Goal: Use online tool/utility: Use online tool/utility

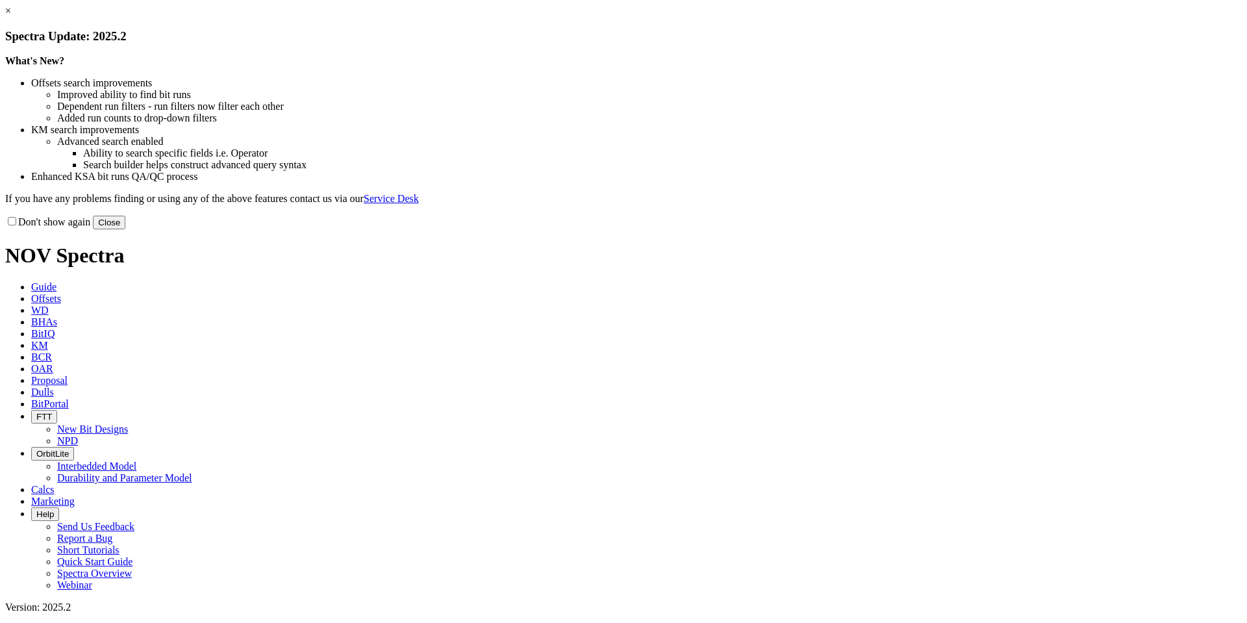
click at [125, 229] on button "Close" at bounding box center [109, 223] width 32 height 14
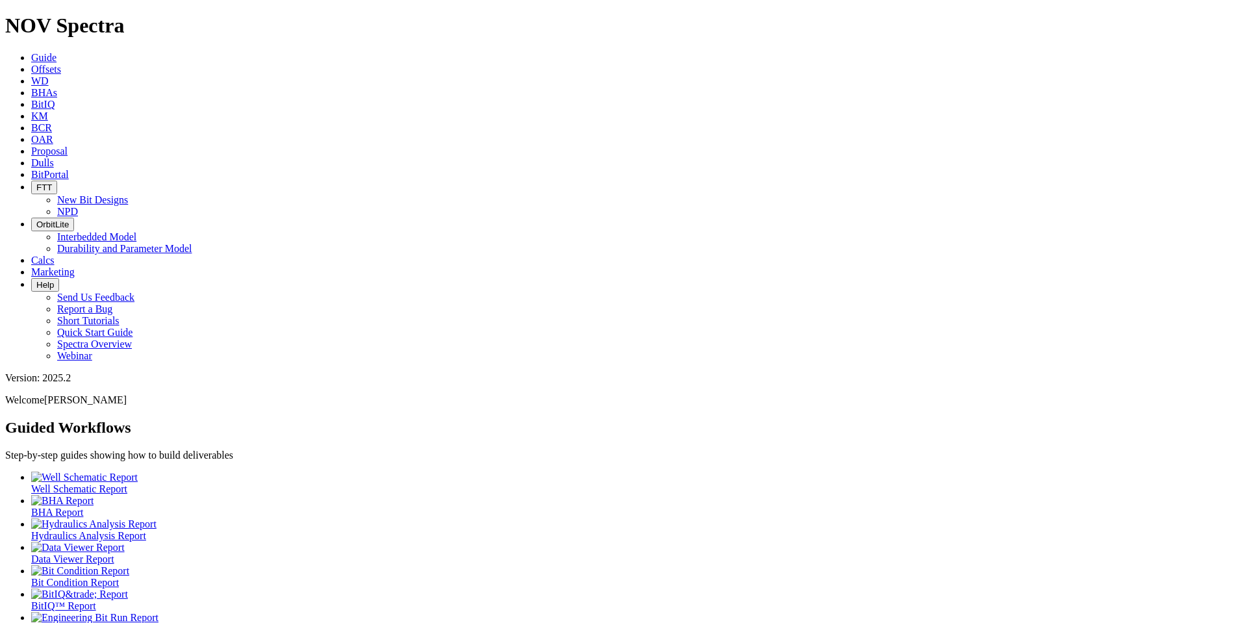
click at [31, 64] on icon at bounding box center [31, 69] width 0 height 11
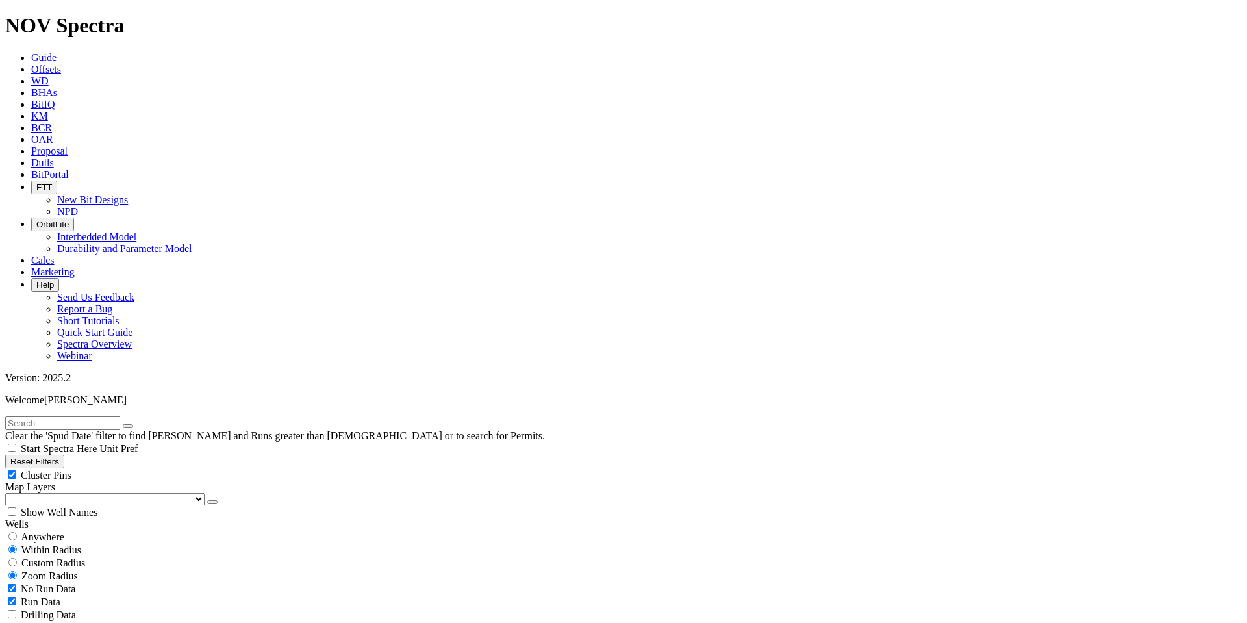
click at [67, 416] on input "text" at bounding box center [62, 423] width 115 height 14
click at [70, 416] on input "hoss" at bounding box center [62, 423] width 115 height 14
type input "h"
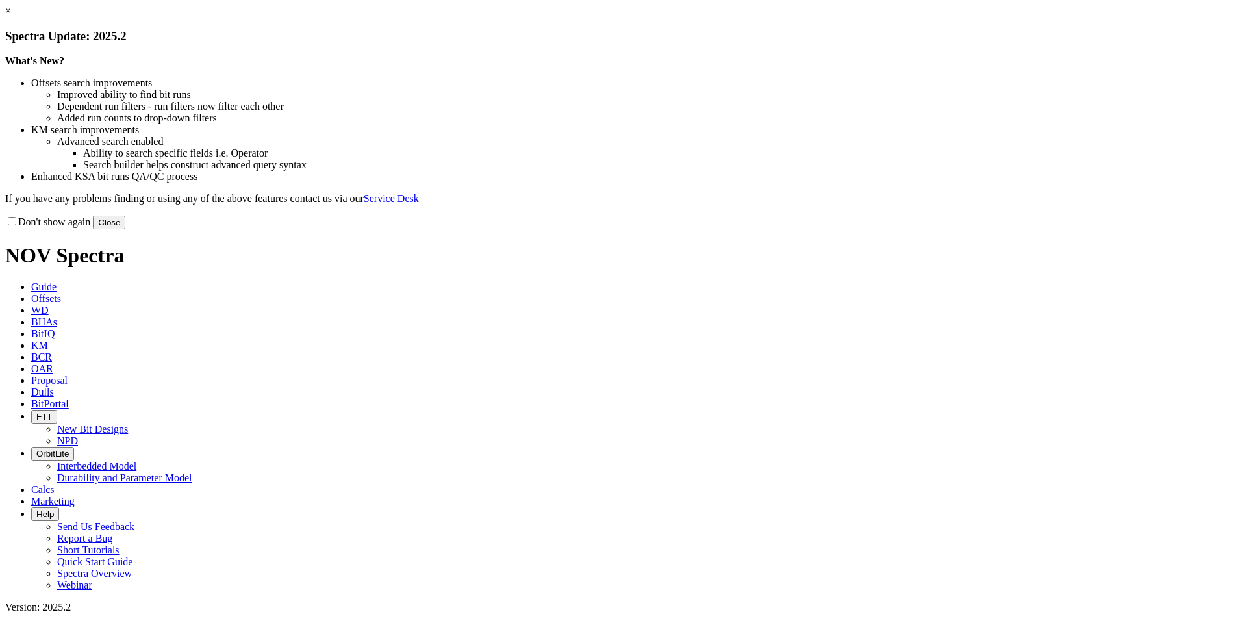
click at [125, 229] on button "Close" at bounding box center [109, 223] width 32 height 14
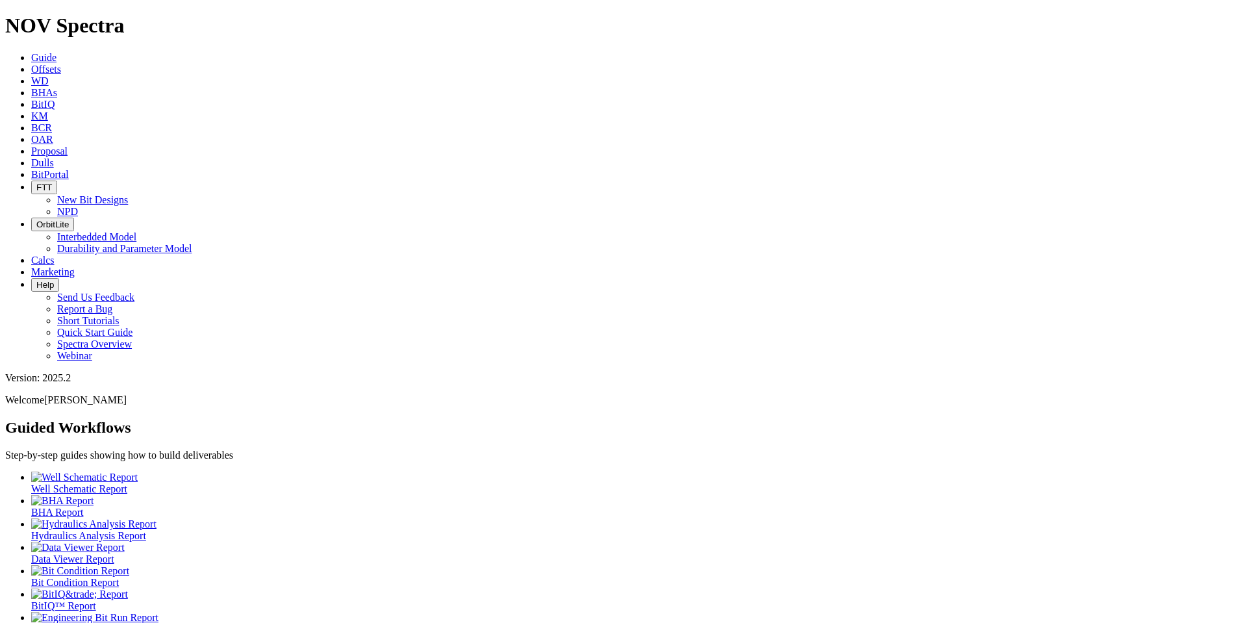
click at [61, 64] on span "Offsets" at bounding box center [46, 69] width 30 height 11
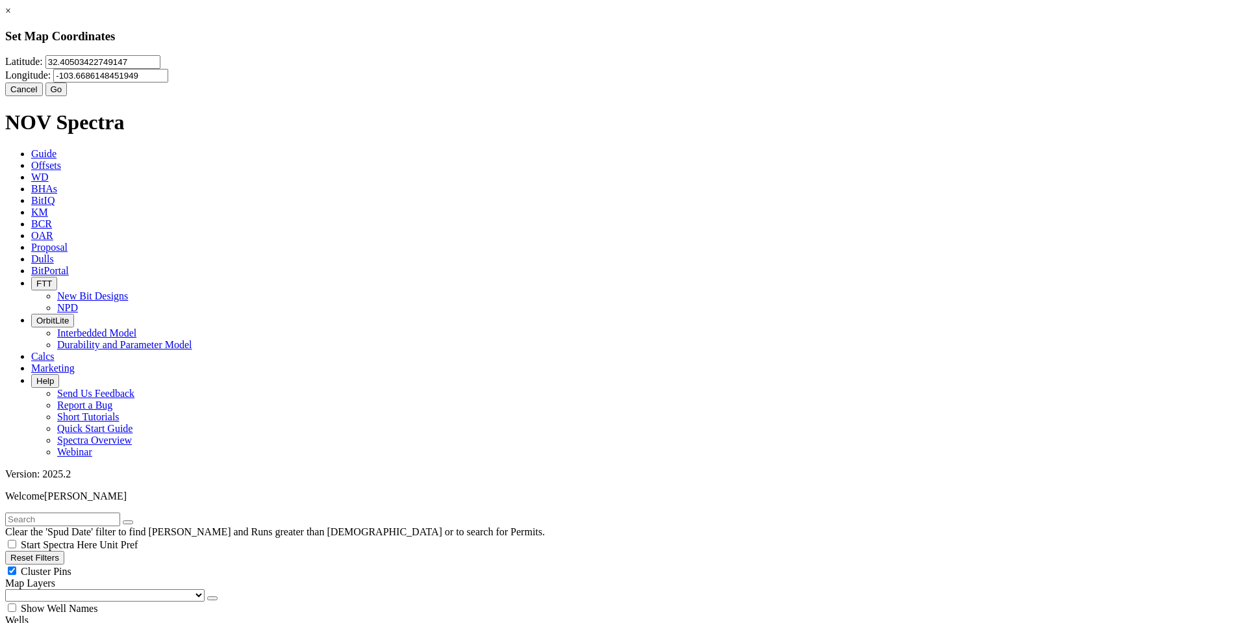
click at [160, 69] on input "32.40503422749147" at bounding box center [102, 62] width 115 height 14
type input "32.165676"
click at [168, 76] on input "-103.6686148451949" at bounding box center [110, 76] width 115 height 14
type input "-104.052991"
click at [68, 96] on button "Go" at bounding box center [56, 90] width 22 height 14
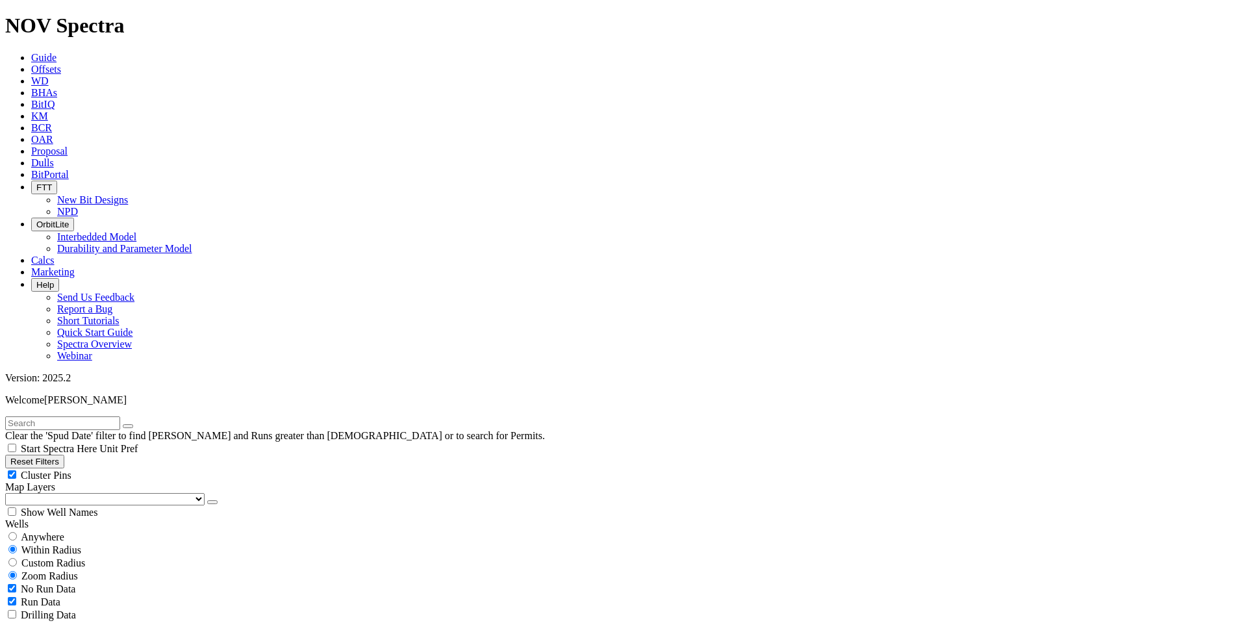
click at [58, 455] on button "Reset Filters" at bounding box center [34, 462] width 59 height 14
select select "8.75"
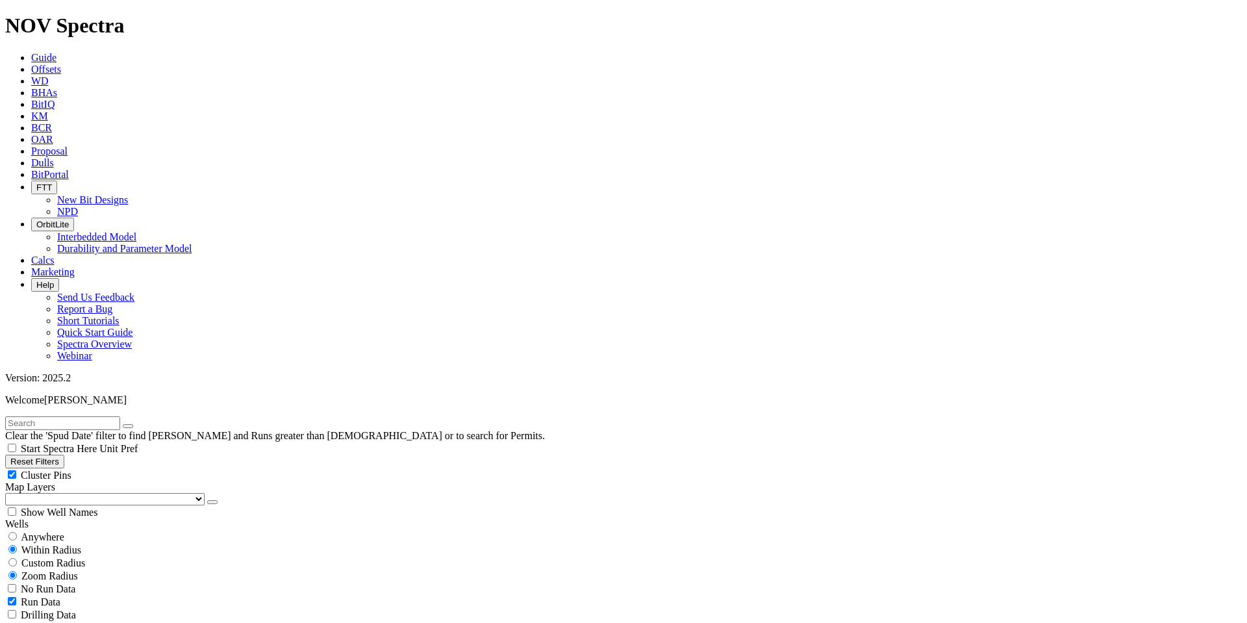
checkbox input "false"
select select "? number:8.75 ?"
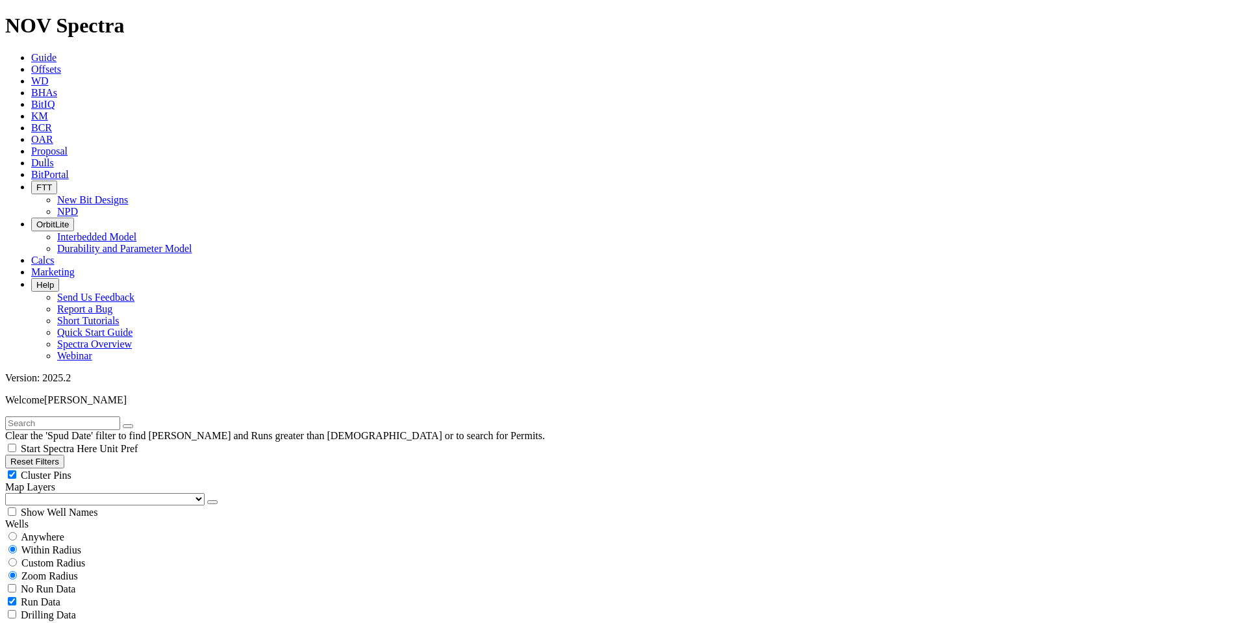
scroll to position [11058, 0]
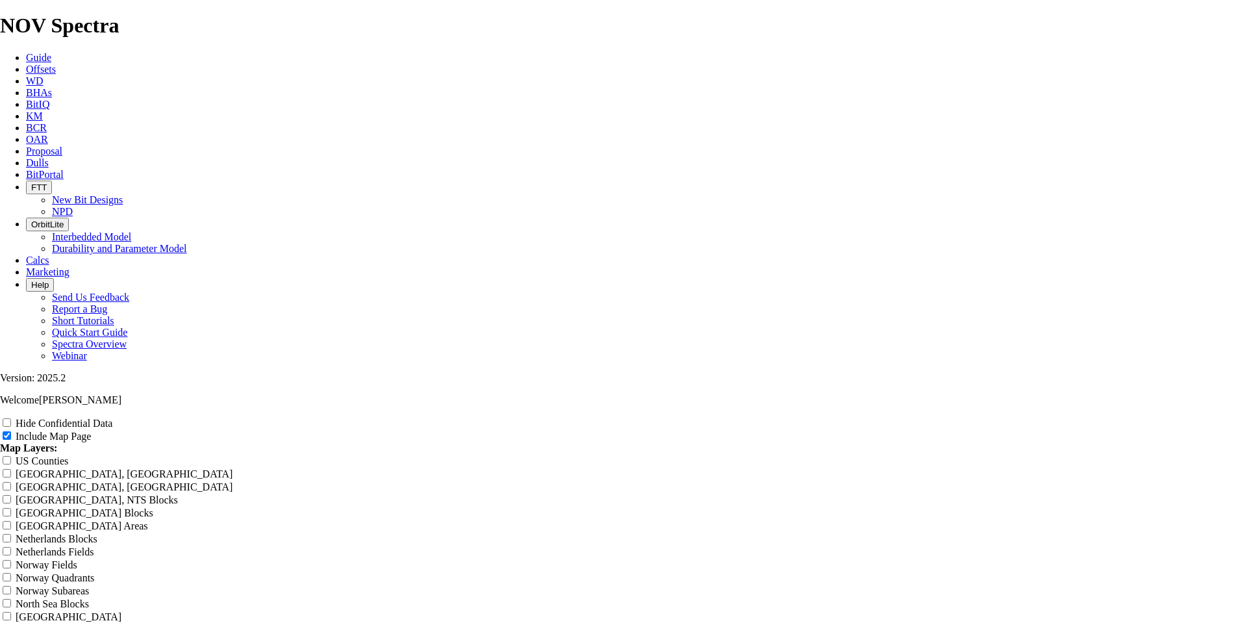
scroll to position [1926, 0]
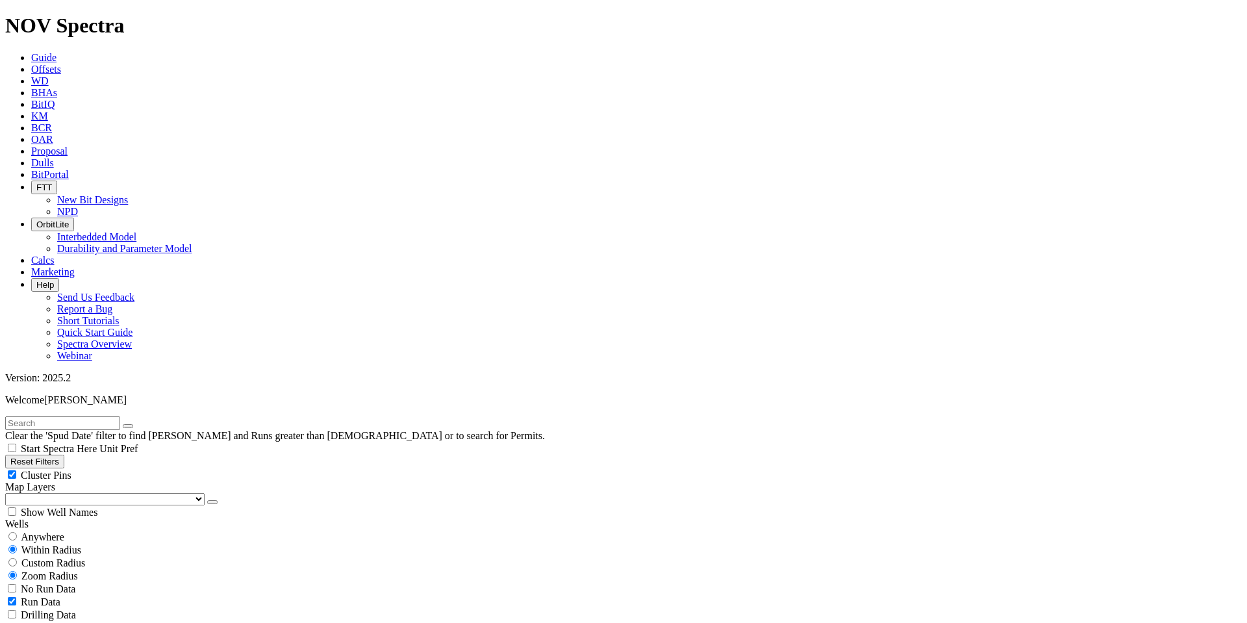
type input "[DATE]"
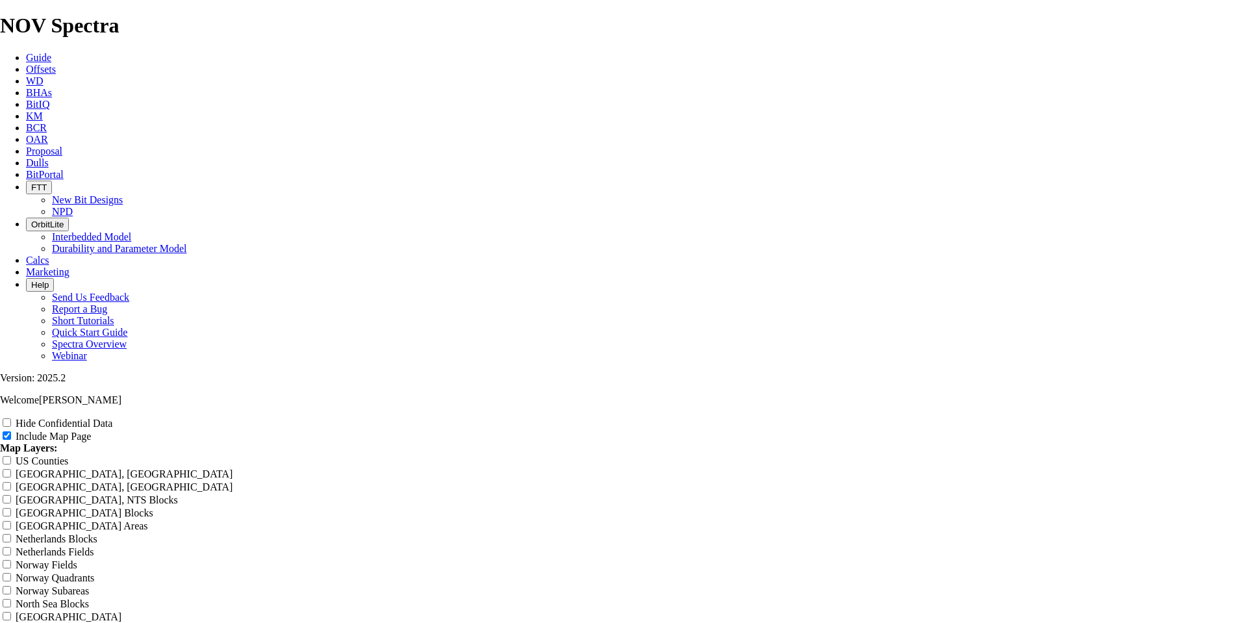
scroll to position [1597, 0]
radio input "true"
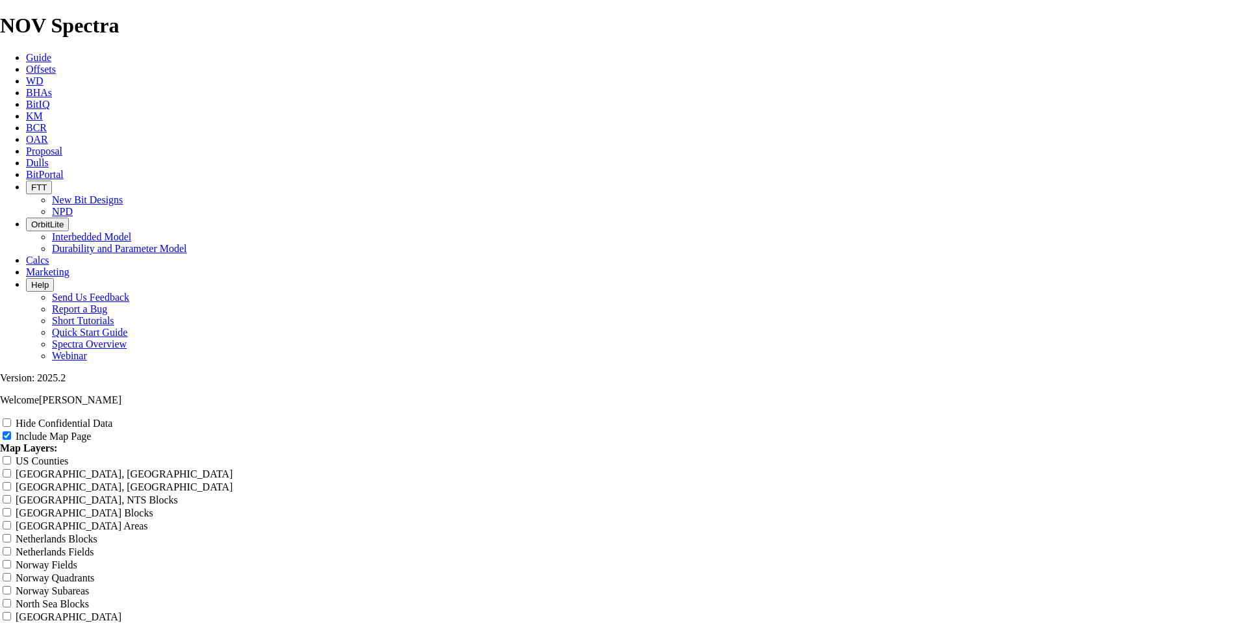
radio input "true"
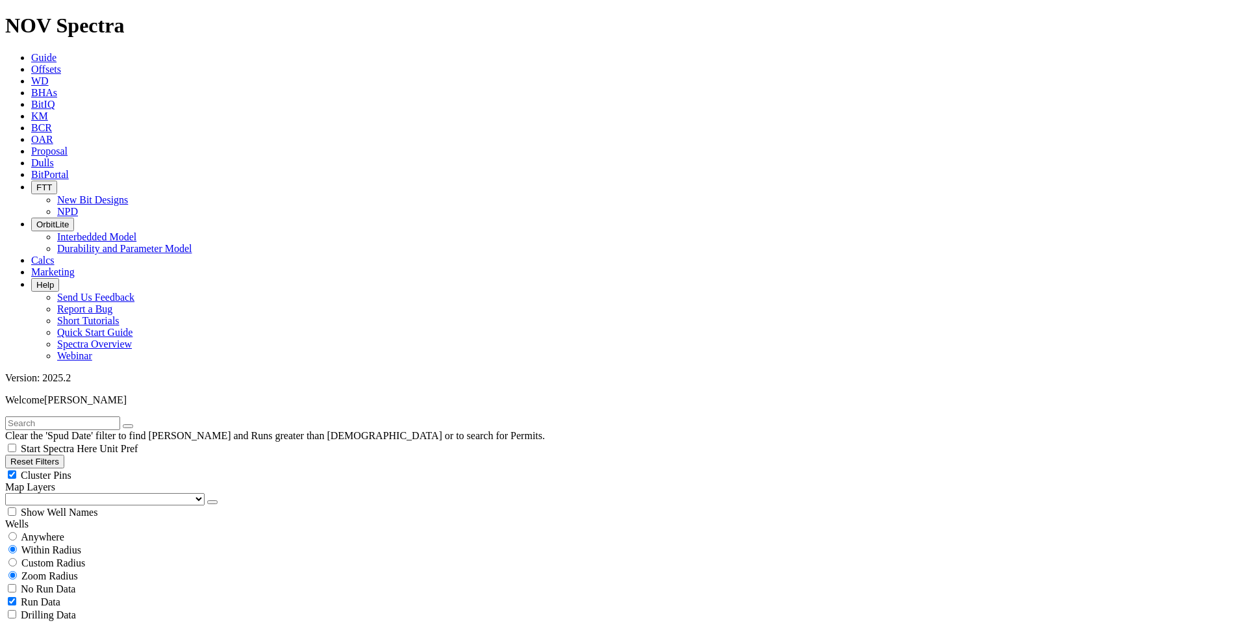
scroll to position [950, 0]
type input "10000"
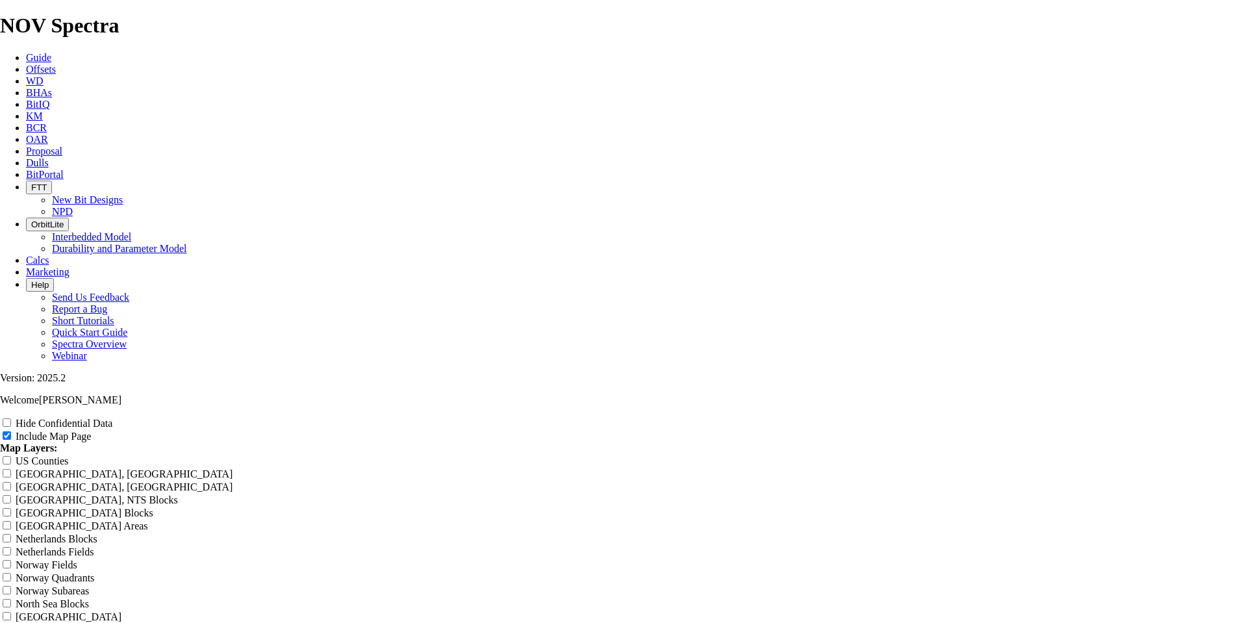
scroll to position [1573, 0]
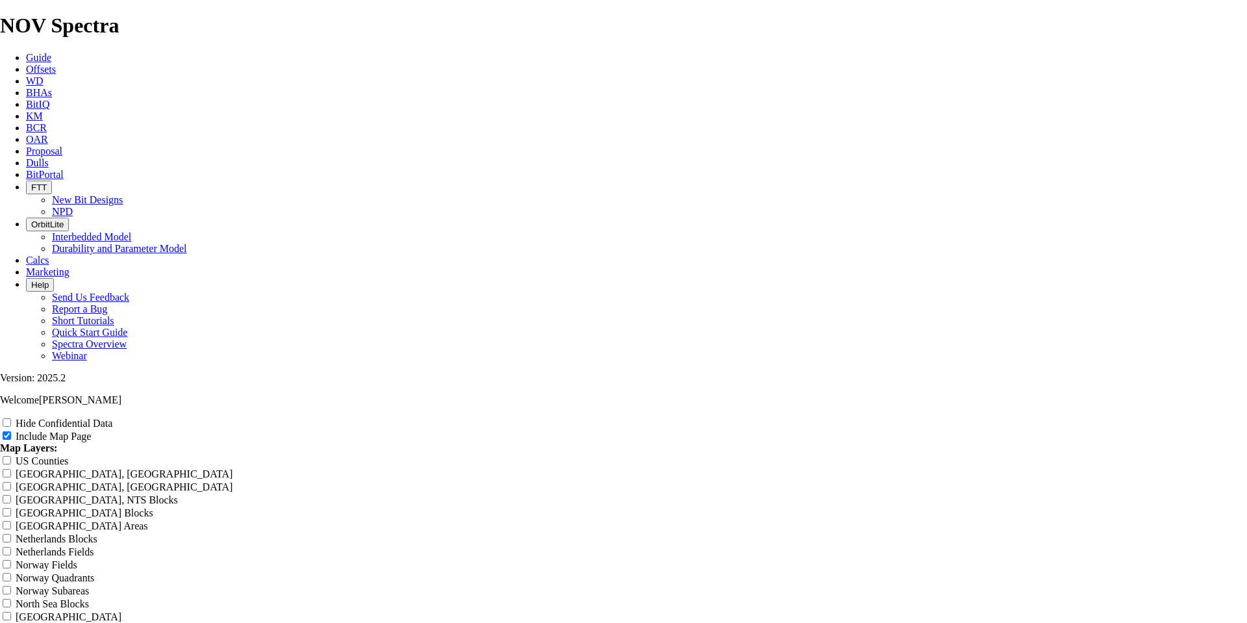
type input "Untitled Offset Analysis Repor"
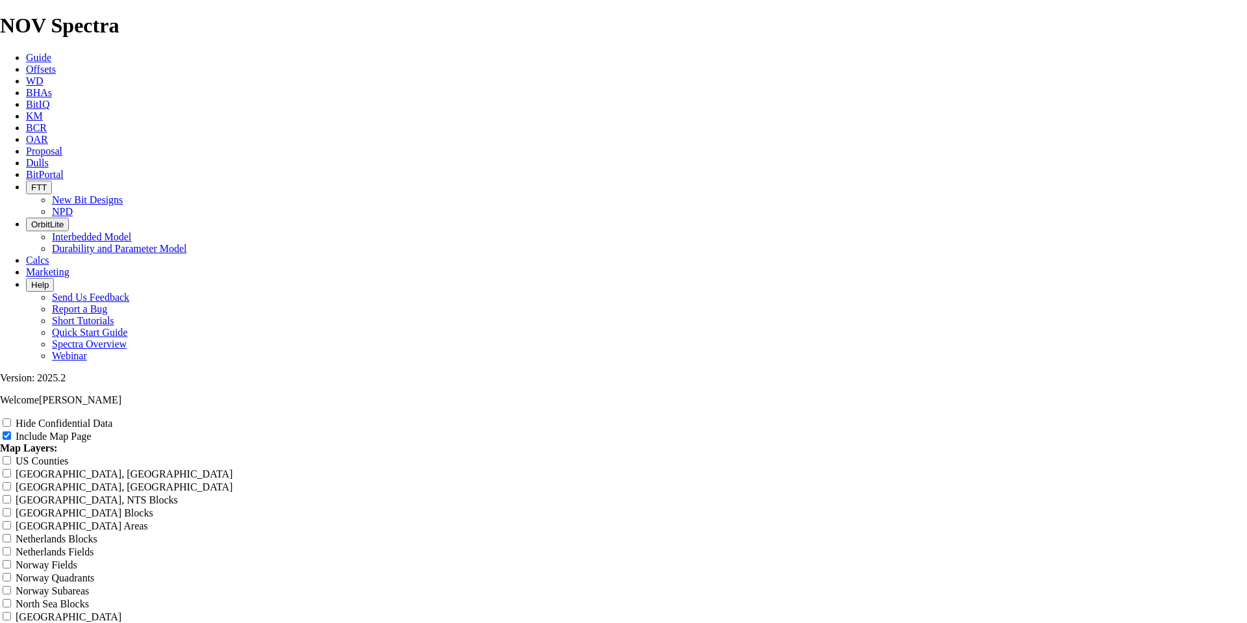
type input "Untitled Offset Analysis Repor"
type input "Untitled Offset Analysis Repo"
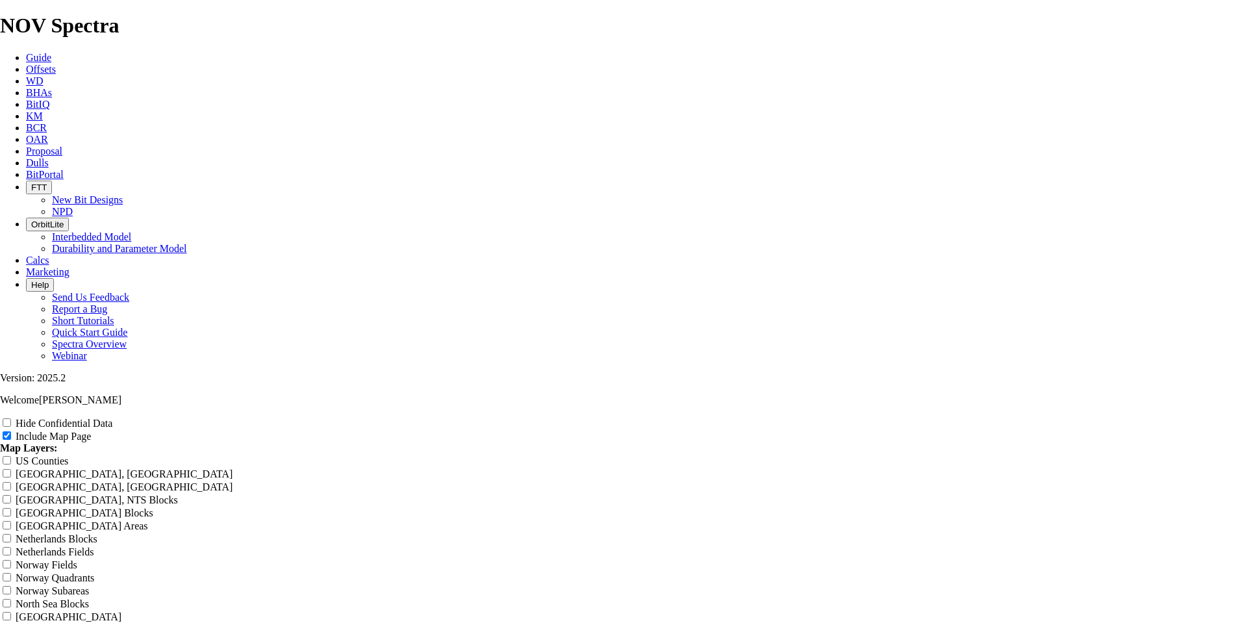
type input "Untitled Offset Analysis Repo"
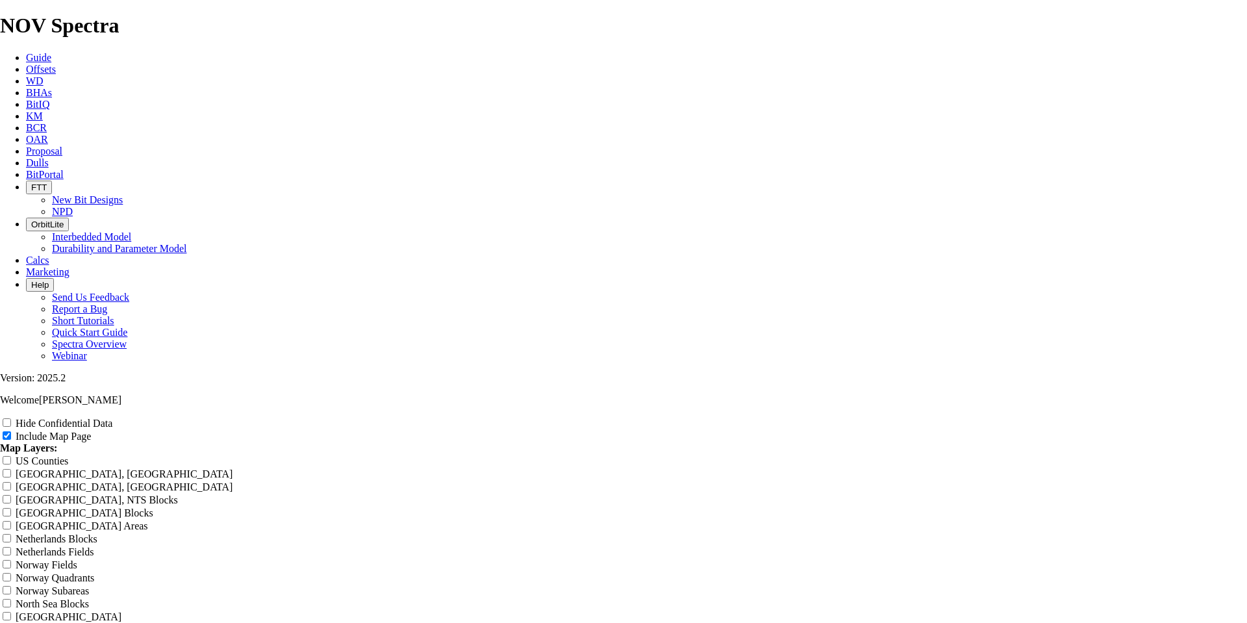
type input "Untitled Offset Analysis Repo"
type input "Untitled Offset Analysis Rep"
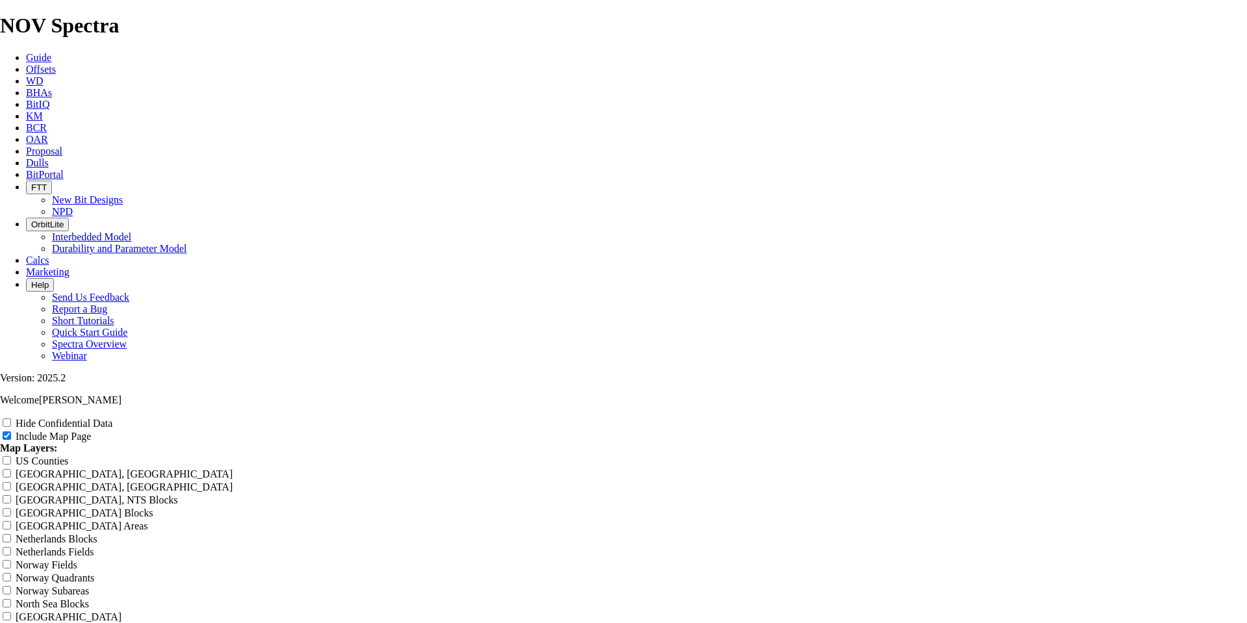
type input "Untitled Offset Analysis Rep"
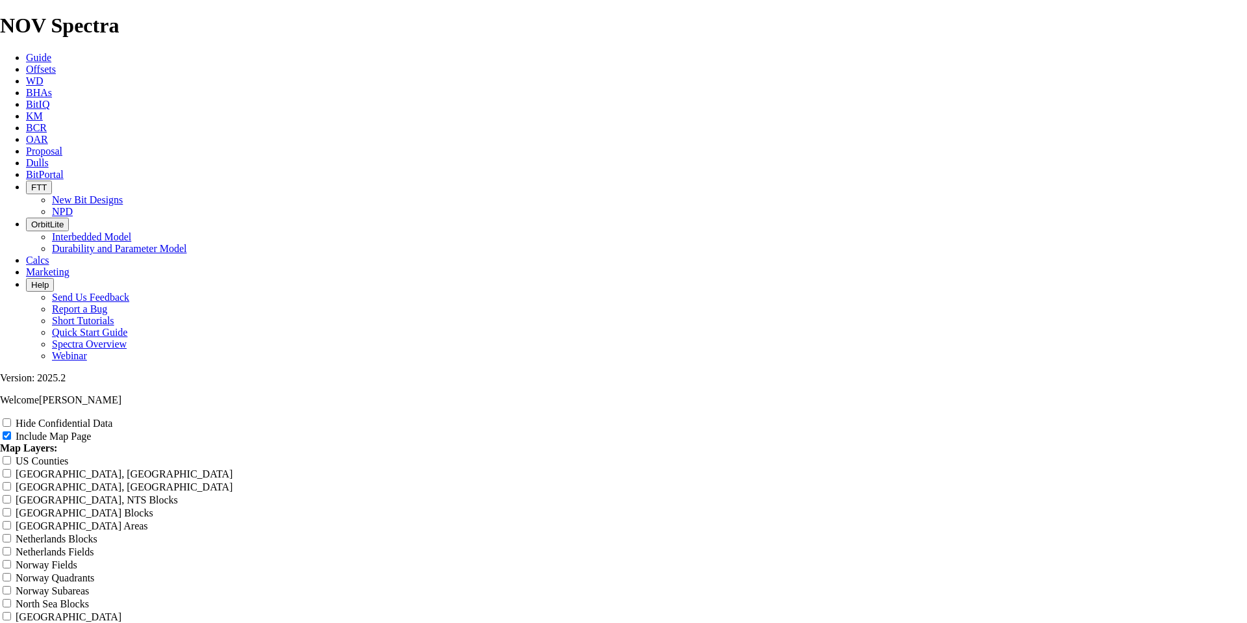
type input "Untitled Offset Analysis Re"
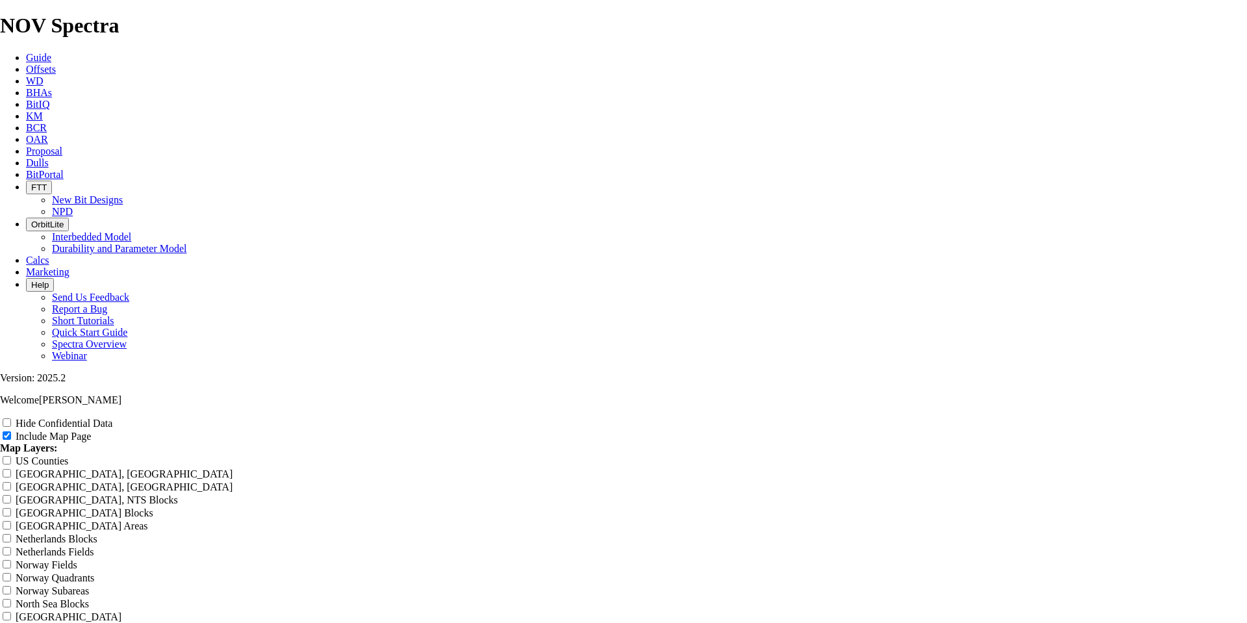
type input "Untitled Offset Analysis Re"
type input "Untitled Offset Analysis R"
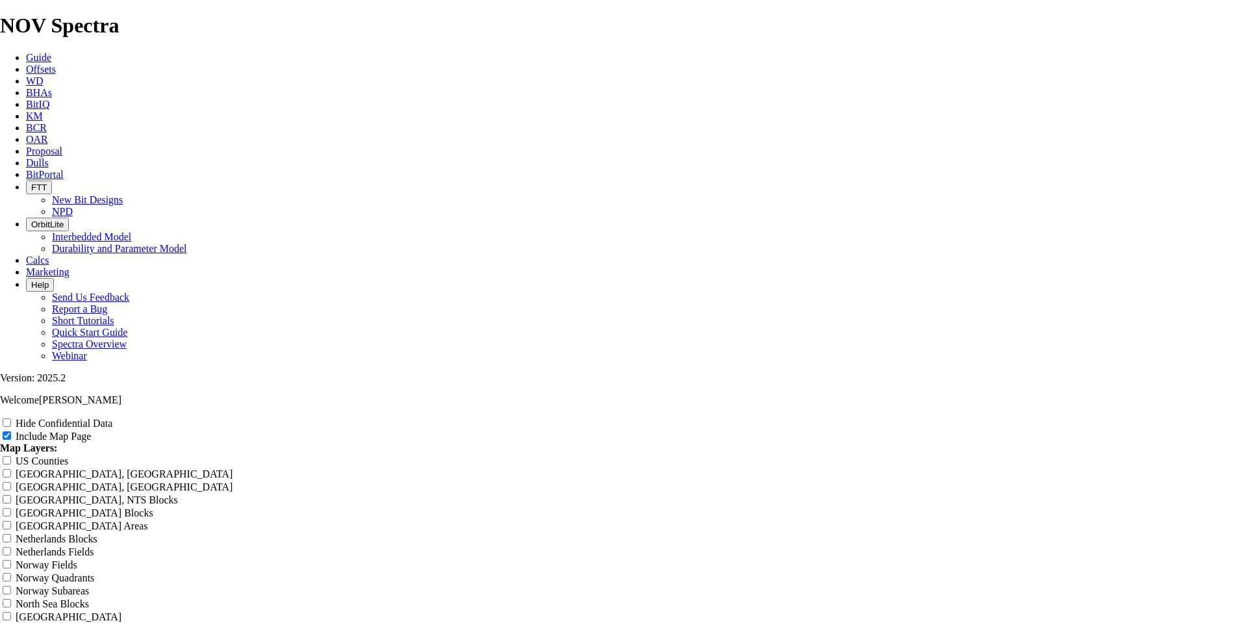
type input "Untitled Offset Analysis R"
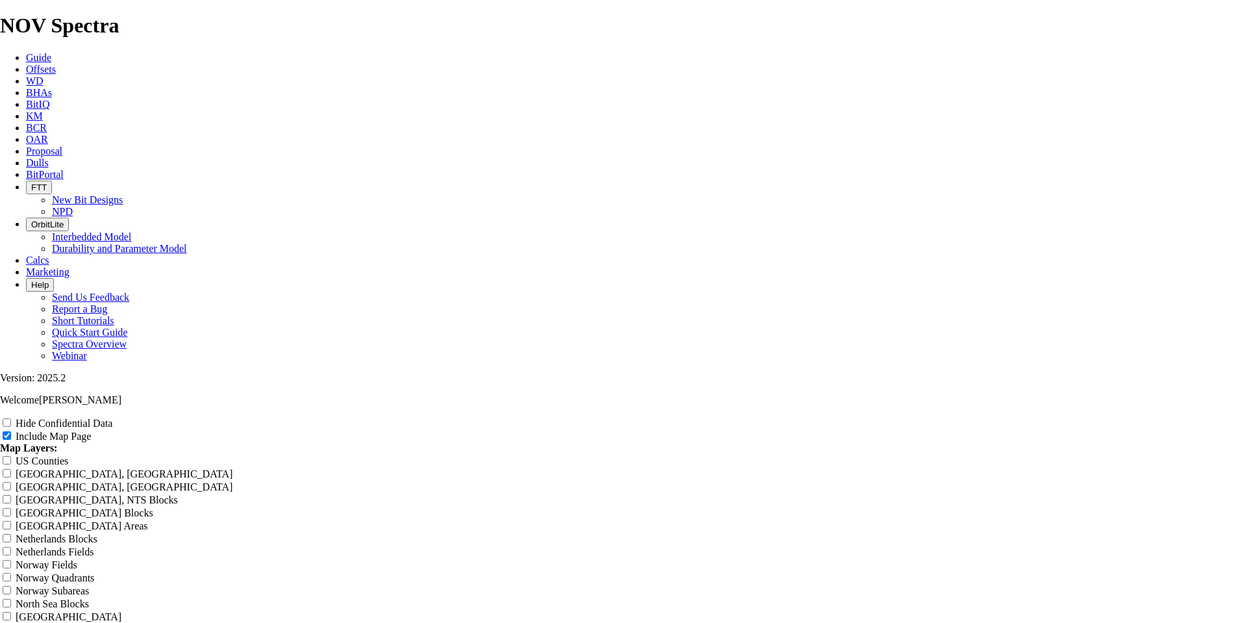
type input "Untitled Offset Analysis R"
type input "Untitled Offset Analysis"
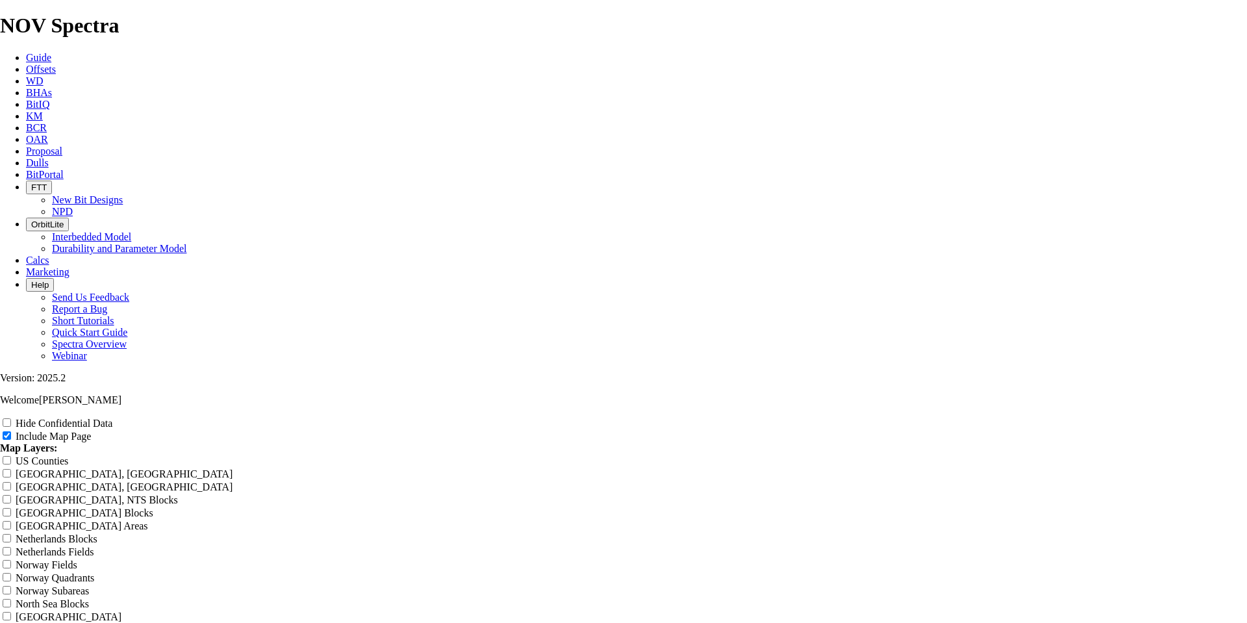
type input "Untitled Offset Analysis"
type input "Untitled Offset Analysi"
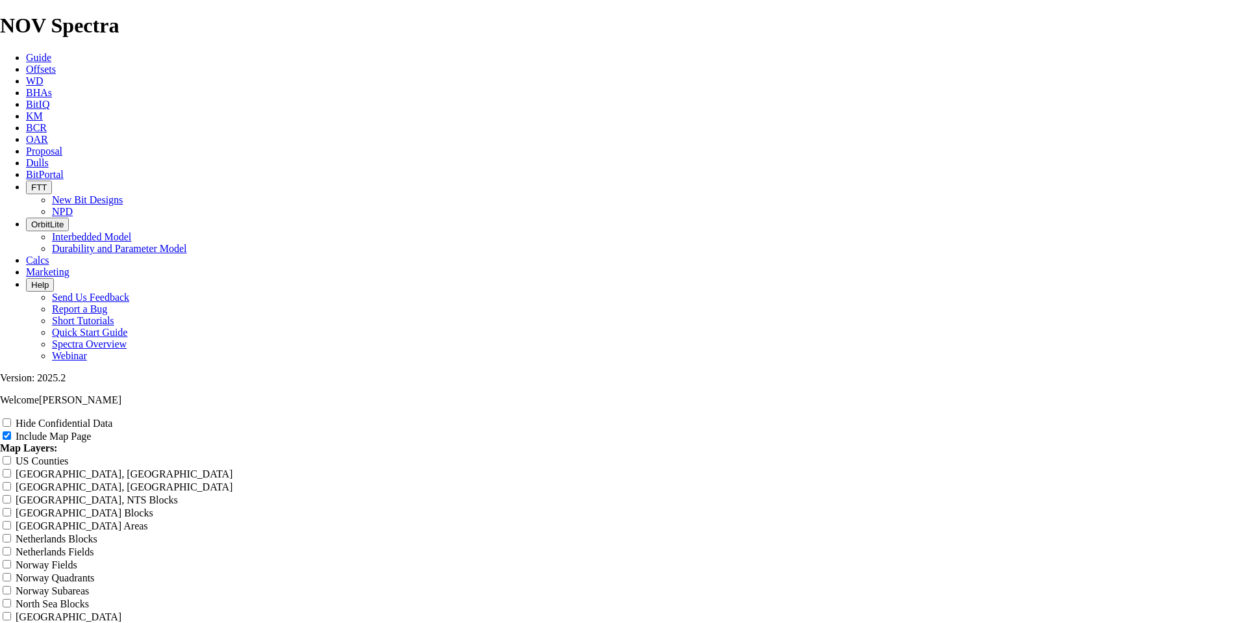
type input "Untitled Offset Analysi"
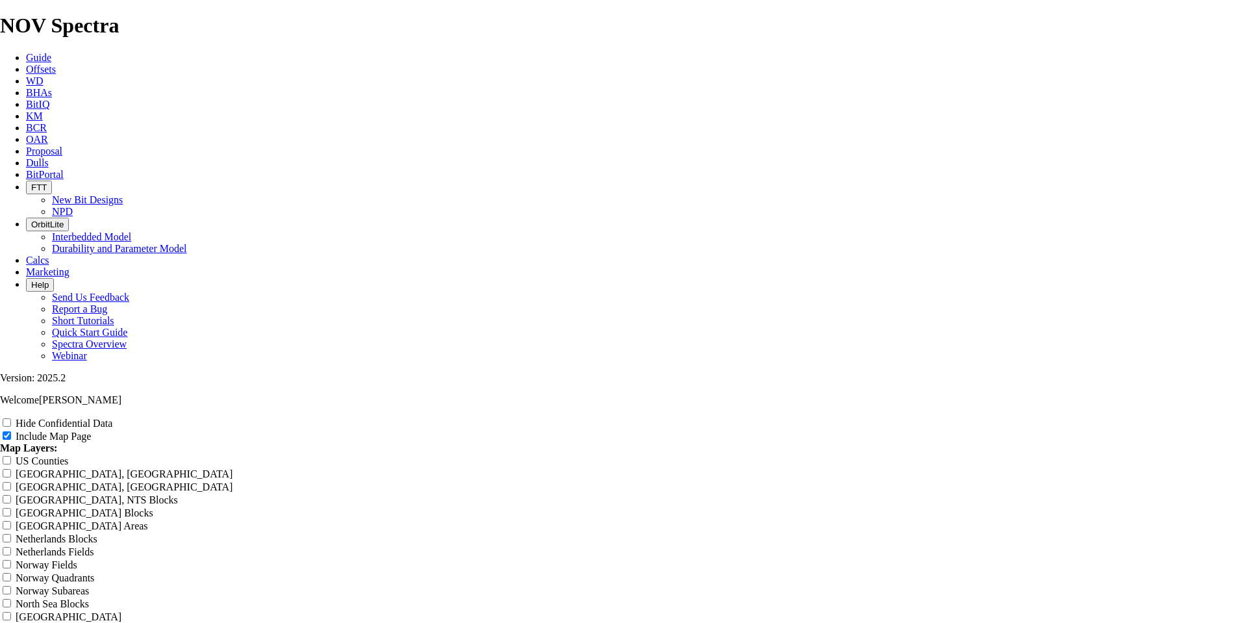
type input "Untitled Offset Analysi"
type input "Untitled Offset Analys"
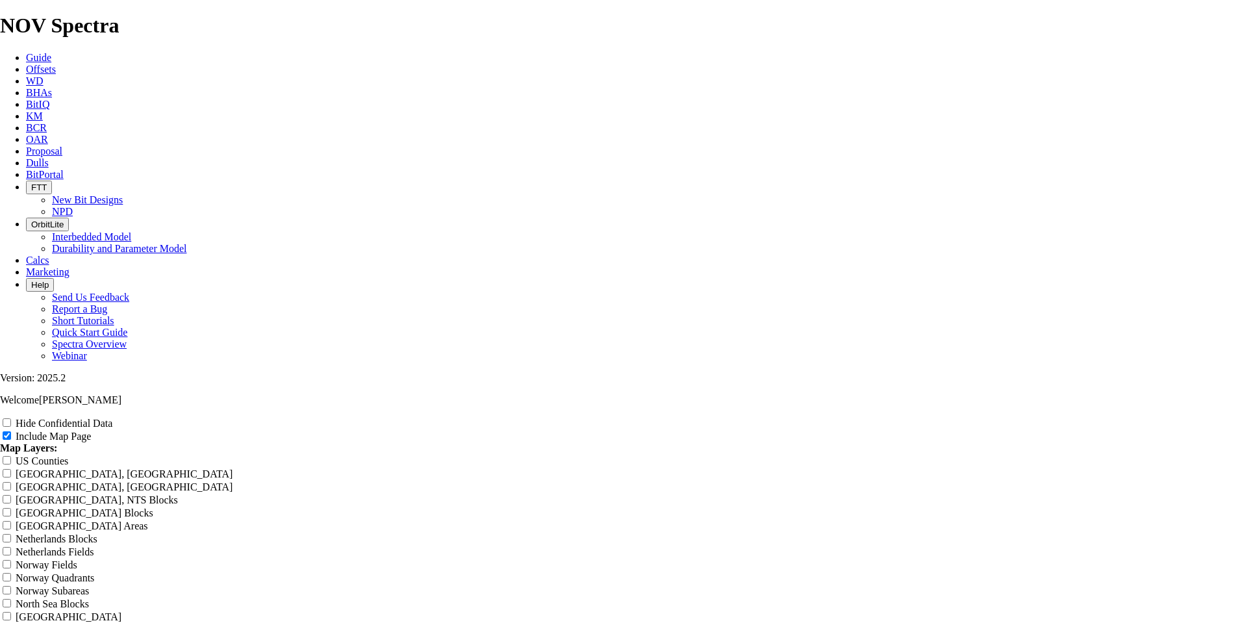
type input "Untitled Offset Analys"
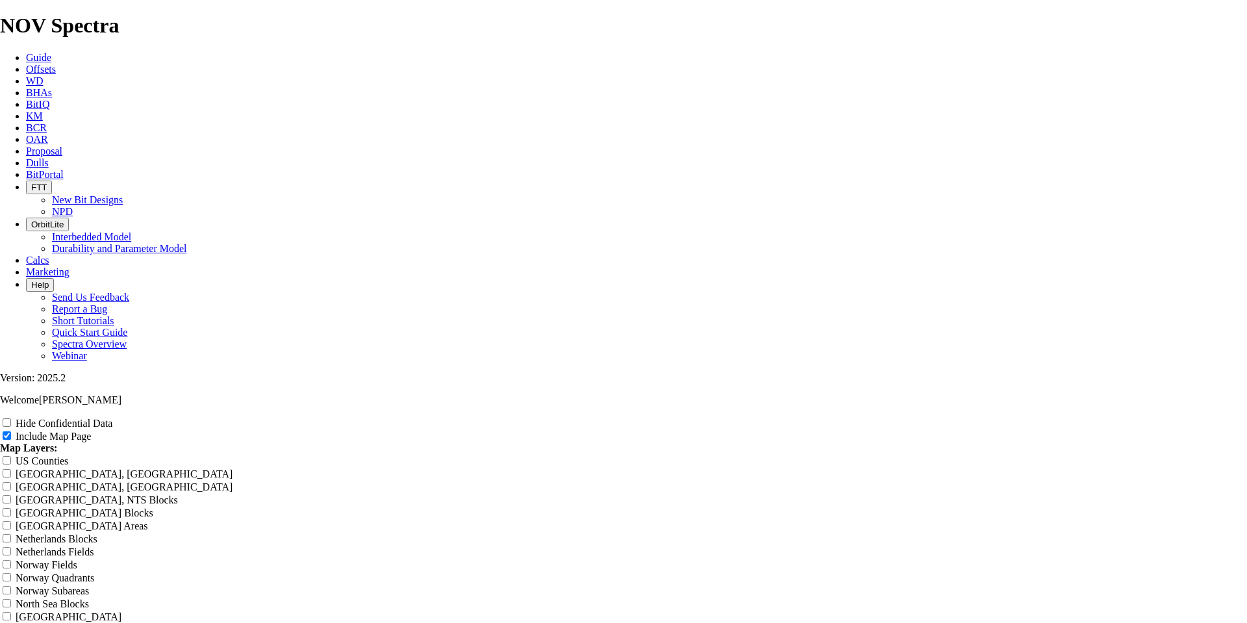
type input "Untitled Offset Analy"
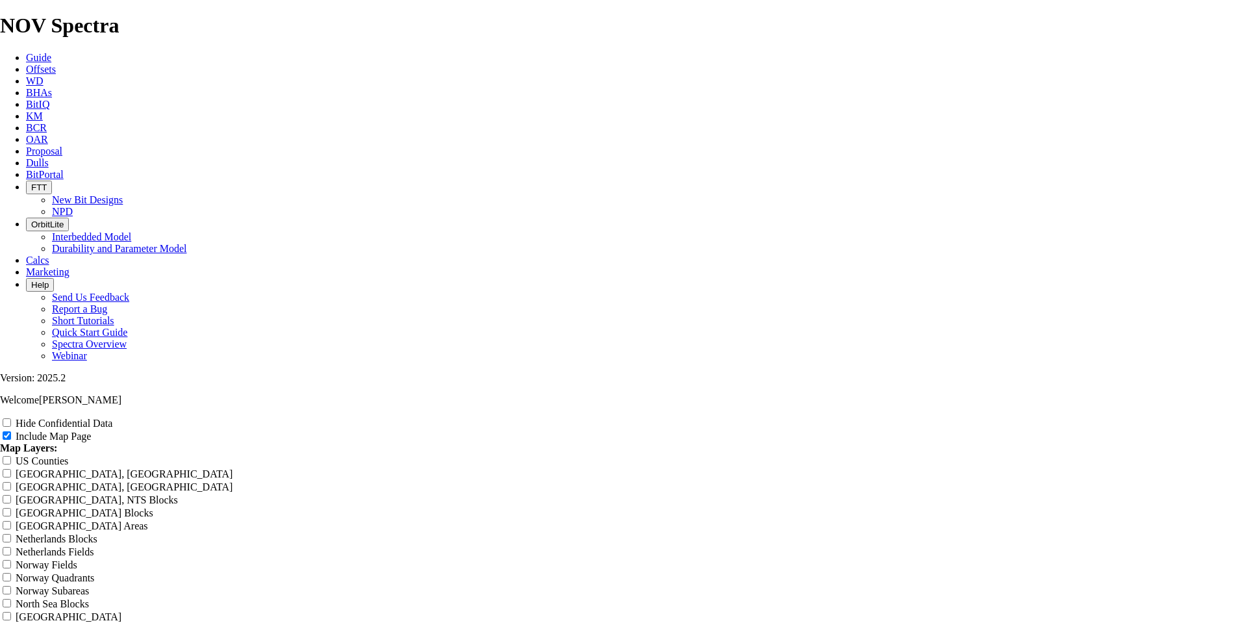
type input "Untitled Offset Analy"
type input "Untitled Offset Anal"
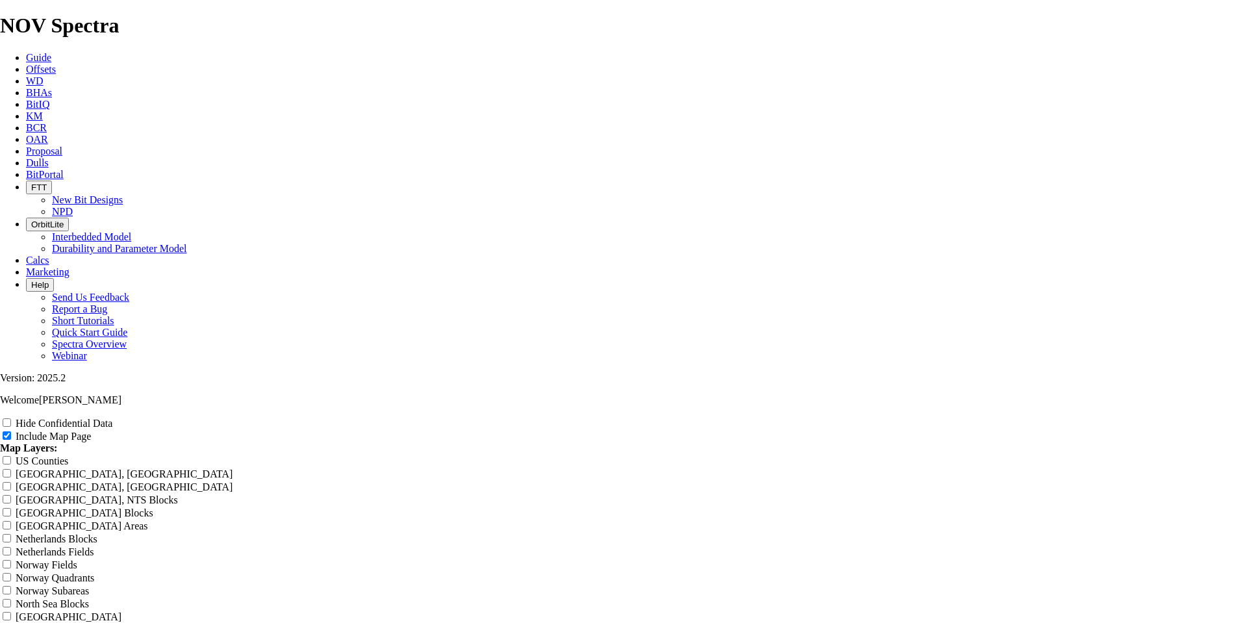
type input "Untitled Offset Anal"
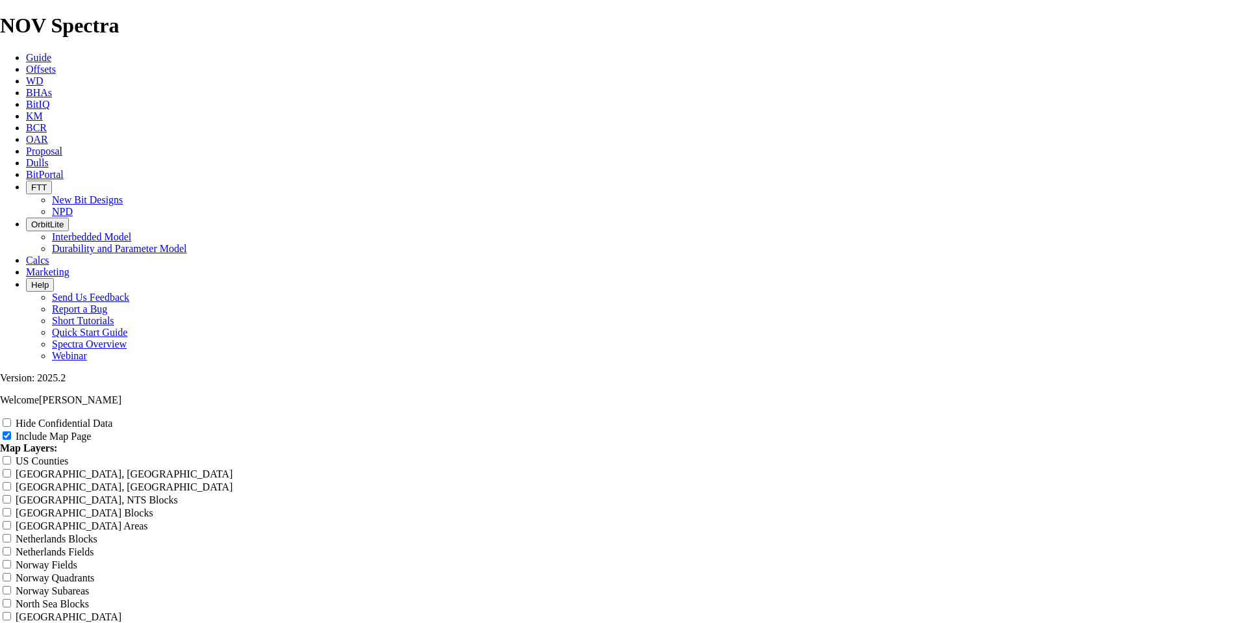
type input "Untitled Offset Anal"
type input "Untitled Offset [PERSON_NAME]"
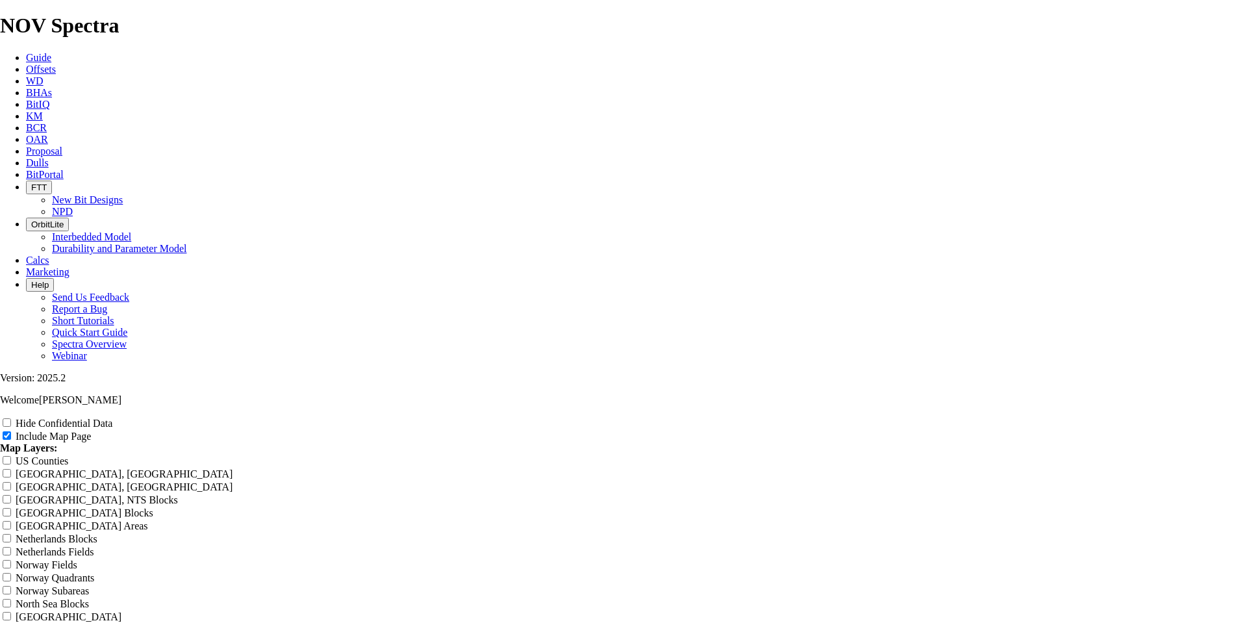
type input "Untitled Offset [PERSON_NAME]"
type input "Untitled Offset An"
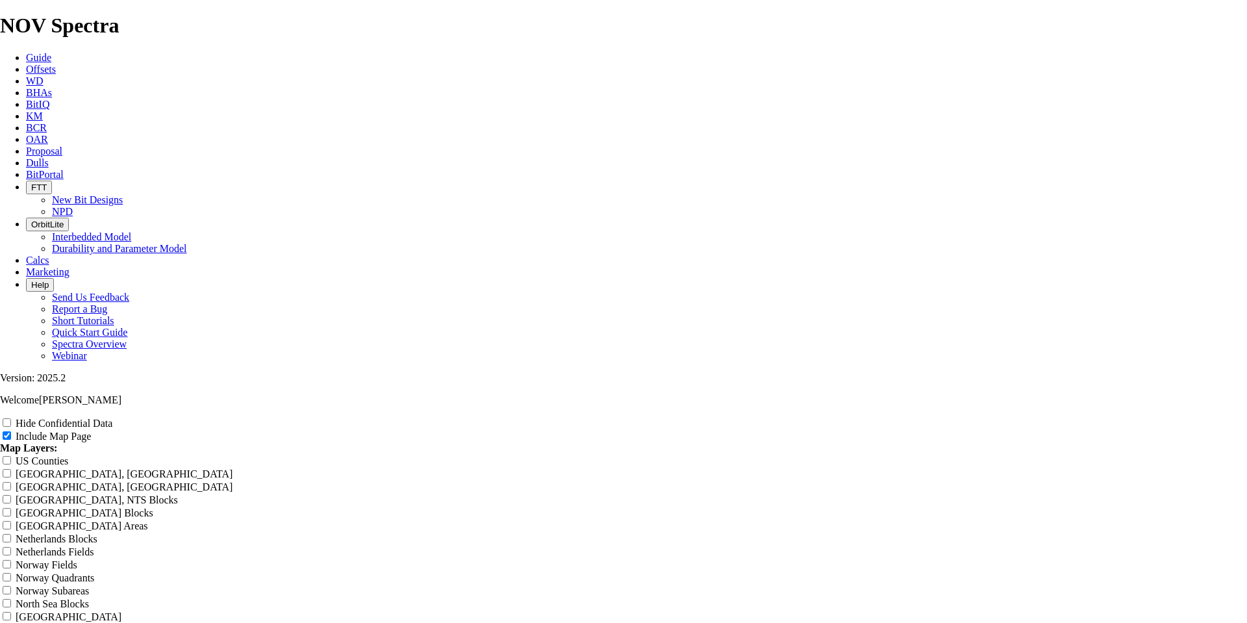
type input "Untitled Offset An"
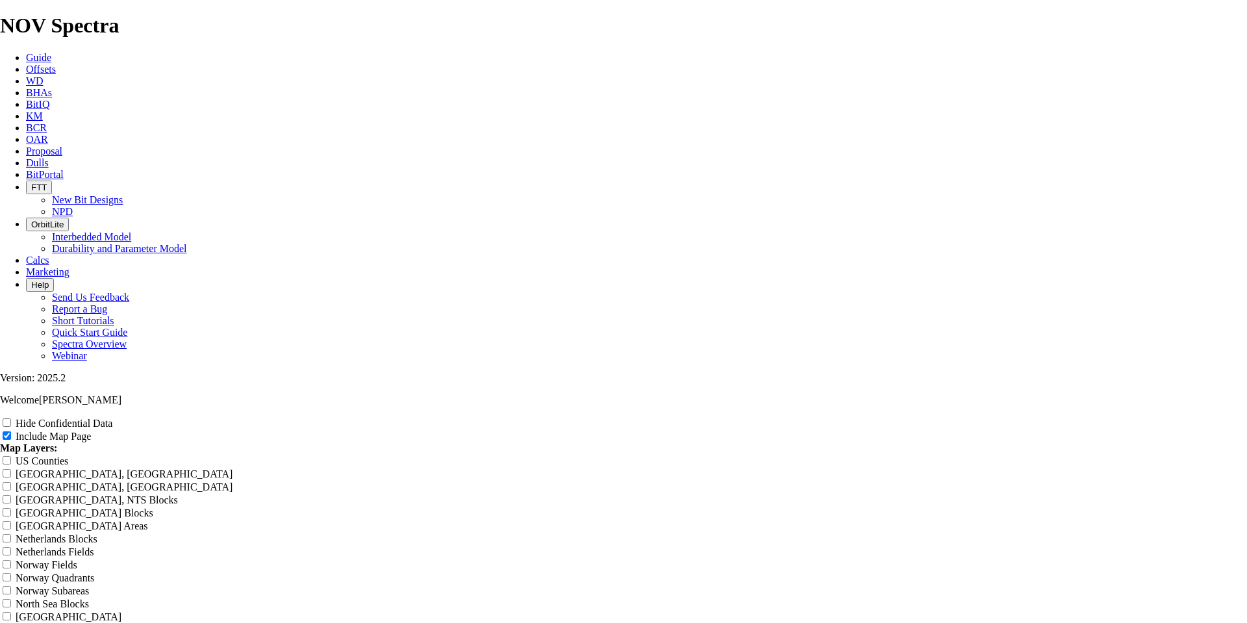
type input "Untitled Offset An"
type input "Untitled Offset A"
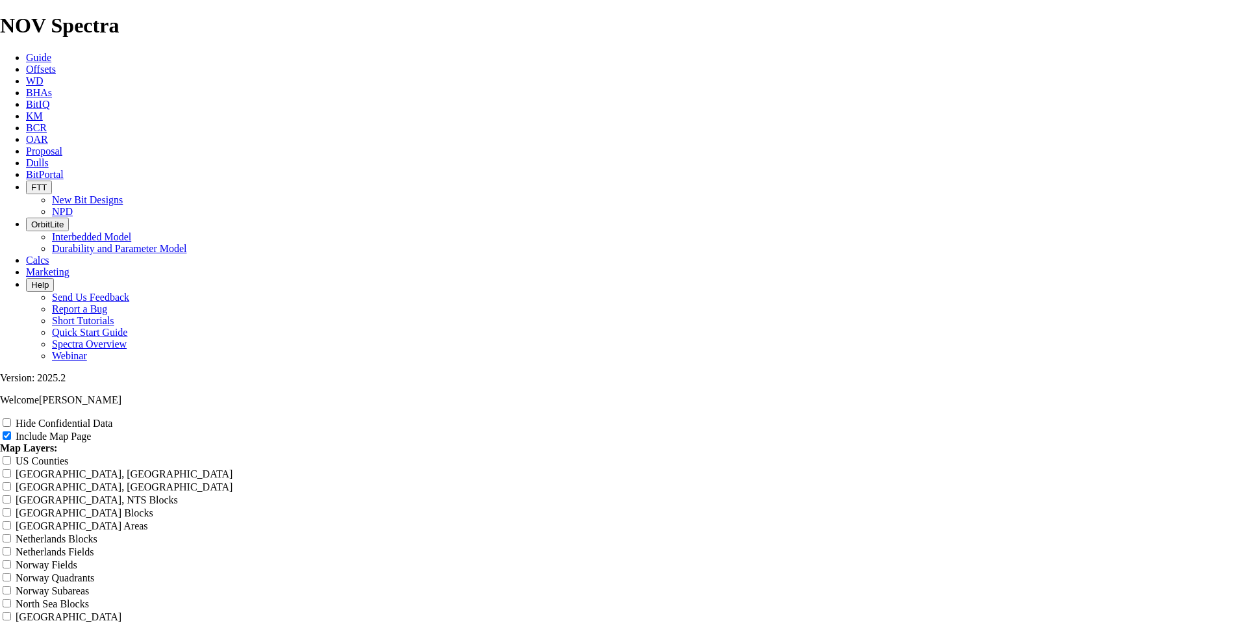
type input "Untitled Offset A"
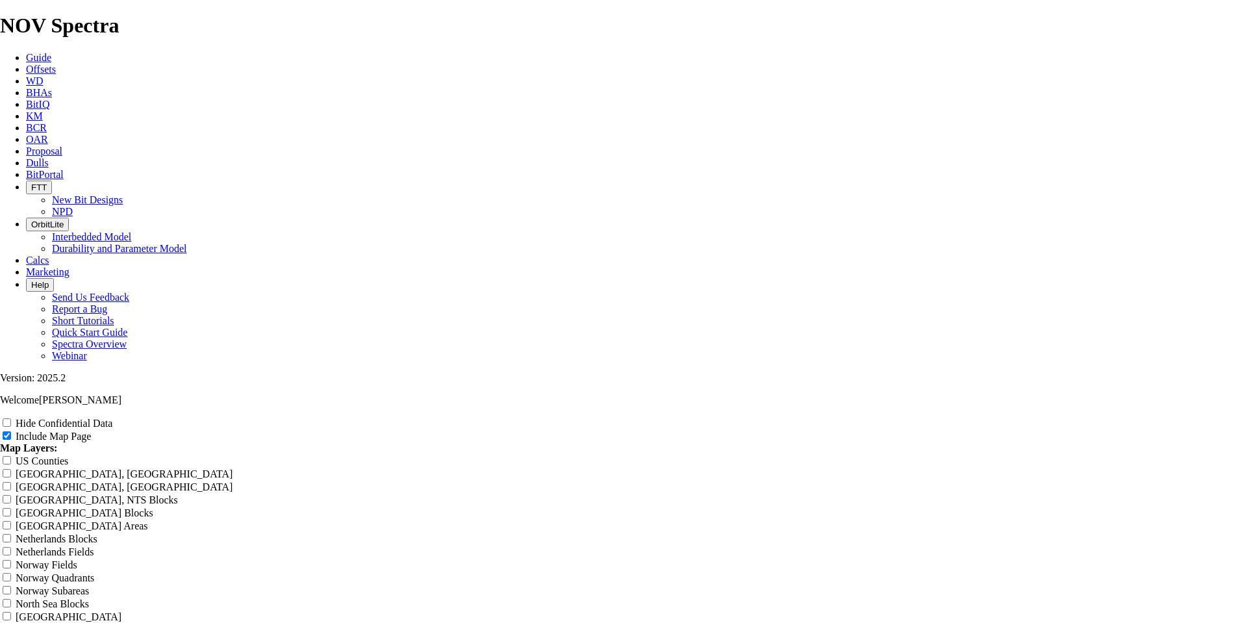
type input "Untitled Offset"
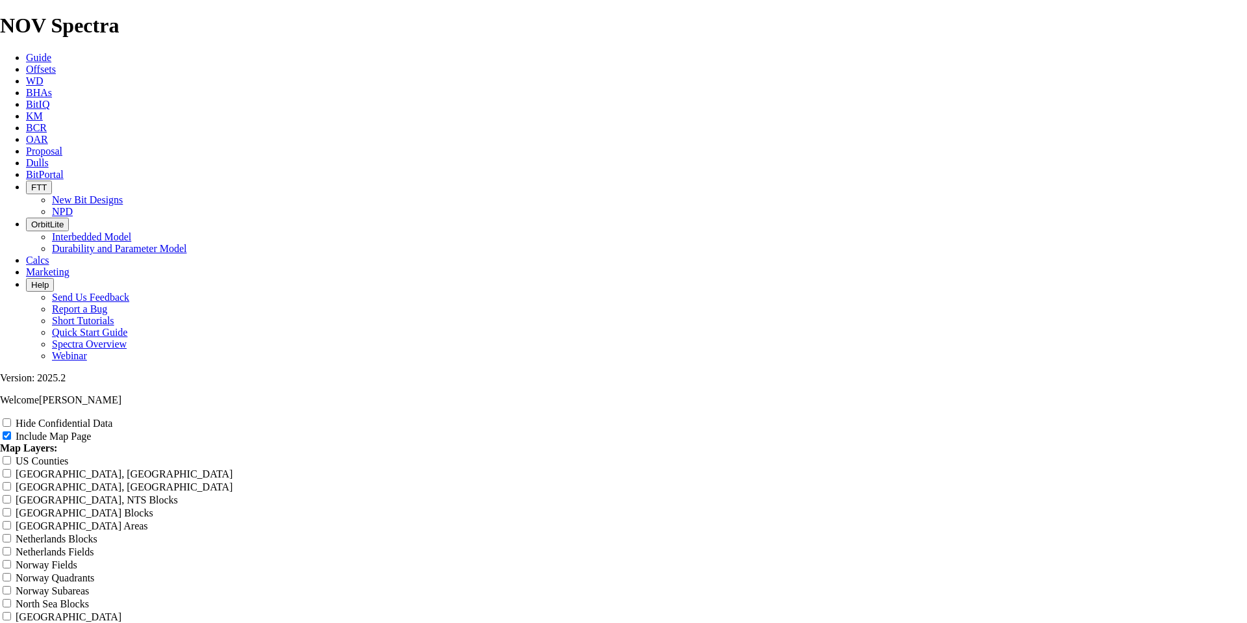
type input "Untitled Offset"
type input "Untitled Offse"
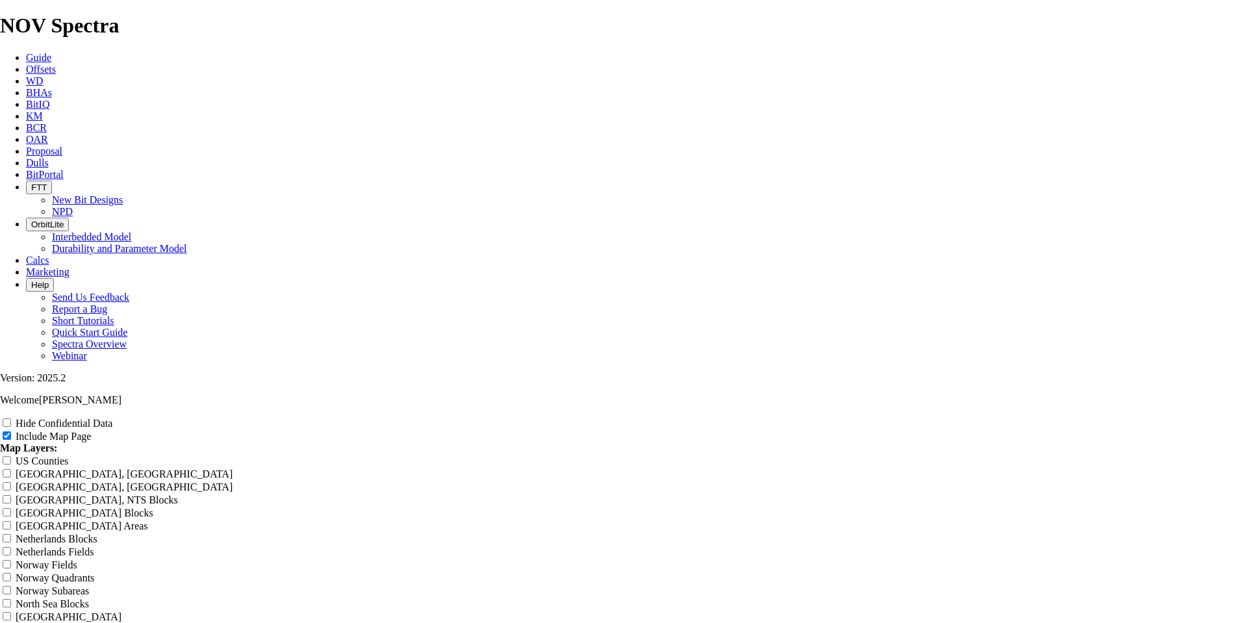
type input "Untitled Offse"
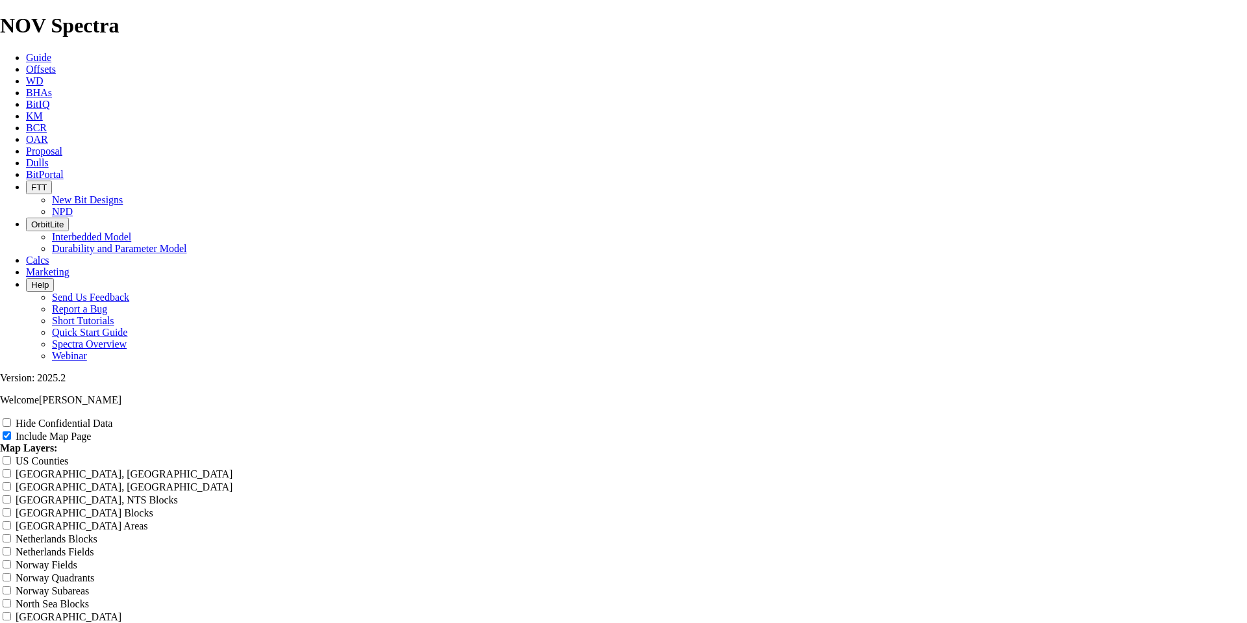
type input "Untitled Offse"
type input "Untitled Offs"
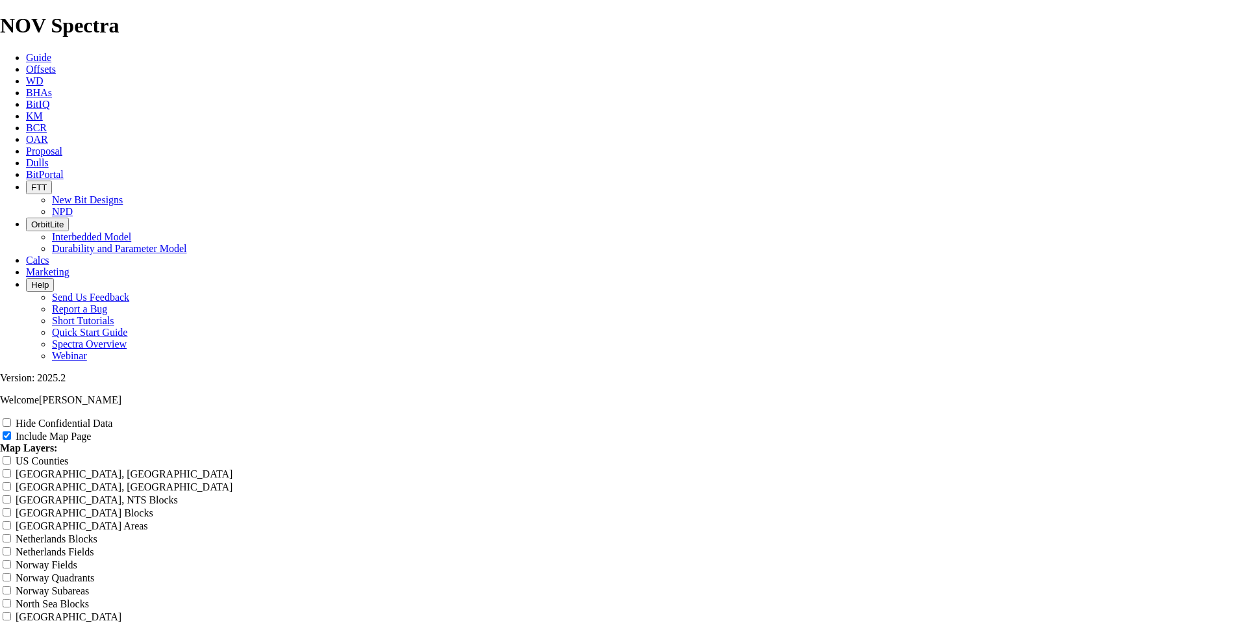
type input "Untitled Offs"
type input "Untitled Off"
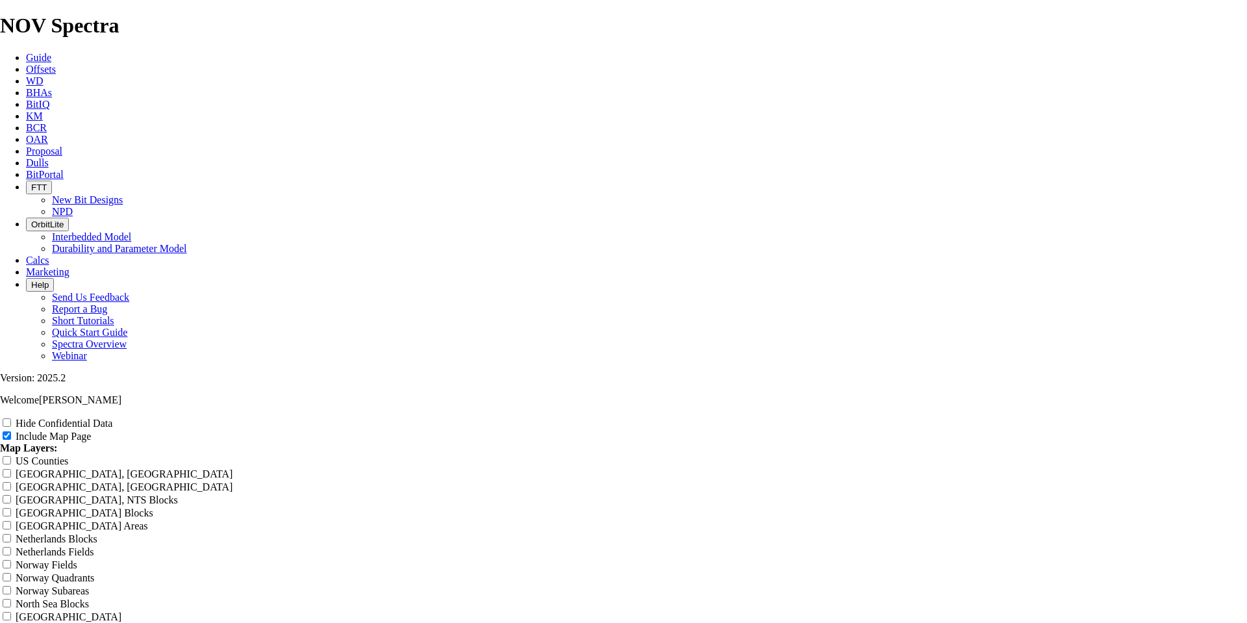
type input "Untitled Off"
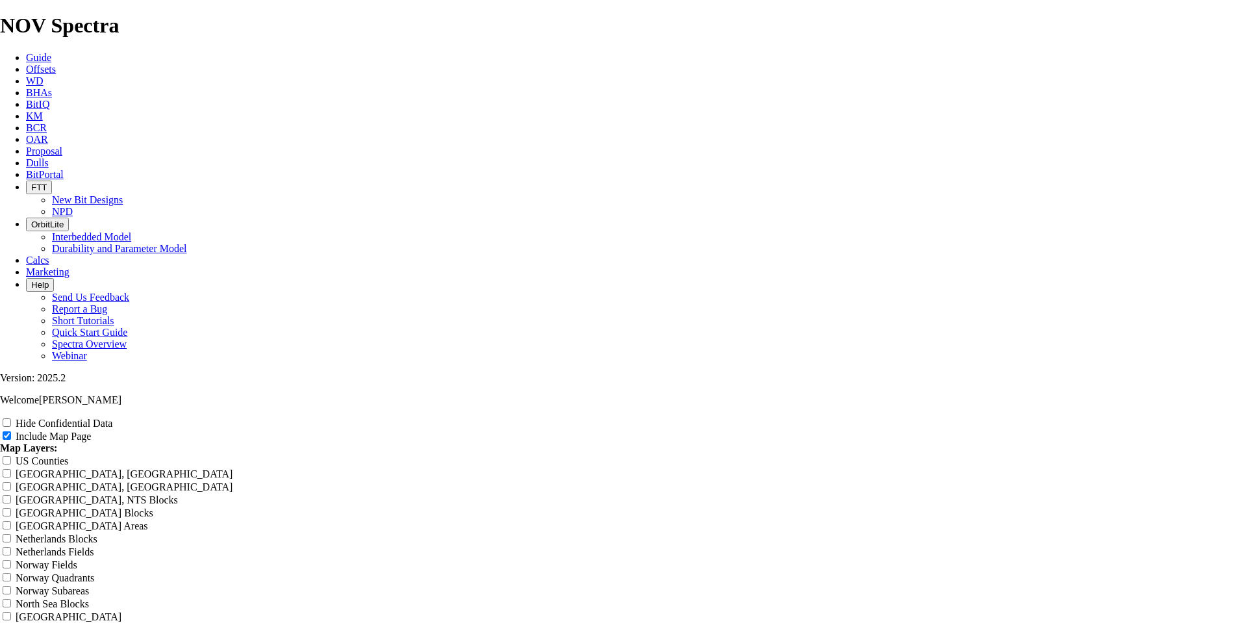
type input "Untitled Off"
type input "Untitled Of"
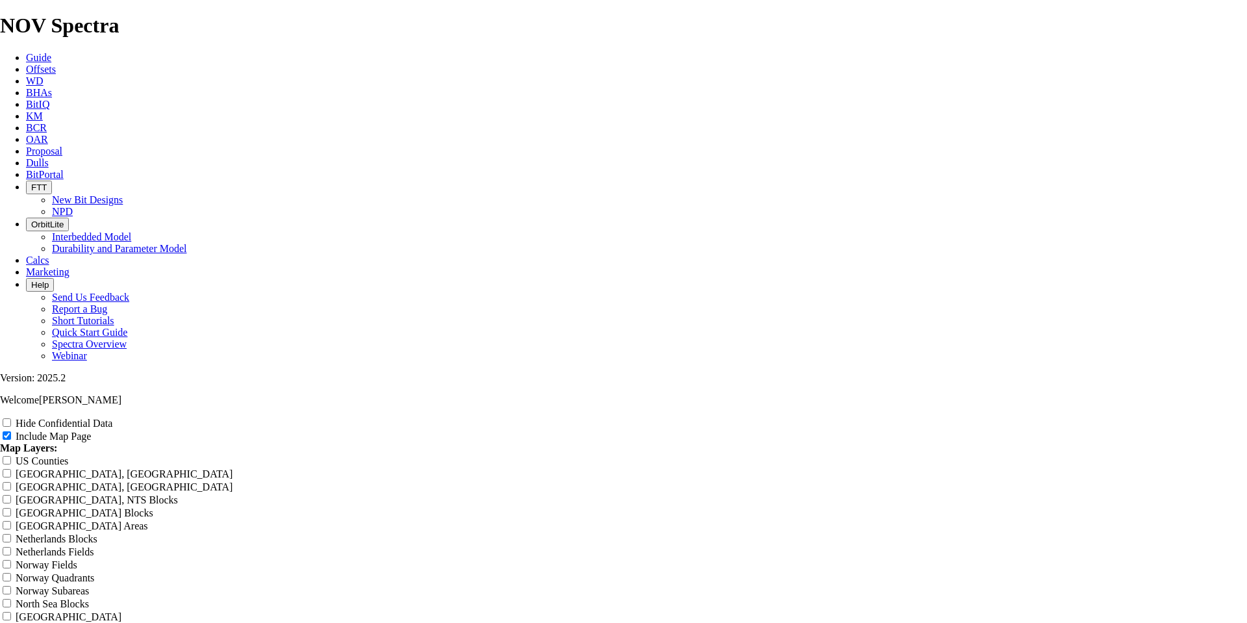
type input "Untitled Of"
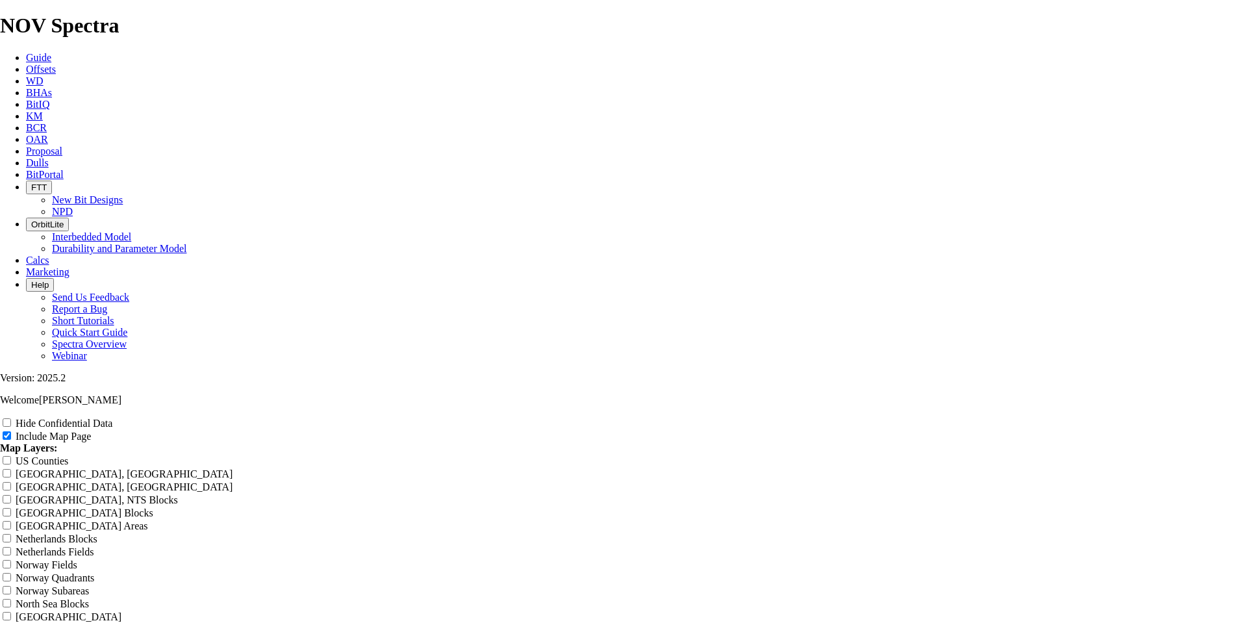
type input "Untitled O"
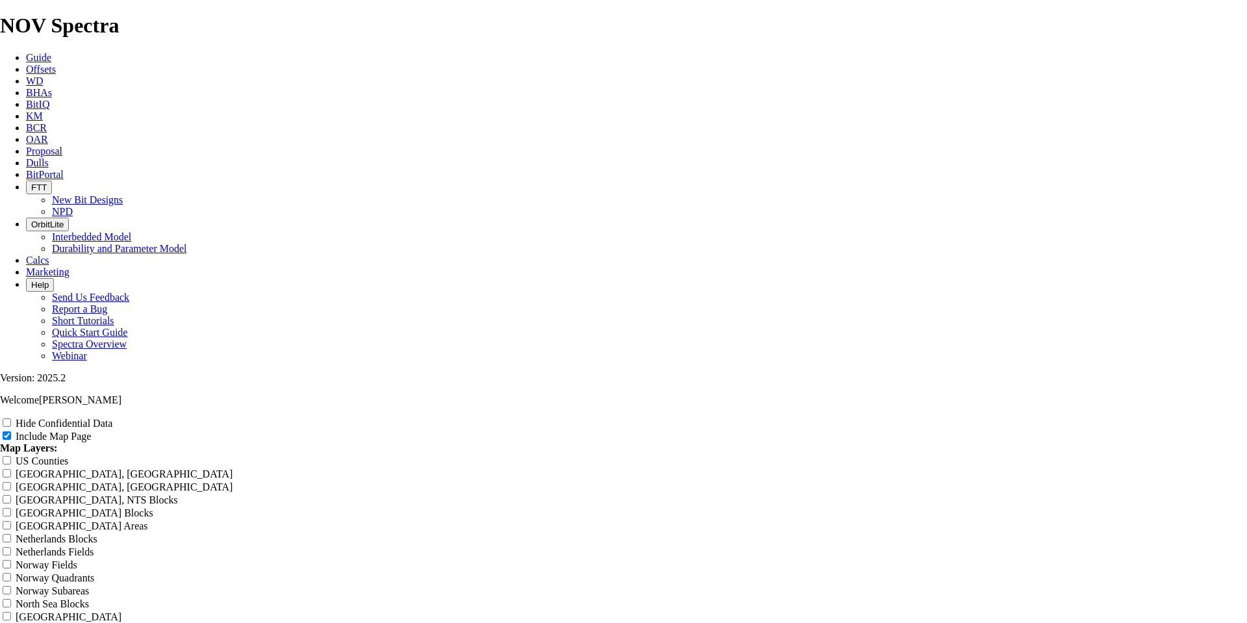
type input "Untitled O"
type input "Untitled"
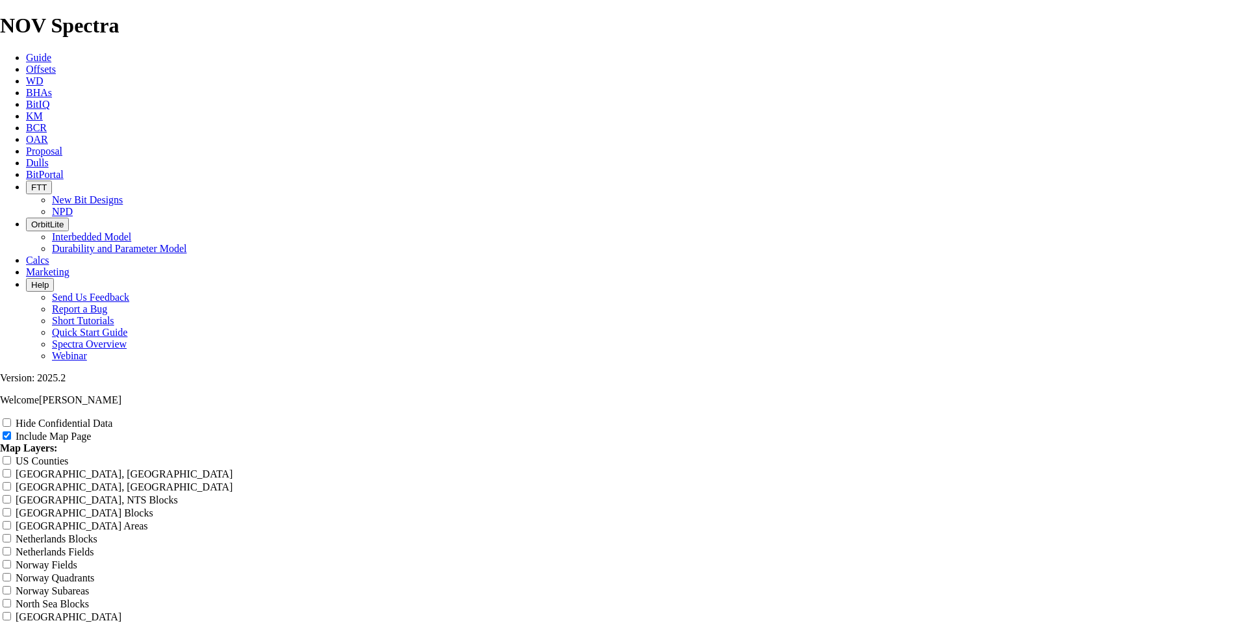
type input "Untitled"
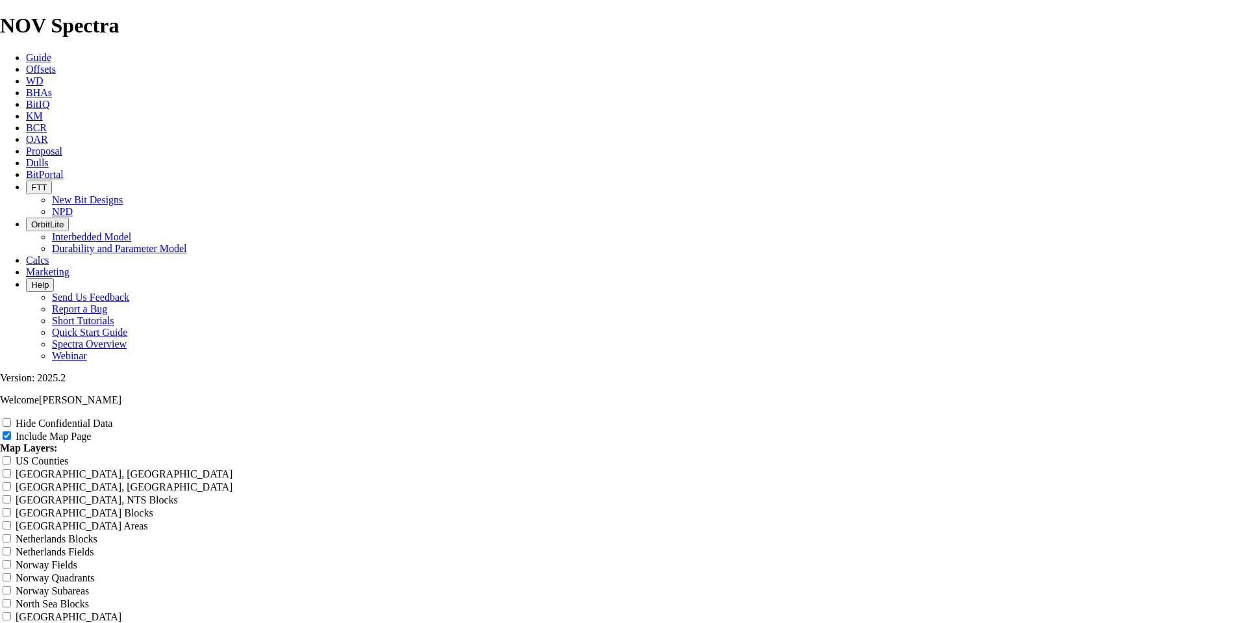
type input "Untitled"
type input "Untitle"
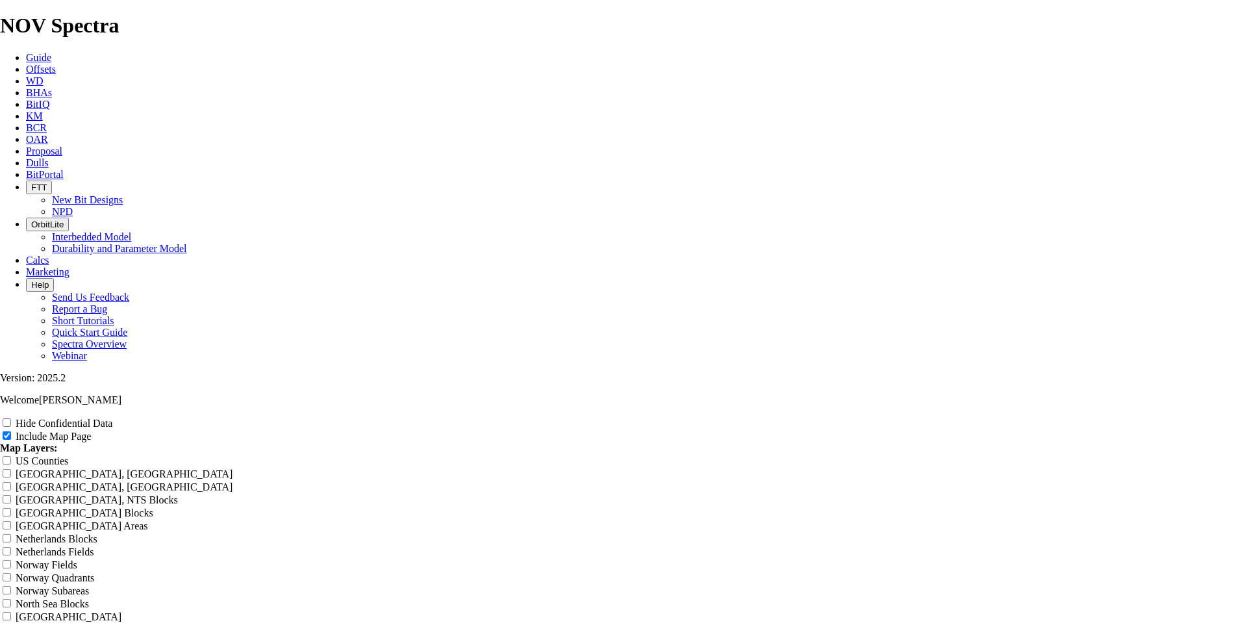
type input "Untitle"
type input "Untitl"
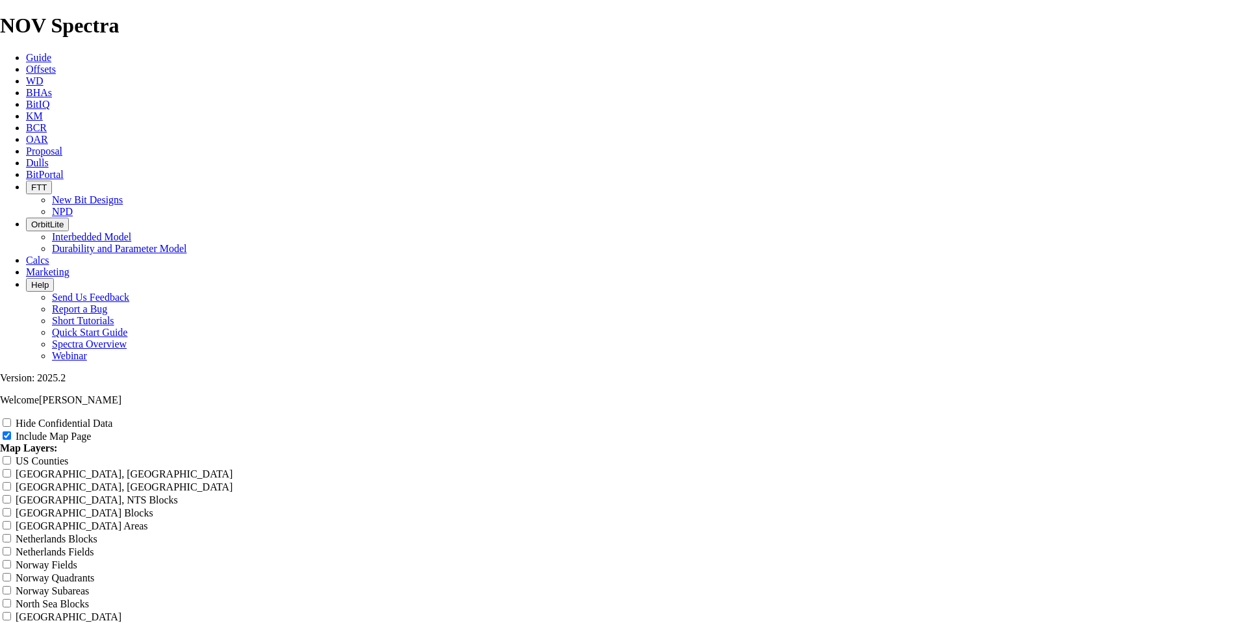
type input "Untitl"
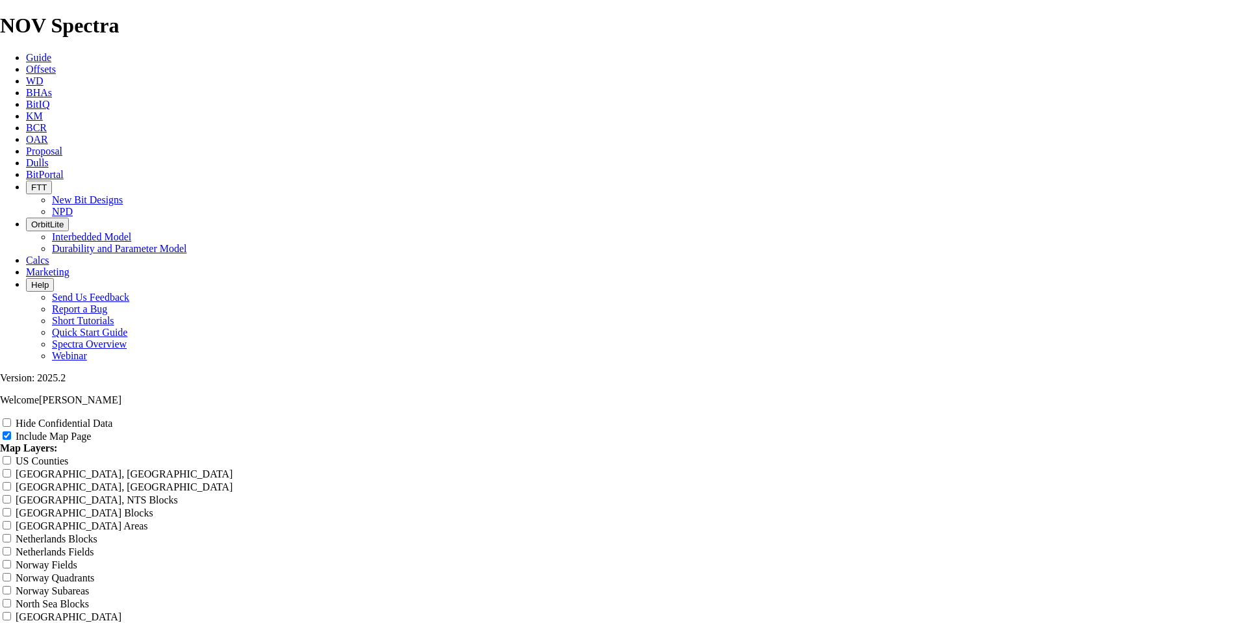
type input "Untitl"
type input "Untit"
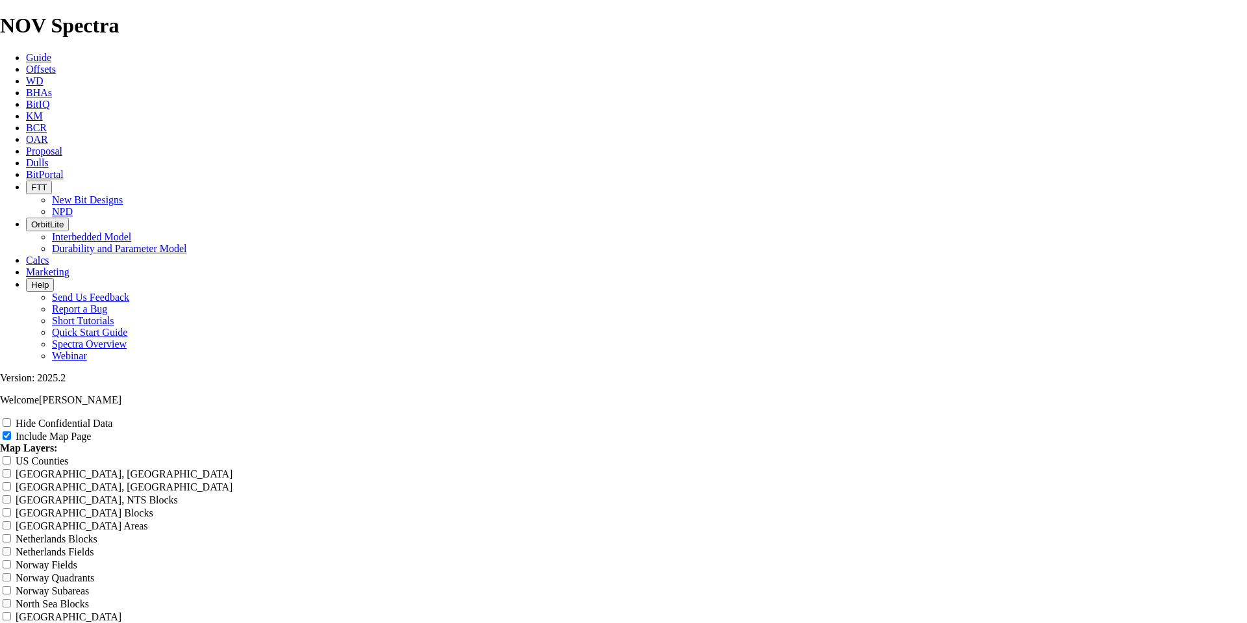
type input "Untit"
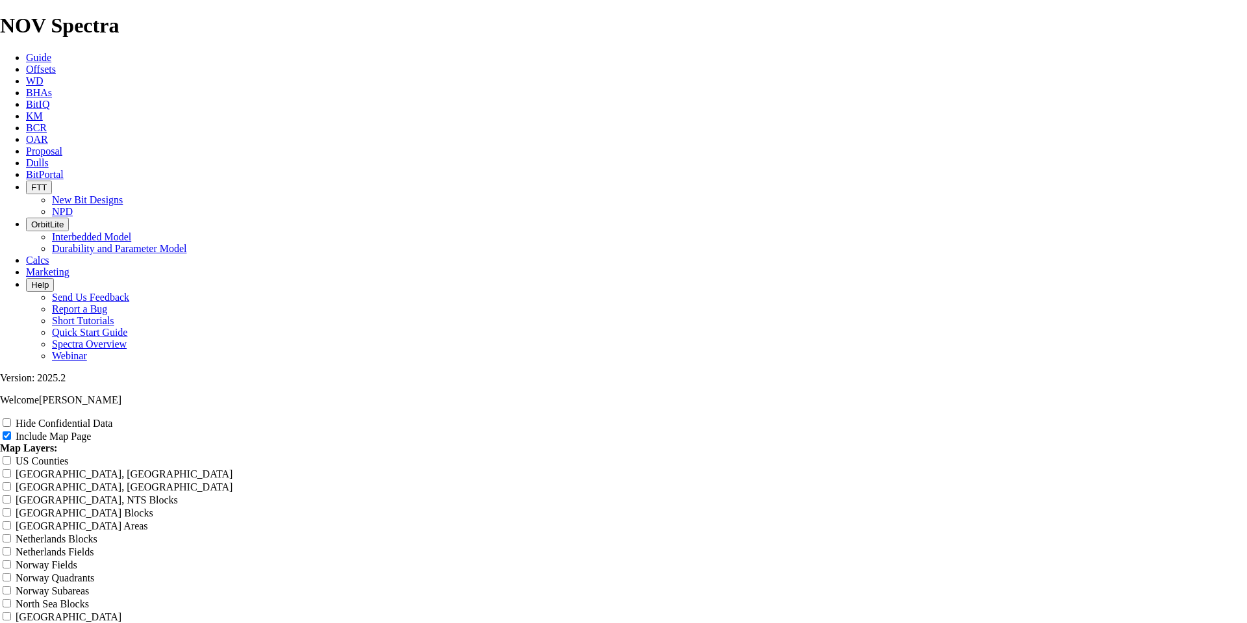
type input "Unti"
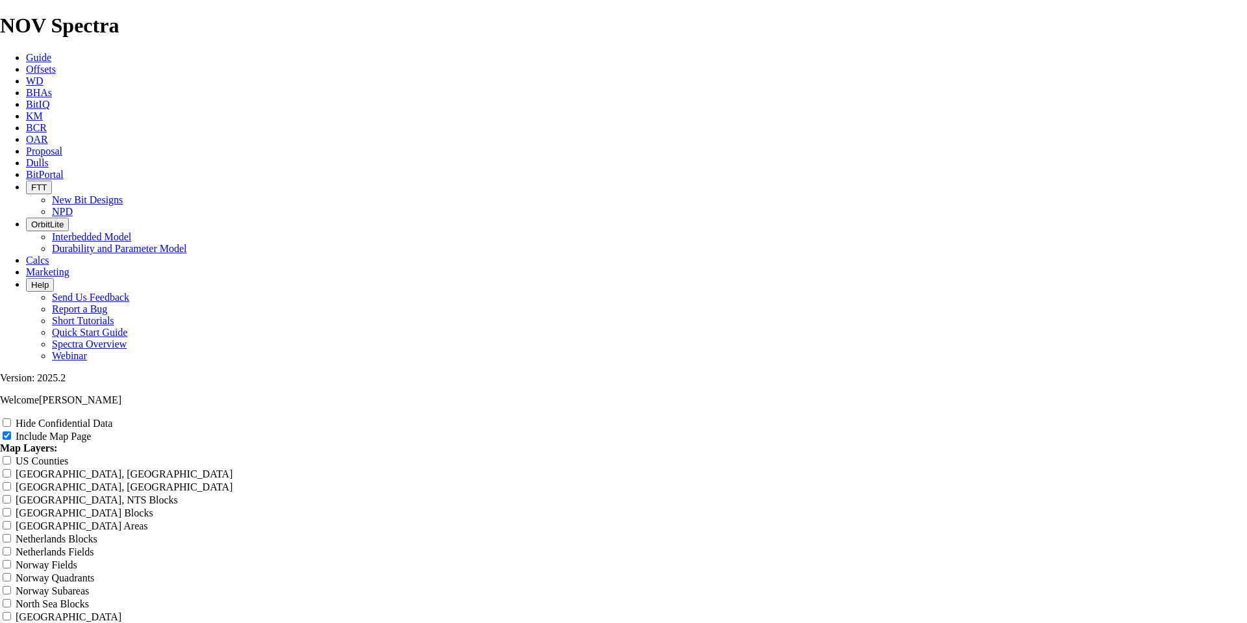
type input "Unti"
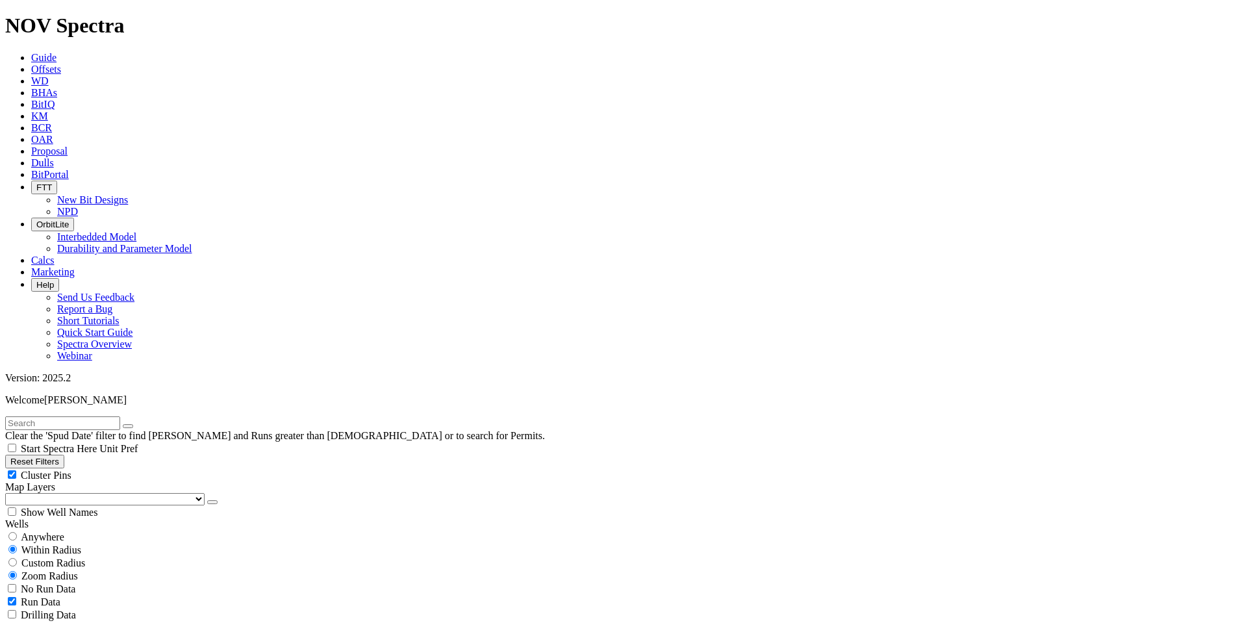
click at [44, 455] on button "Reset Filters" at bounding box center [34, 462] width 59 height 14
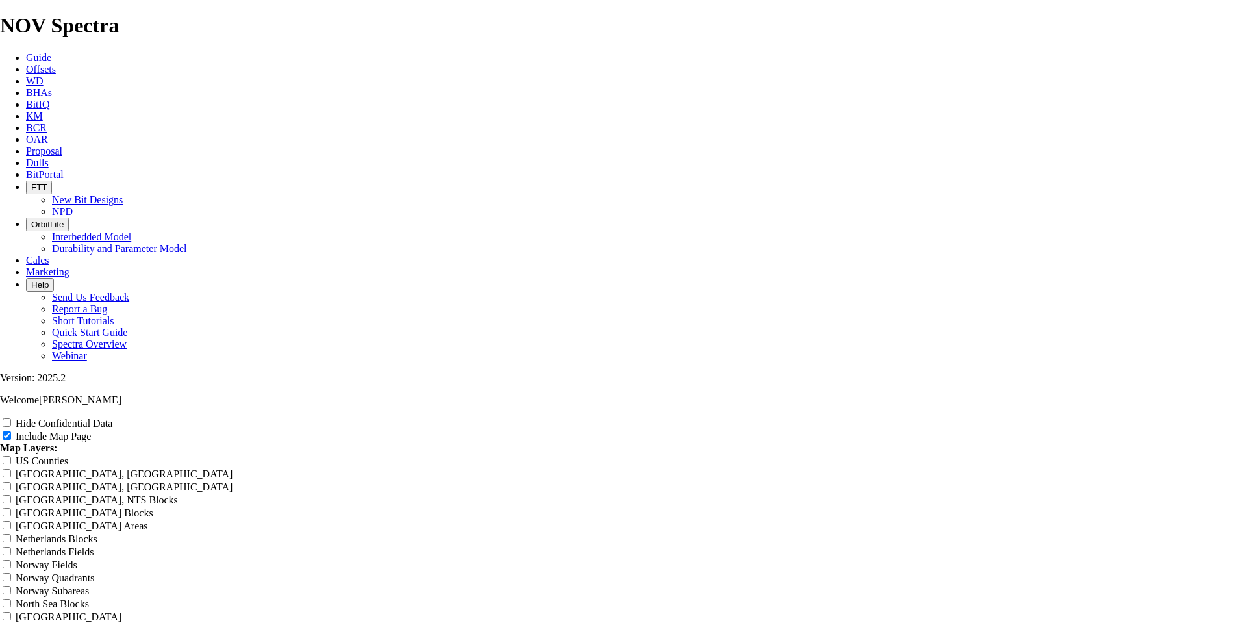
scroll to position [1532, 0]
type input "Untitled Offset Analysis Repor"
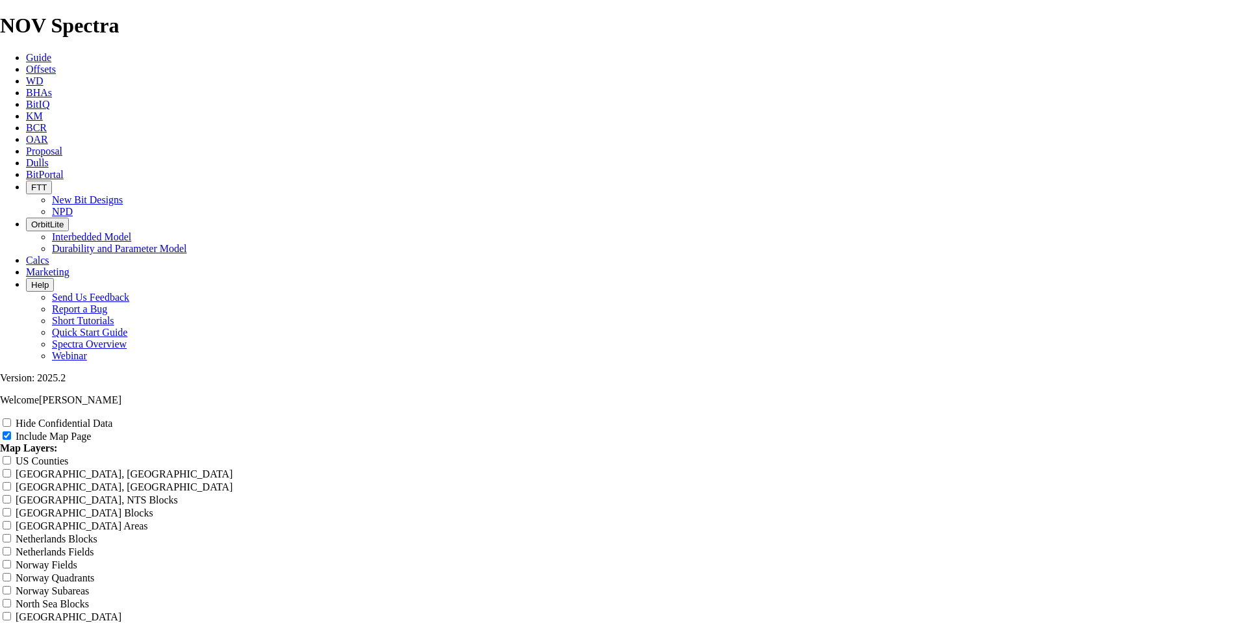
type input "Untitled Offset Analysis Repor"
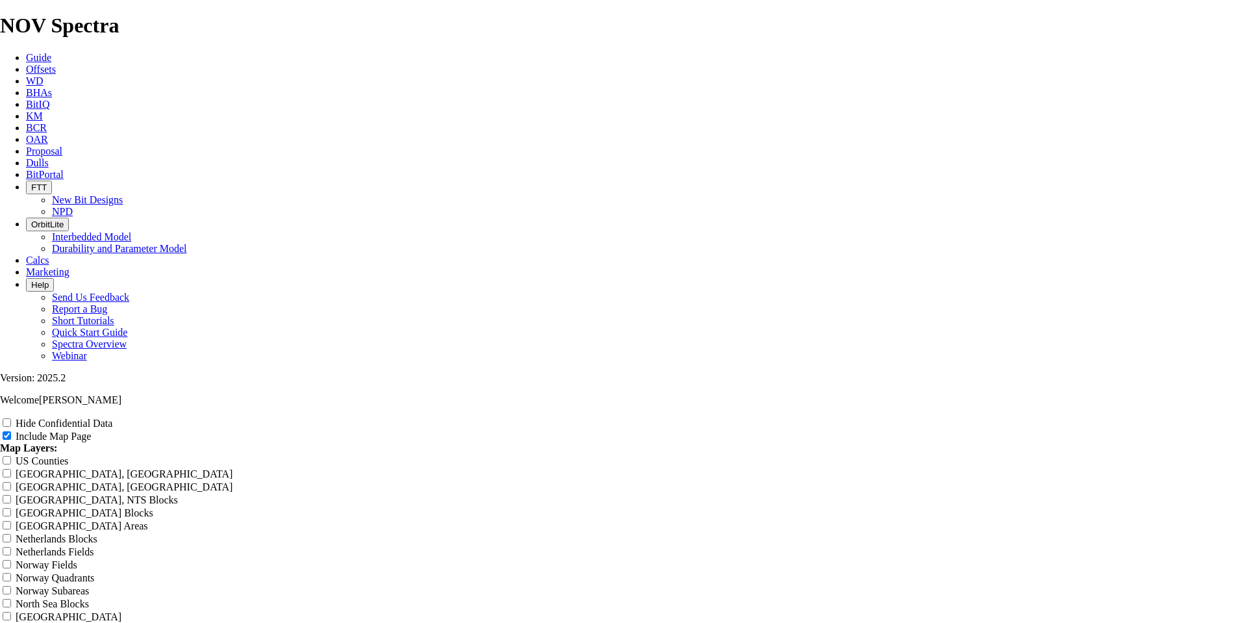
type input "Untitled Offset Analysis Repor"
type input "Untitled Offset Analysis Repo"
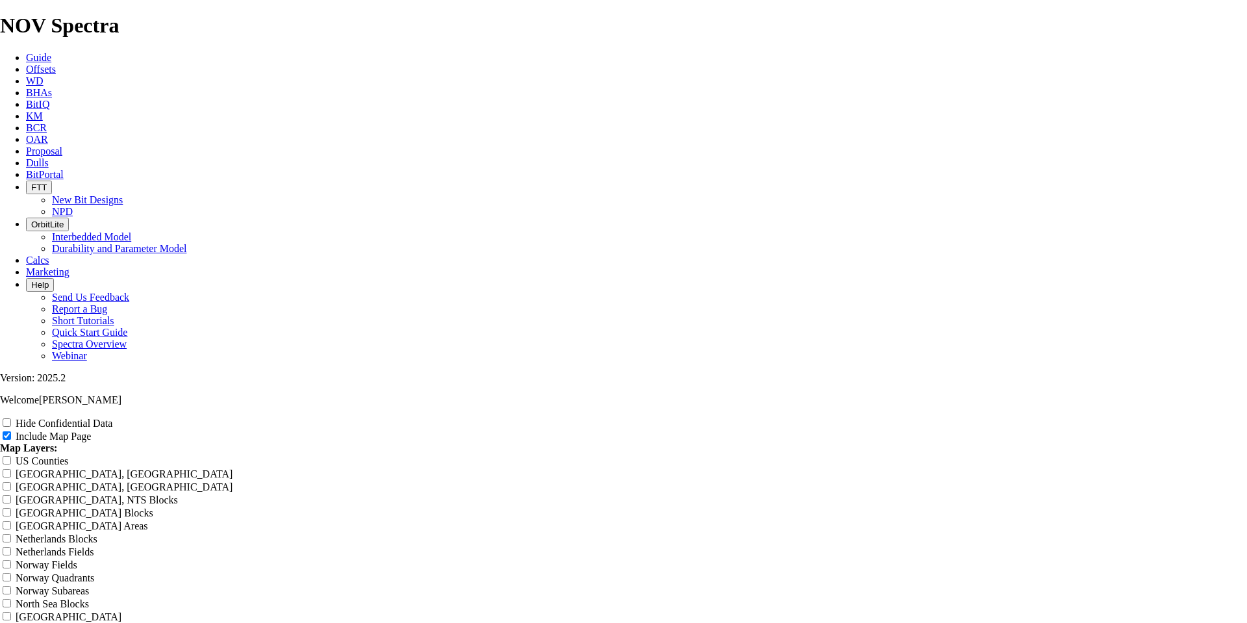
type input "Untitled Offset Analysis Repo"
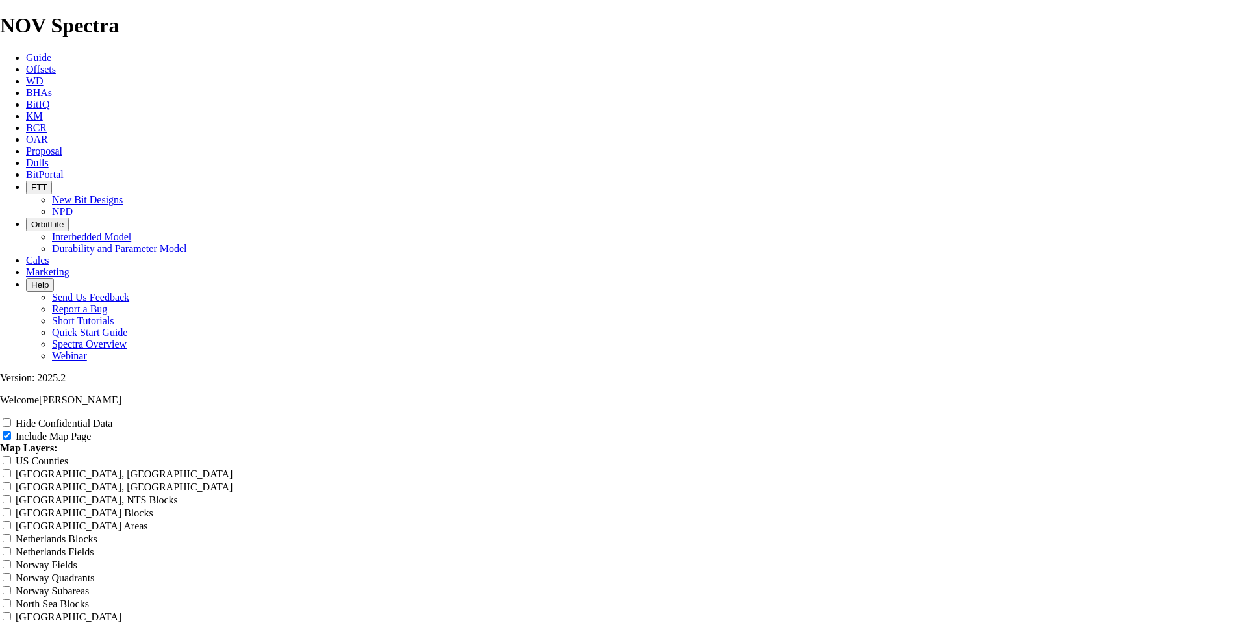
type input "Untitled Offset Analysis Repo"
type input "Untitled Offset Analysis Rep"
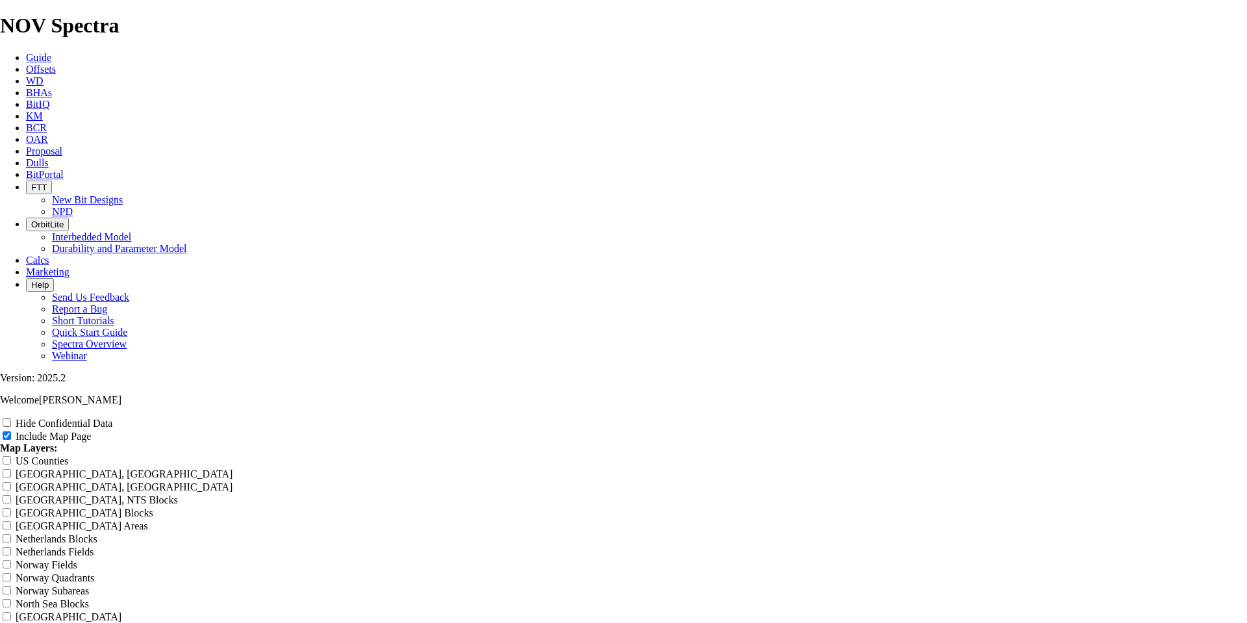
type input "Untitled Offset Analysis Rep"
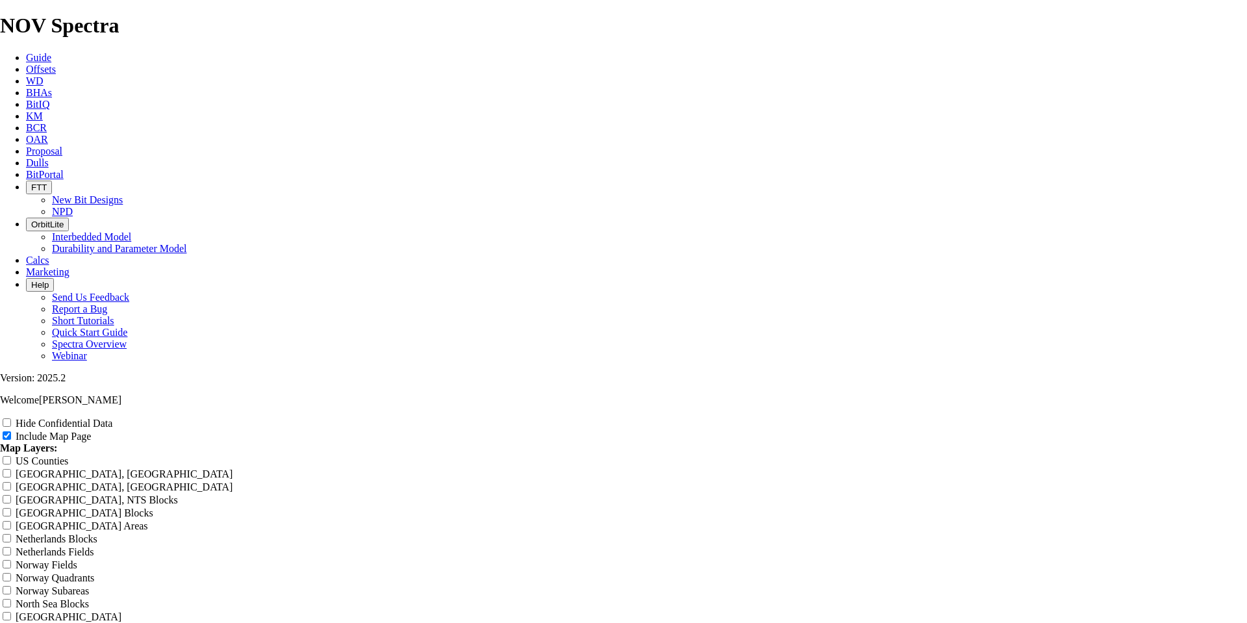
type input "Untitled Offset Analysis Rep"
type input "Untitled Offset Analysis Re"
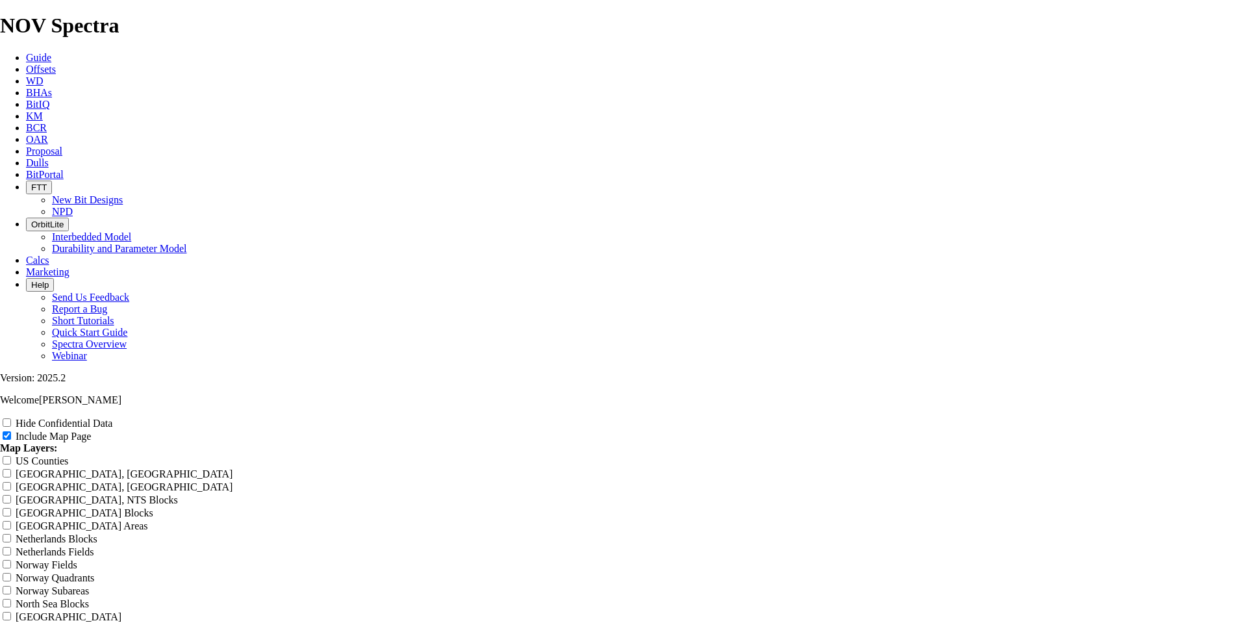
type input "Untitled Offset Analysis Re"
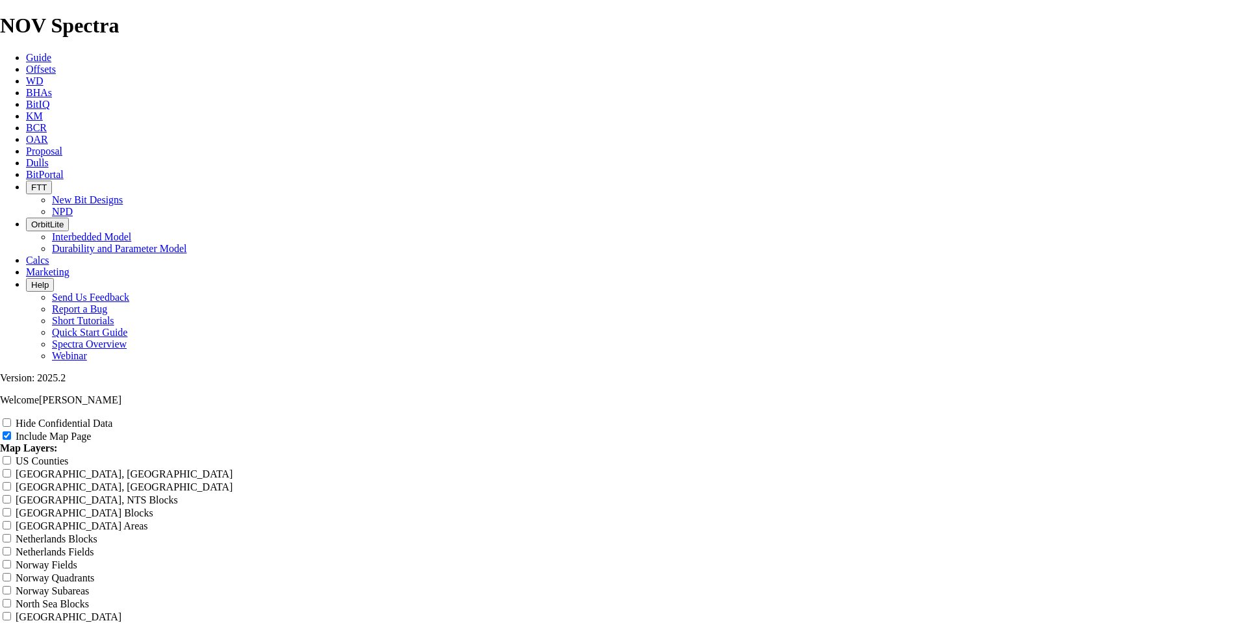
type input "Untitled Offset Analysis R"
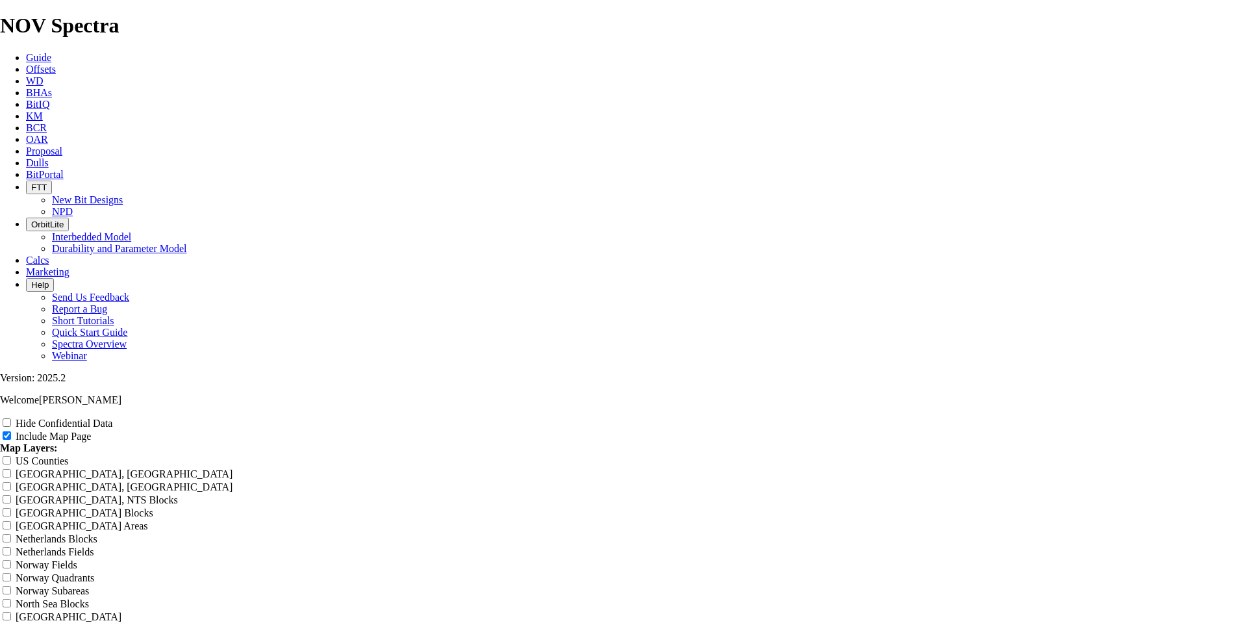
type input "Untitled Offset Analysis R"
type input "Untitled Offset Analysis"
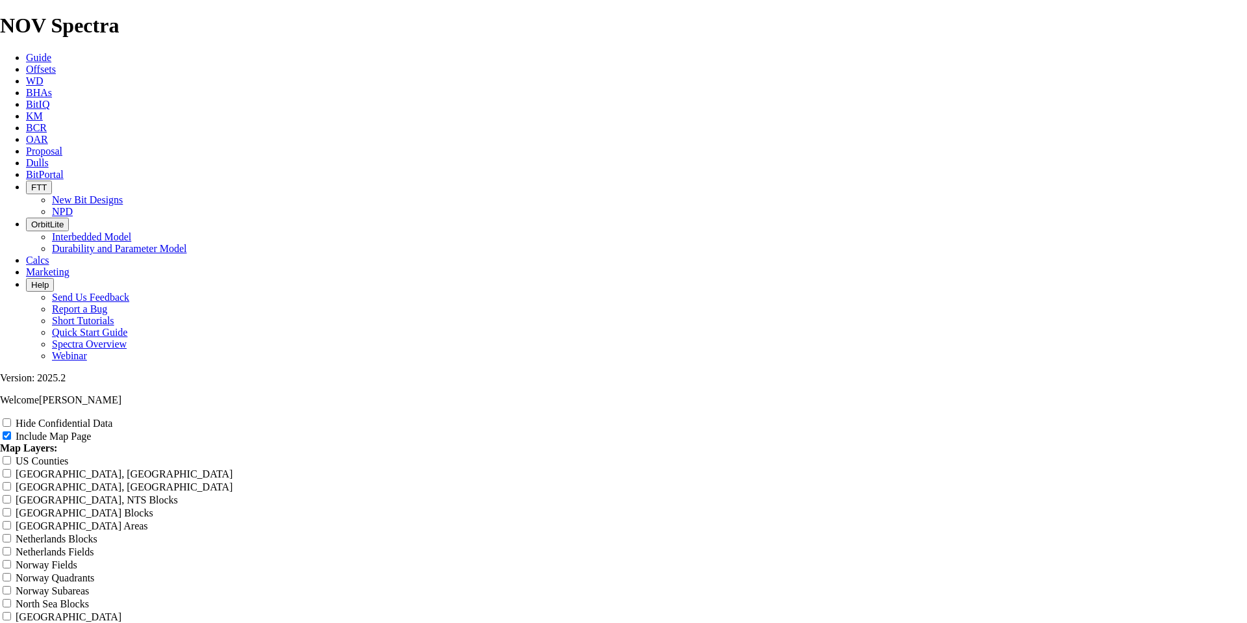
type input "Untitled Offset Analysis"
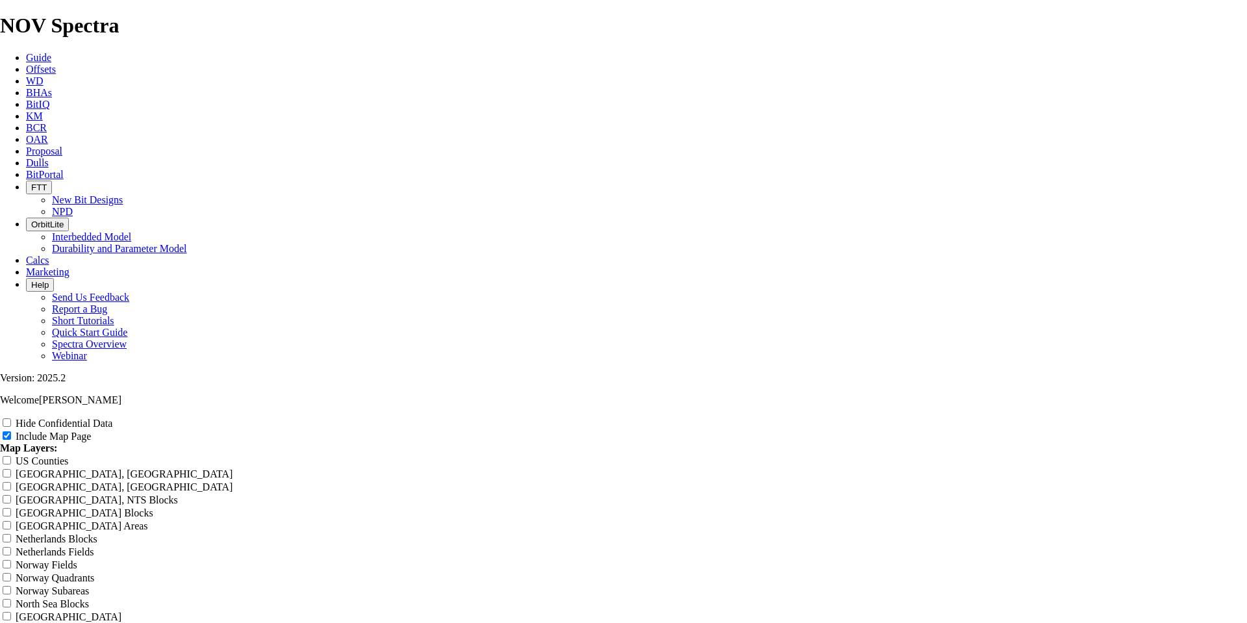
type input "Untitled Offset Analysis"
type input "Untitled Offset Analysi"
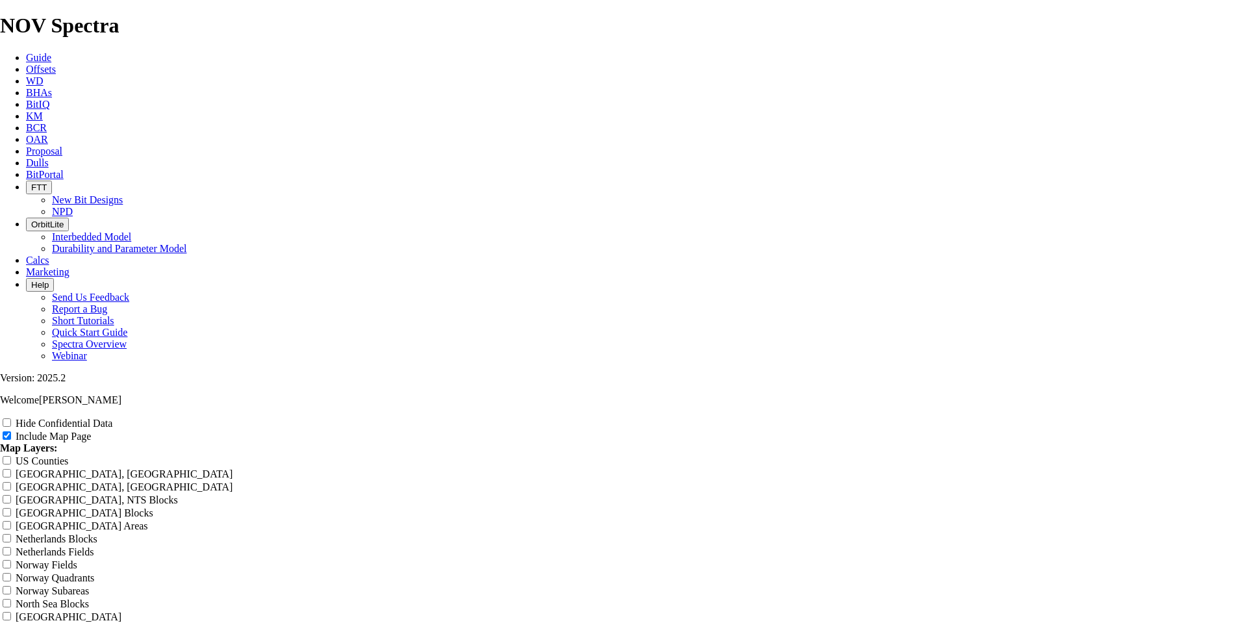
type input "Untitled Offset Analysi"
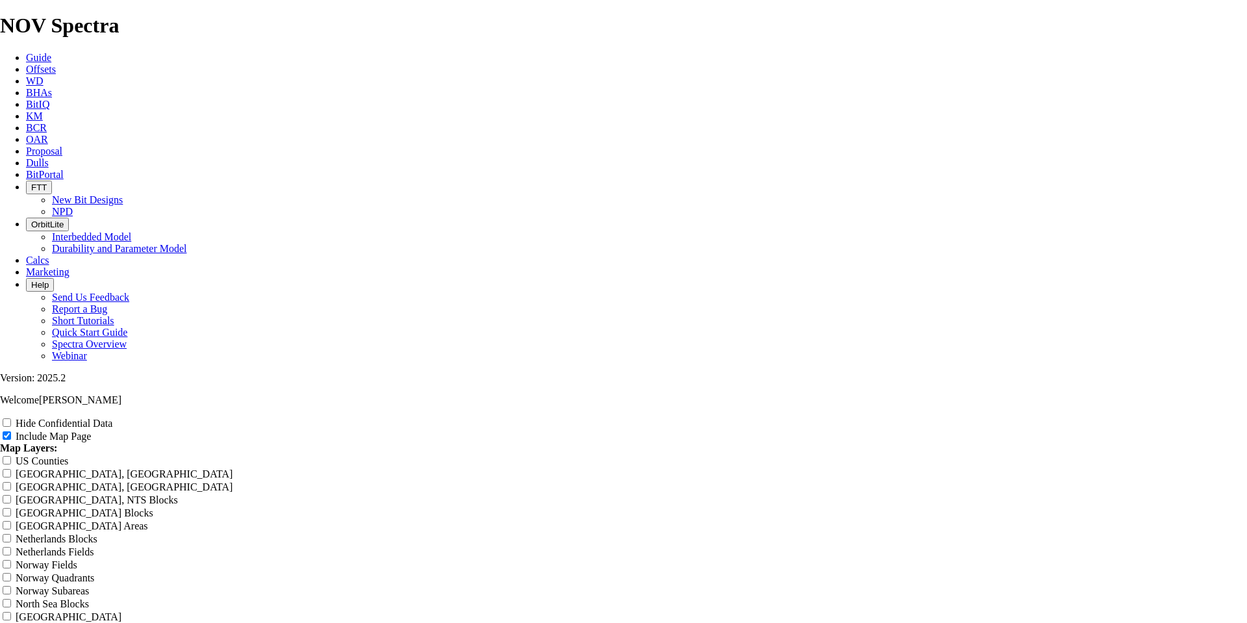
type input "Untitled Offset Analysi"
type input "Untitled Offset Analys"
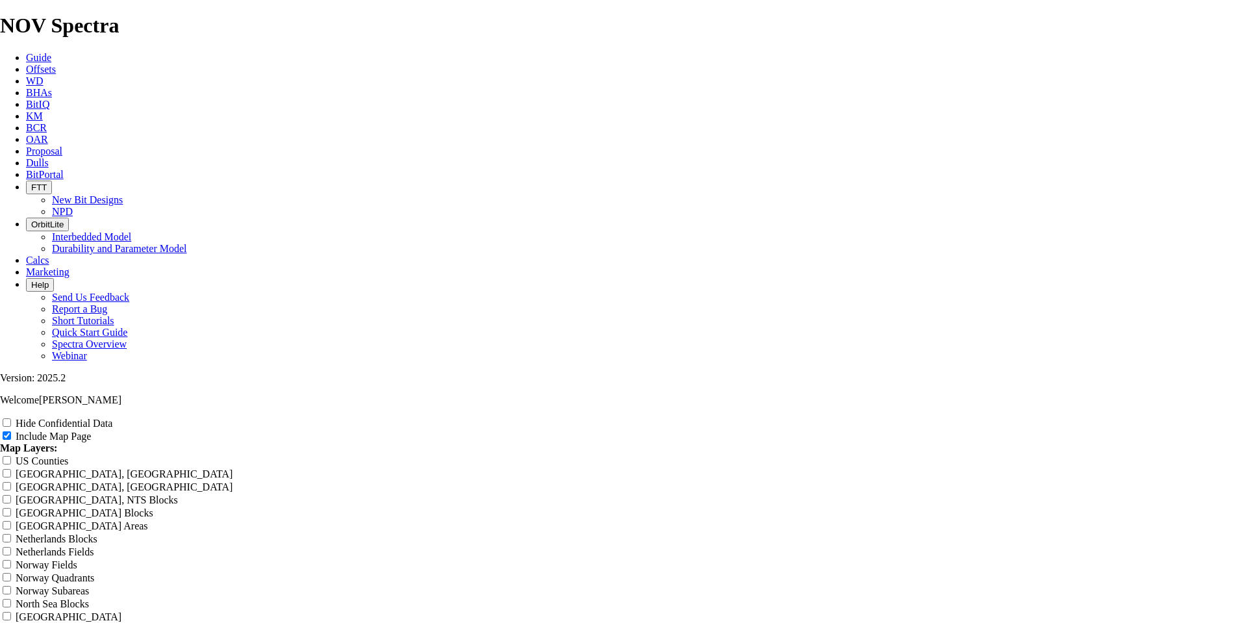
type input "Untitled Offset Analys"
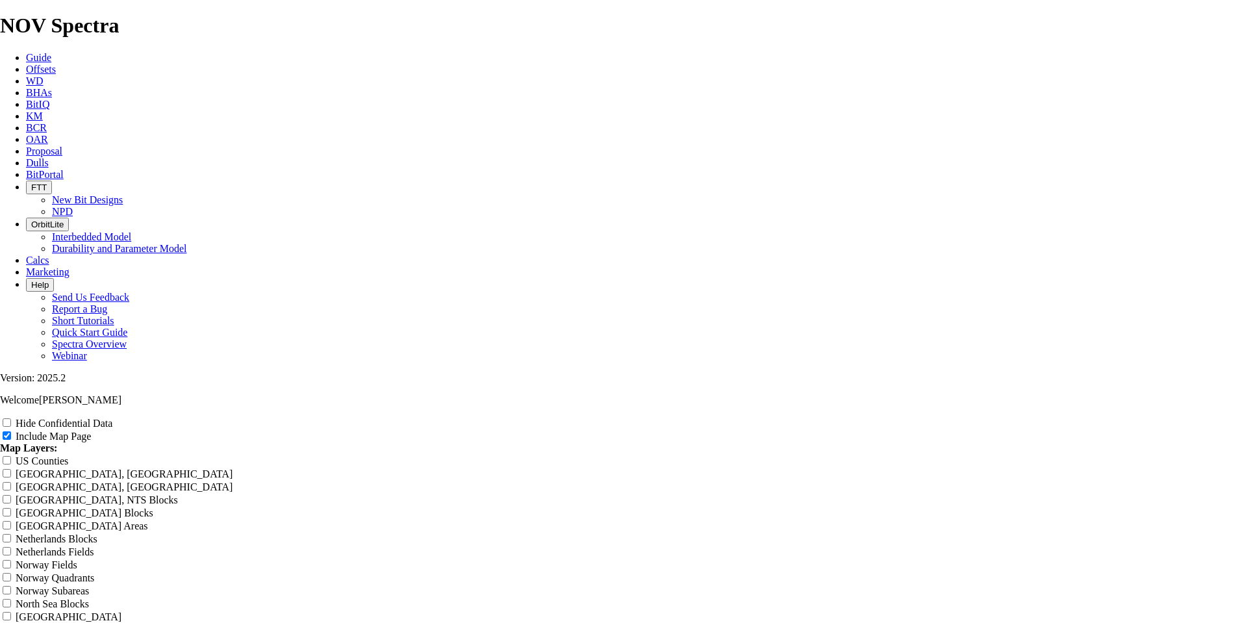
type input "Untitled Offset Analys"
type input "Untitled Offset Analy"
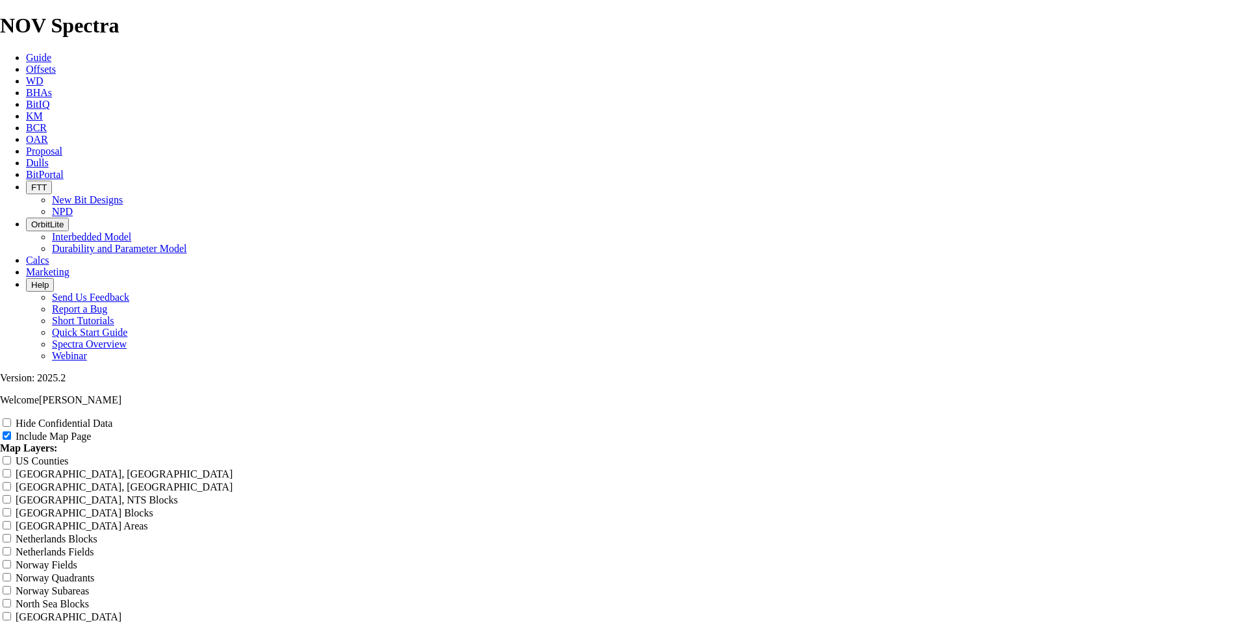
type input "Untitled Offset Analy"
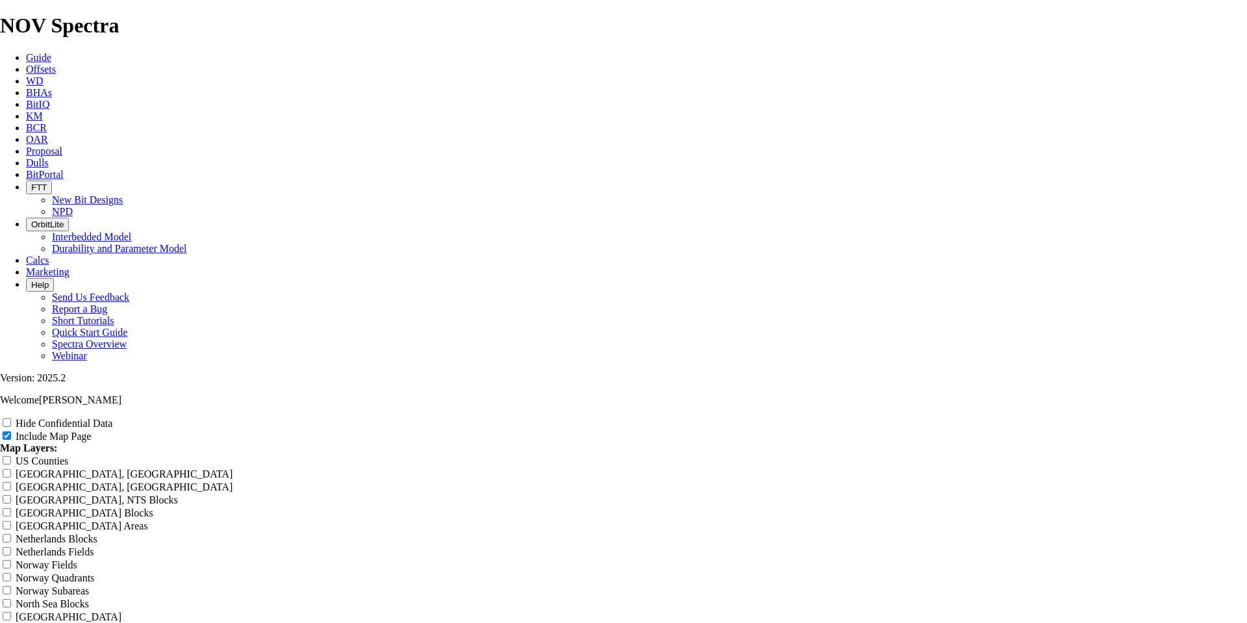
type input "Untitled Offset Anal"
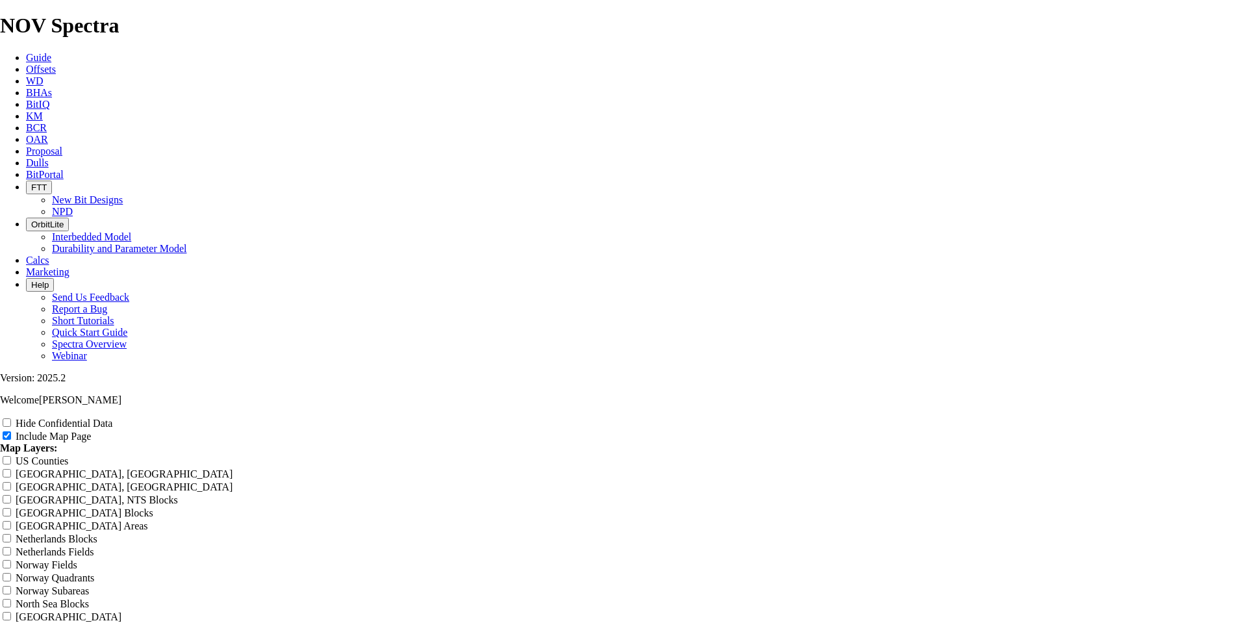
type input "Untitled Offset Anal"
type input "Untitled Offset [PERSON_NAME]"
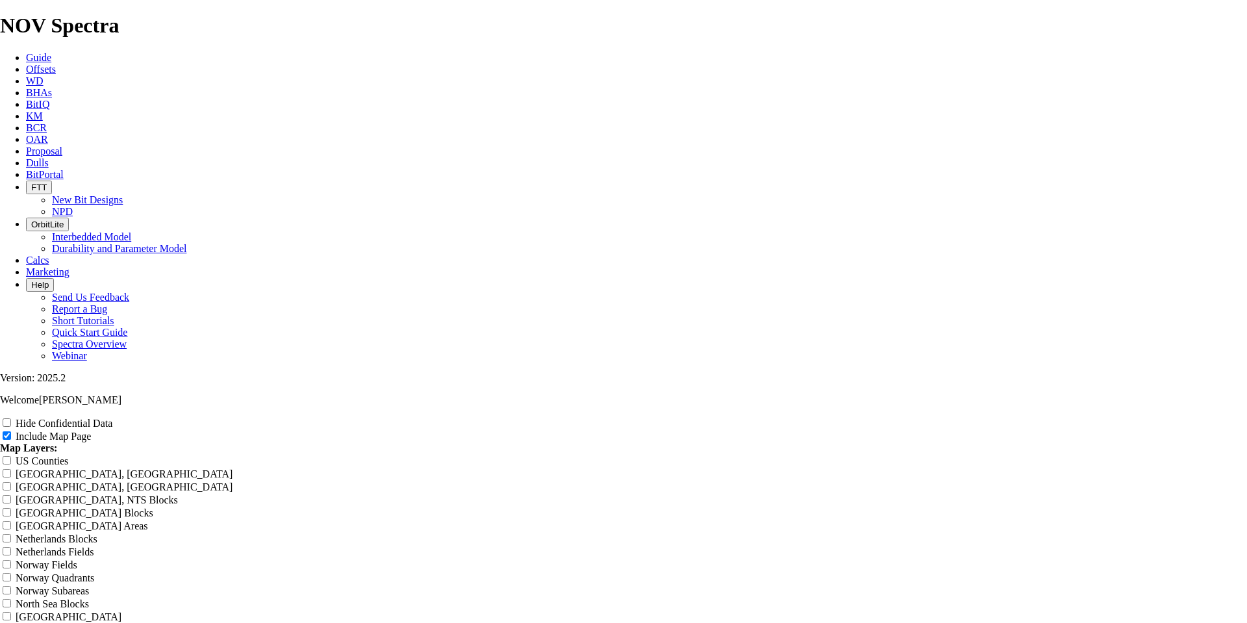
type input "Untitled Offset [PERSON_NAME]"
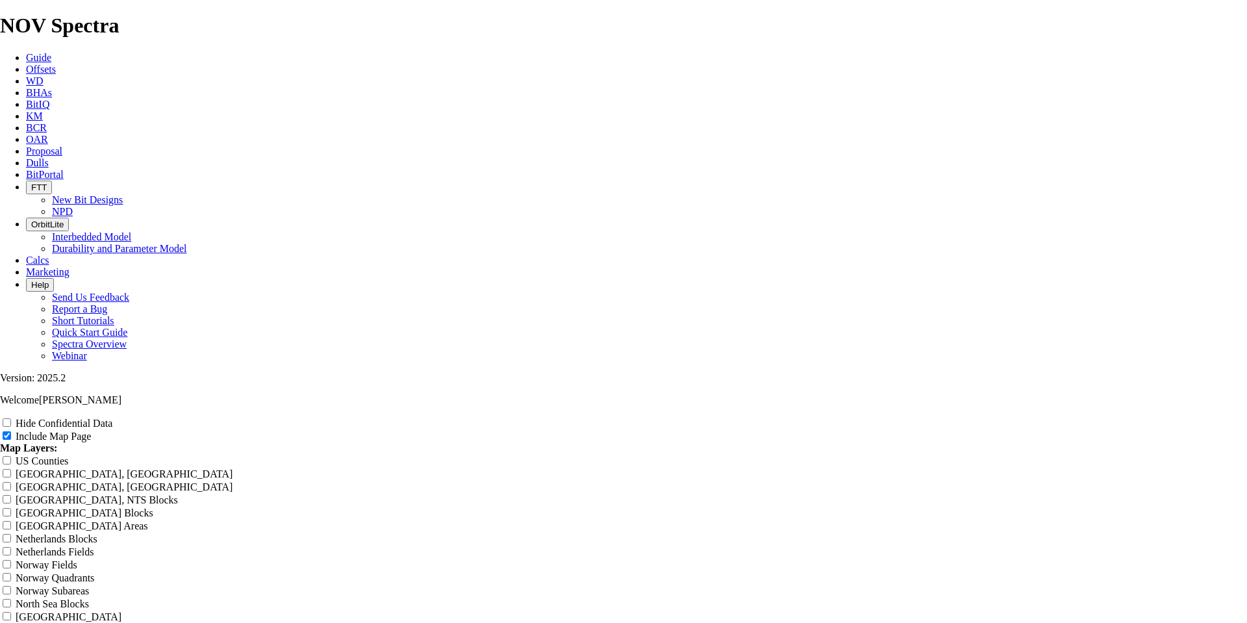
type input "Untitled Offset [PERSON_NAME]"
type input "Untitled Offset An"
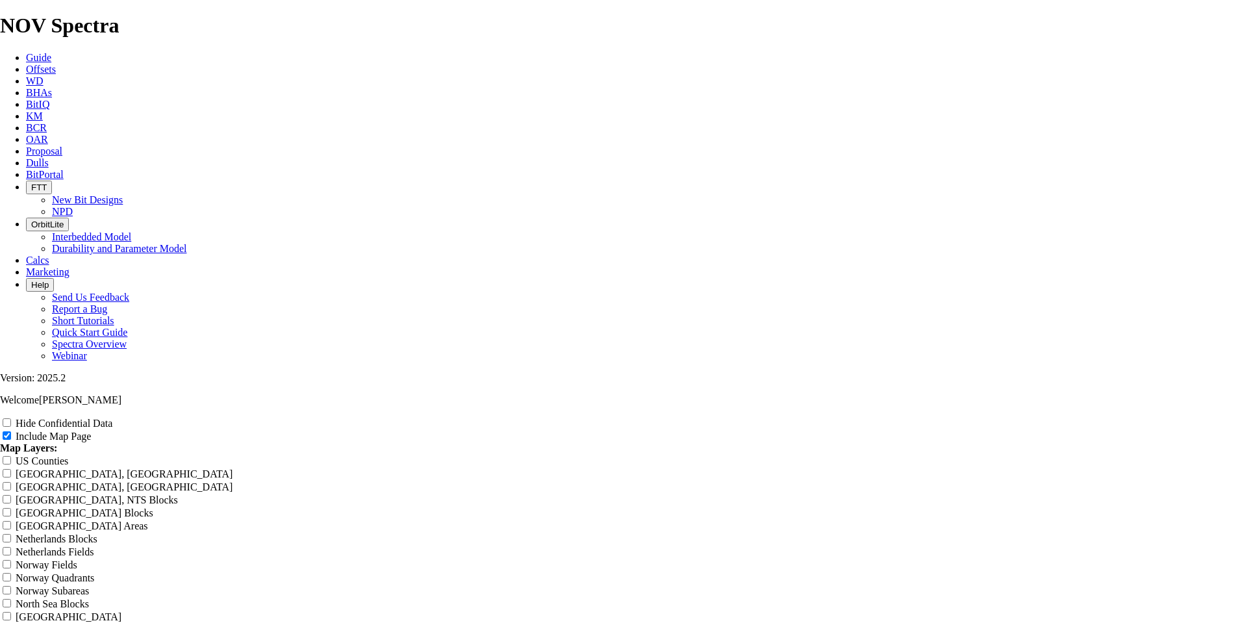
type input "Untitled Offset An"
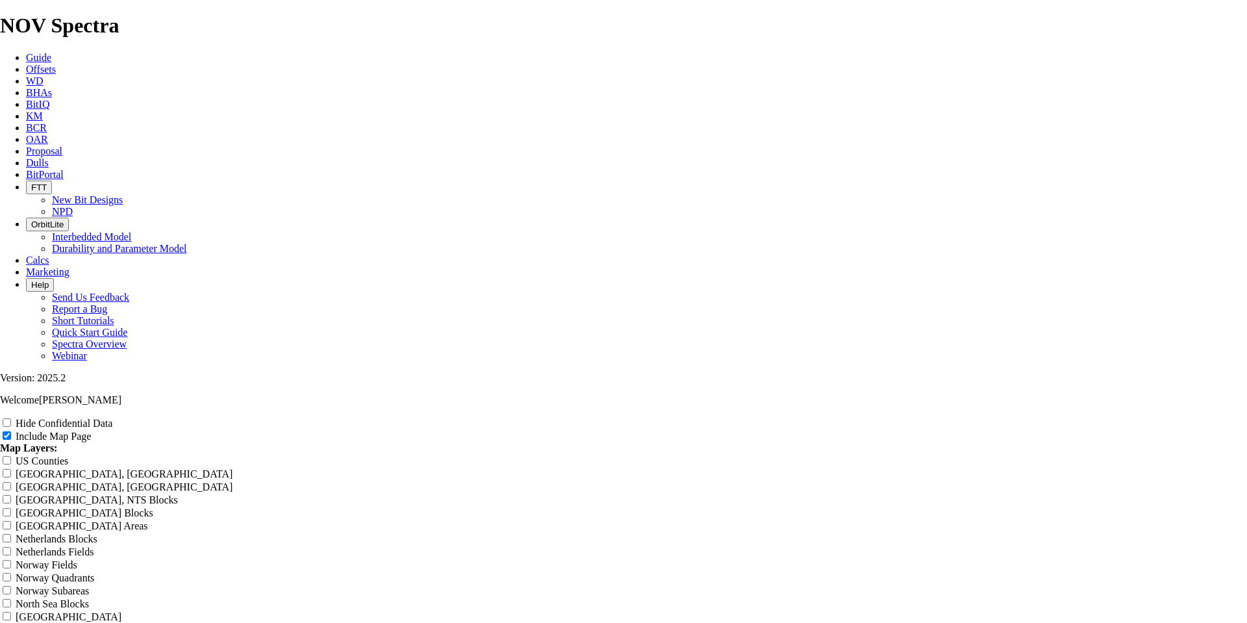
type input "Untitled Offset An"
type input "Untitled Offset A"
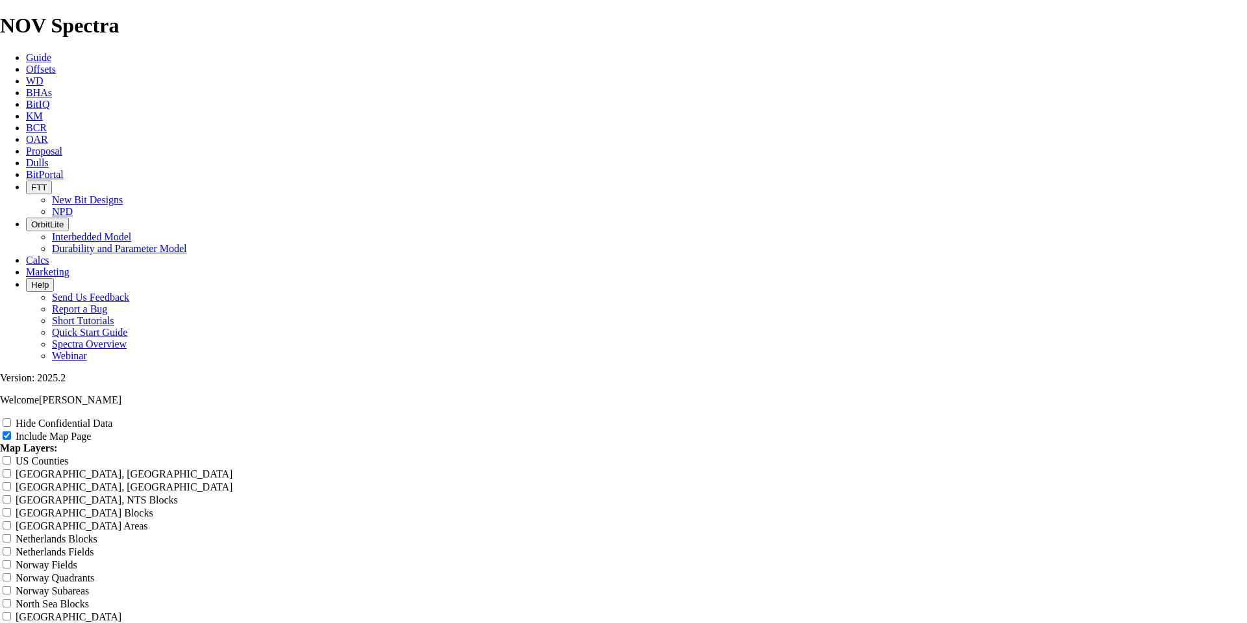
type input "Untitled Offset A"
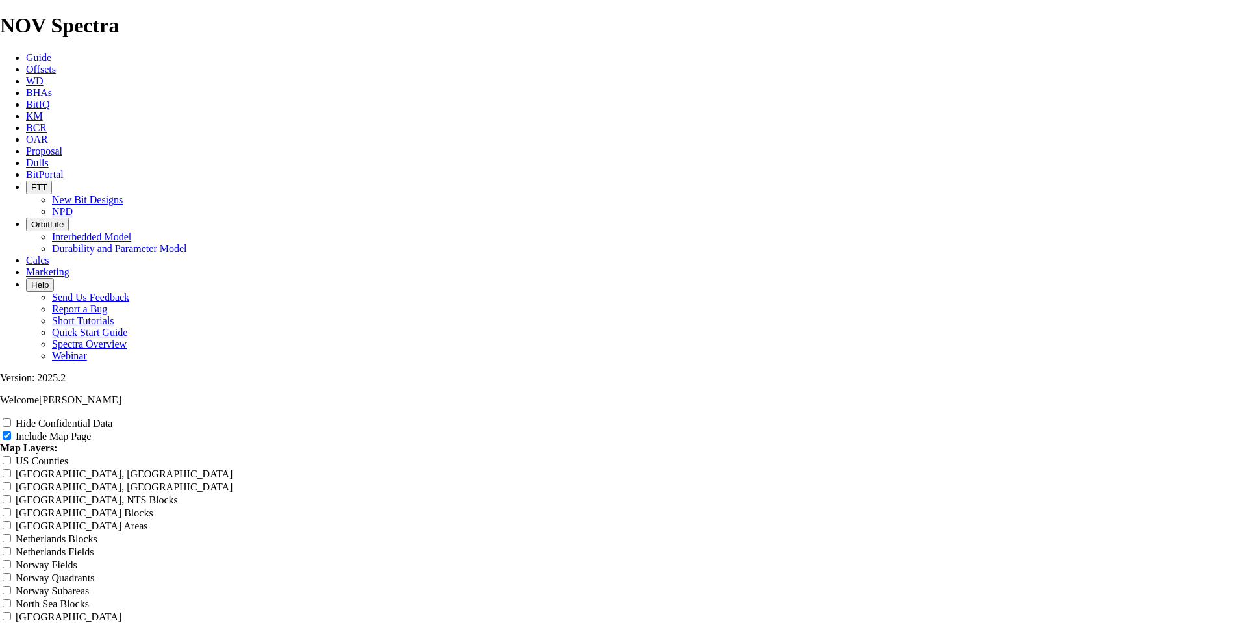
type input "Untitled Offset A"
type input "Untitled Offset"
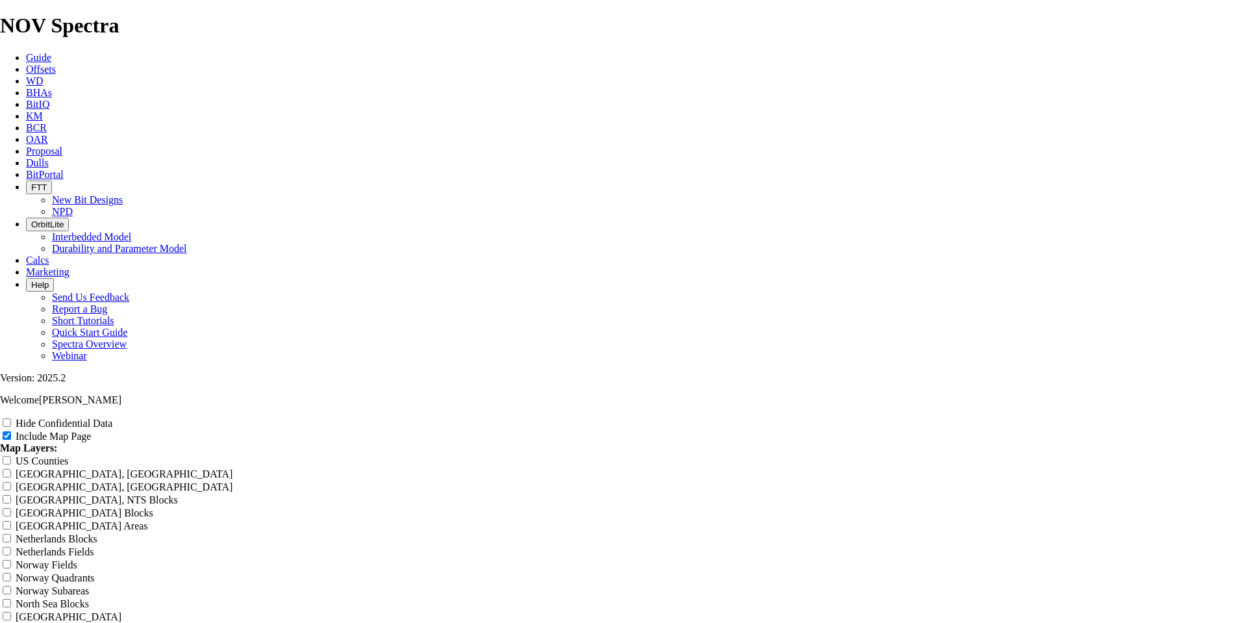
type input "Untitled Offset"
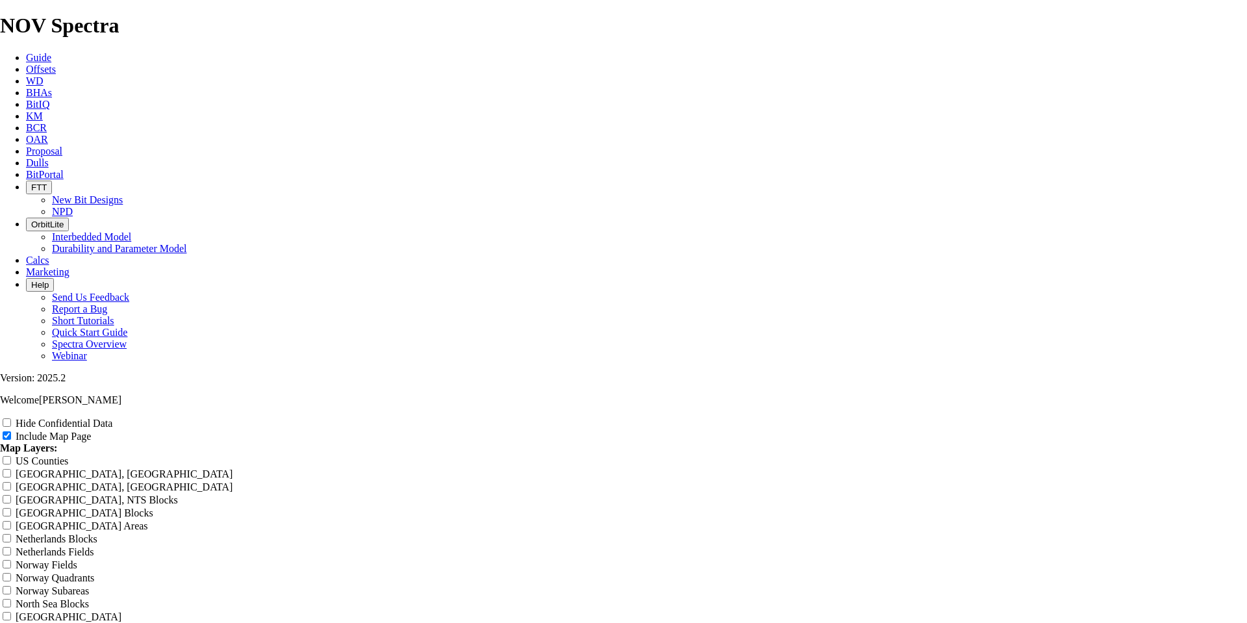
type input "Untitled Offse"
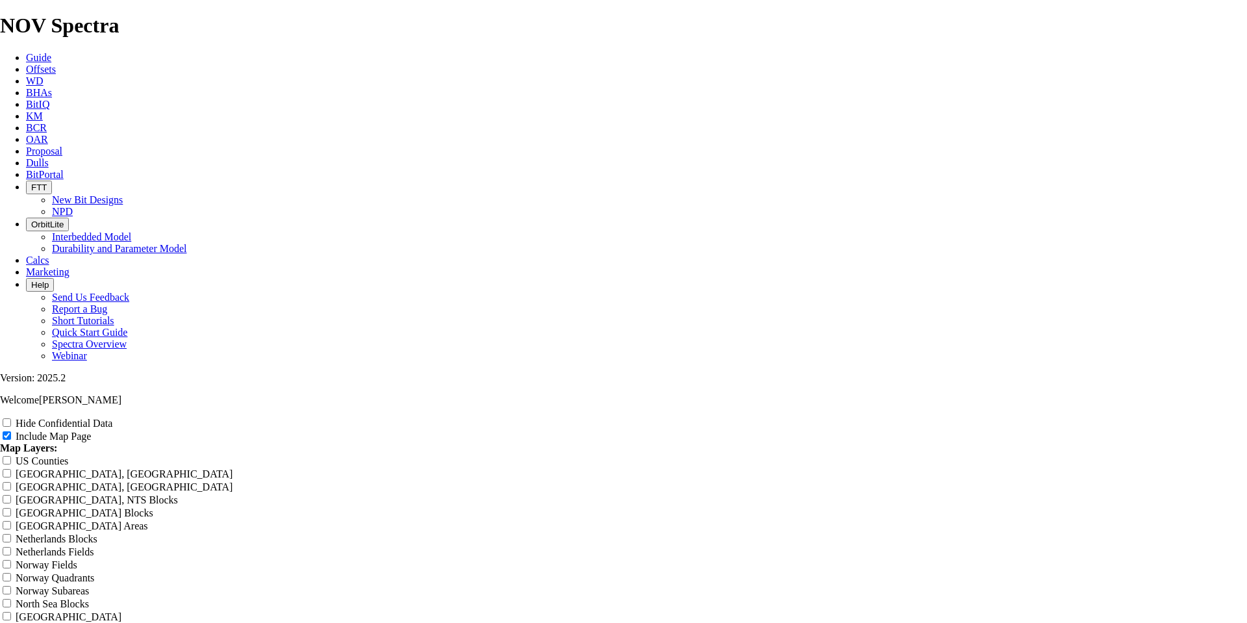
type input "Untitled Offse"
type input "Untitled Offs"
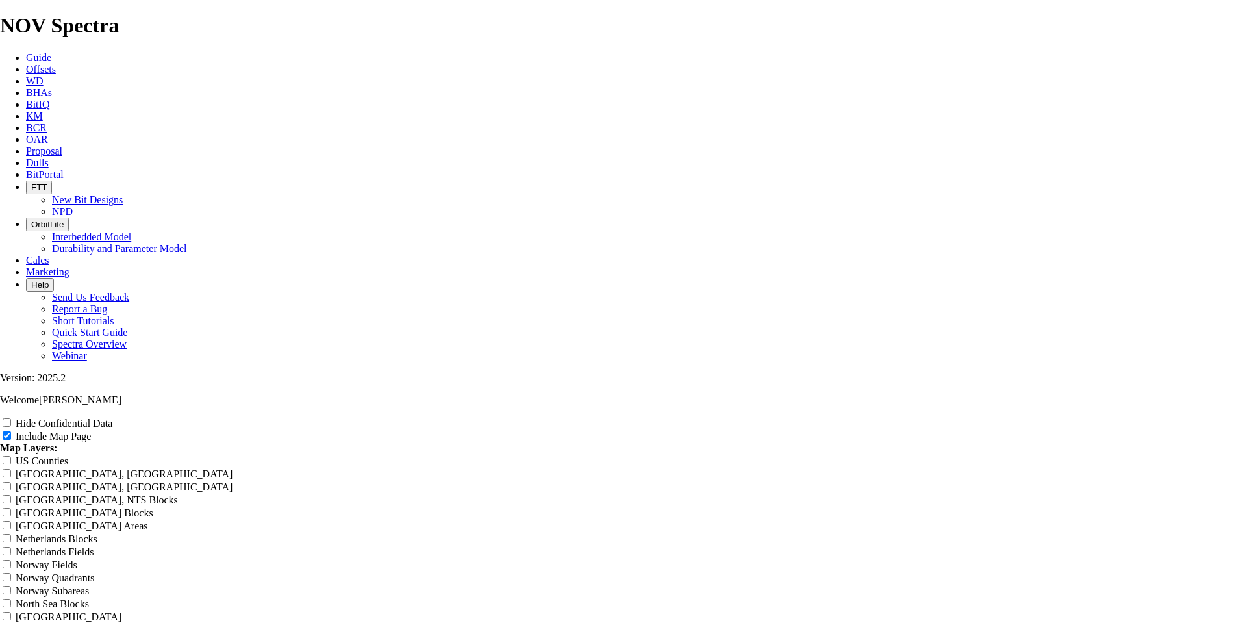
type input "Untitled Offs"
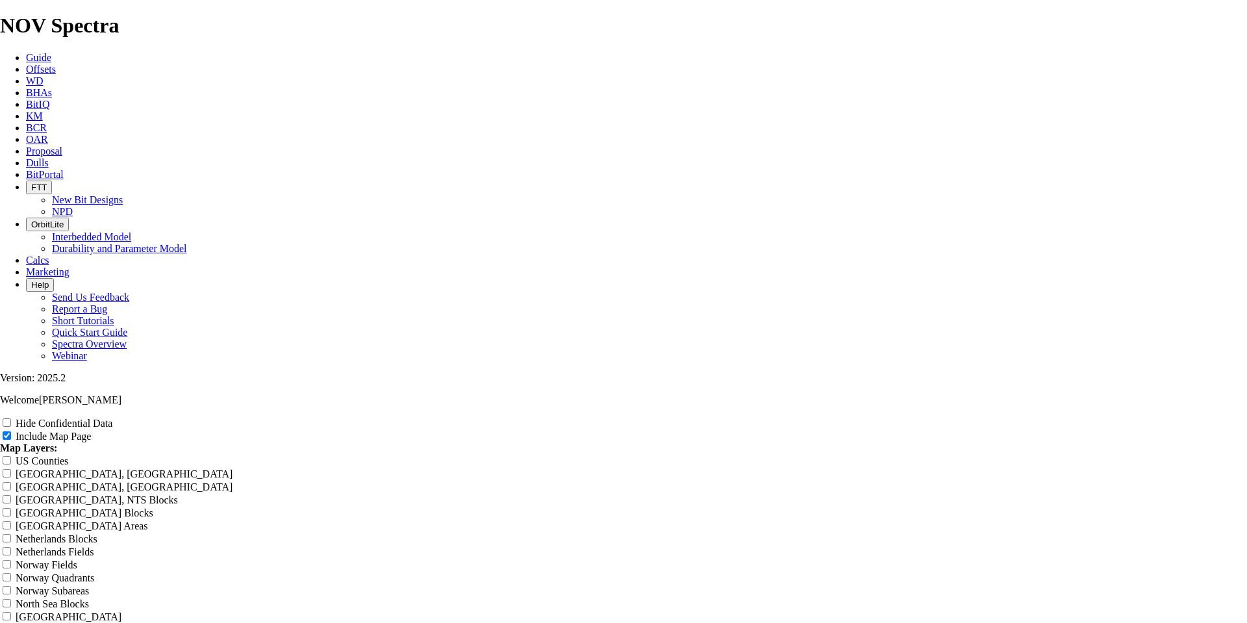
type input "Untitled Offs"
type input "Untitled Off"
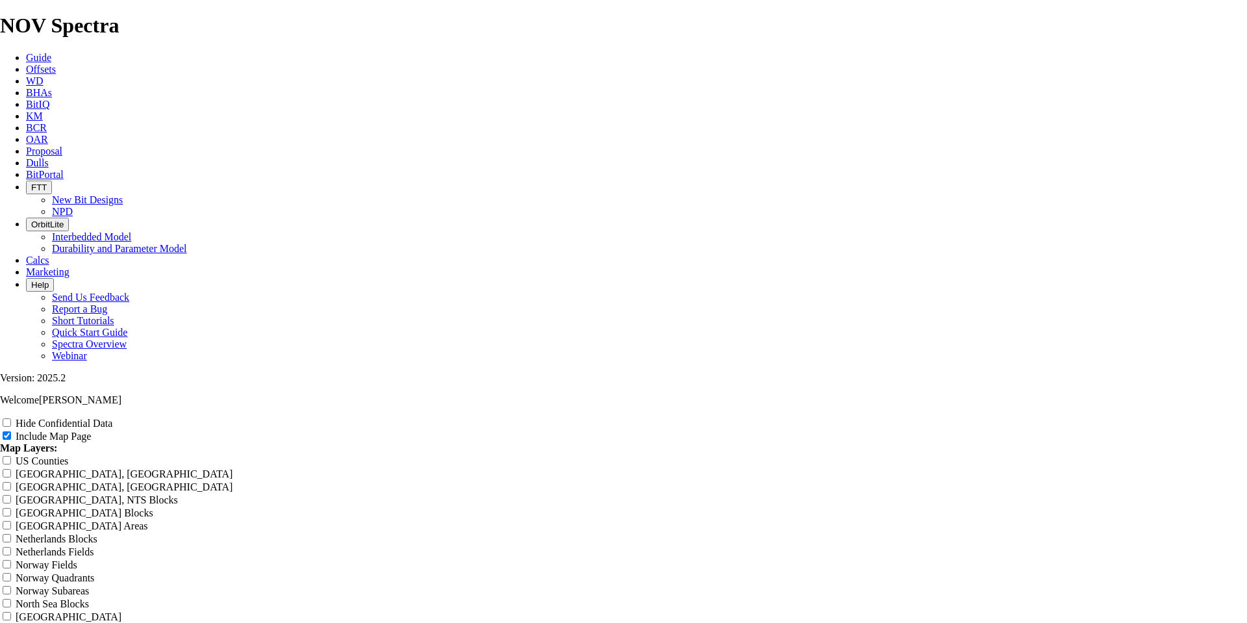
type input "Untitled Off"
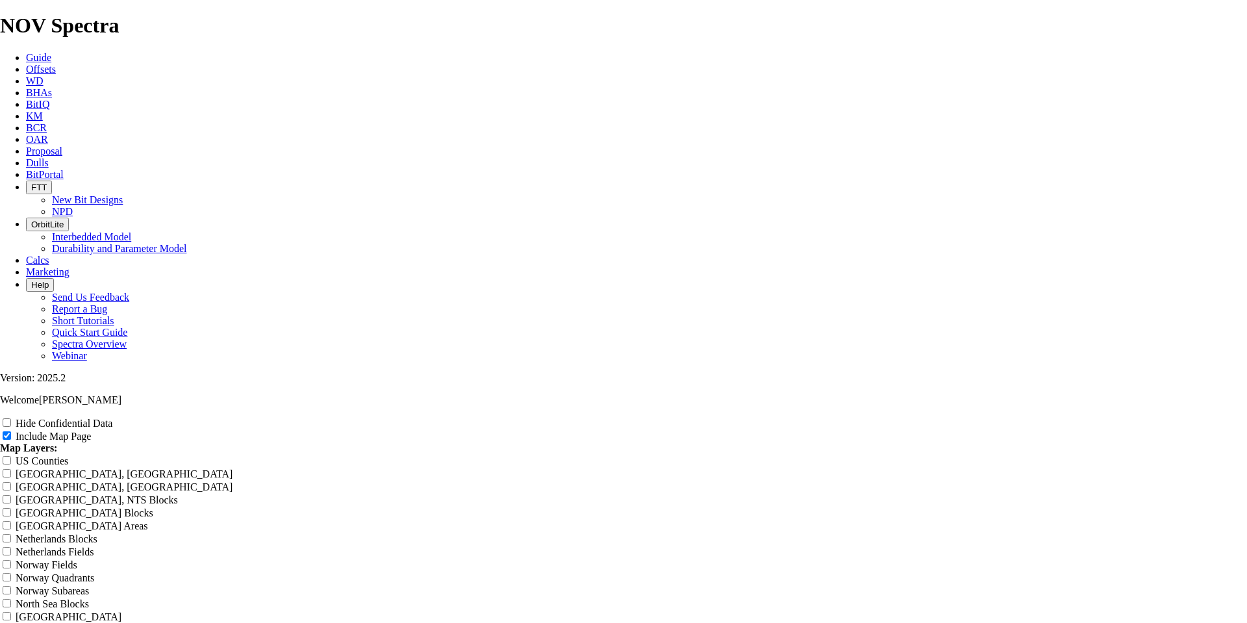
type input "Untitled Off"
type input "Untitled Of"
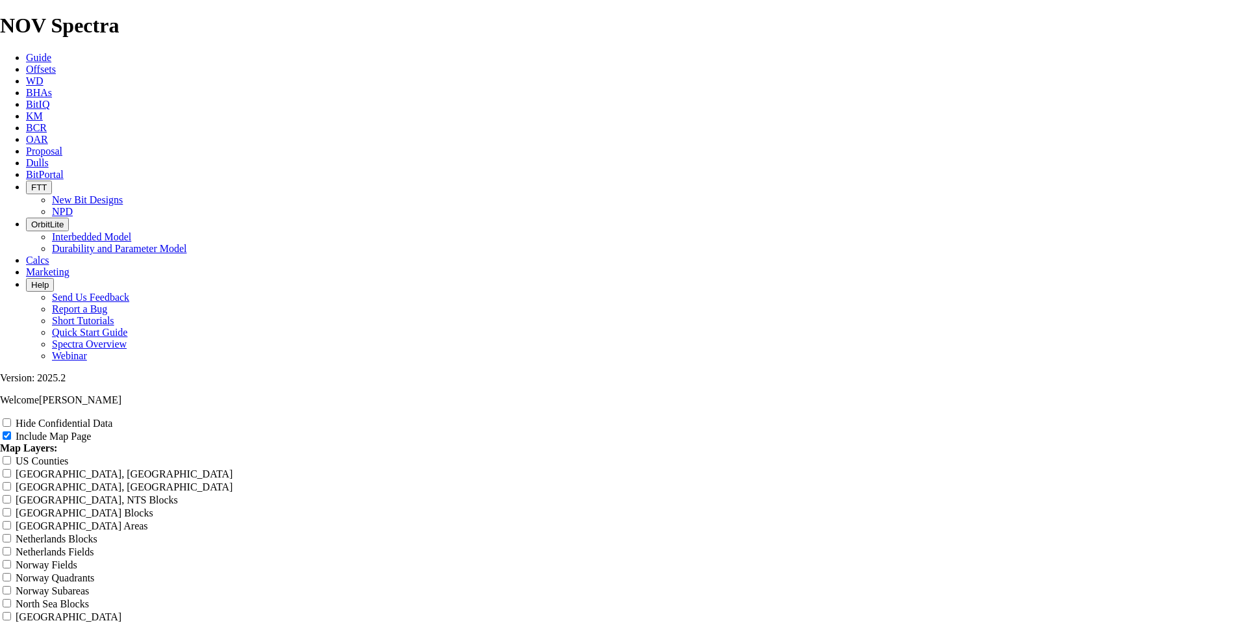
type input "Untitled Of"
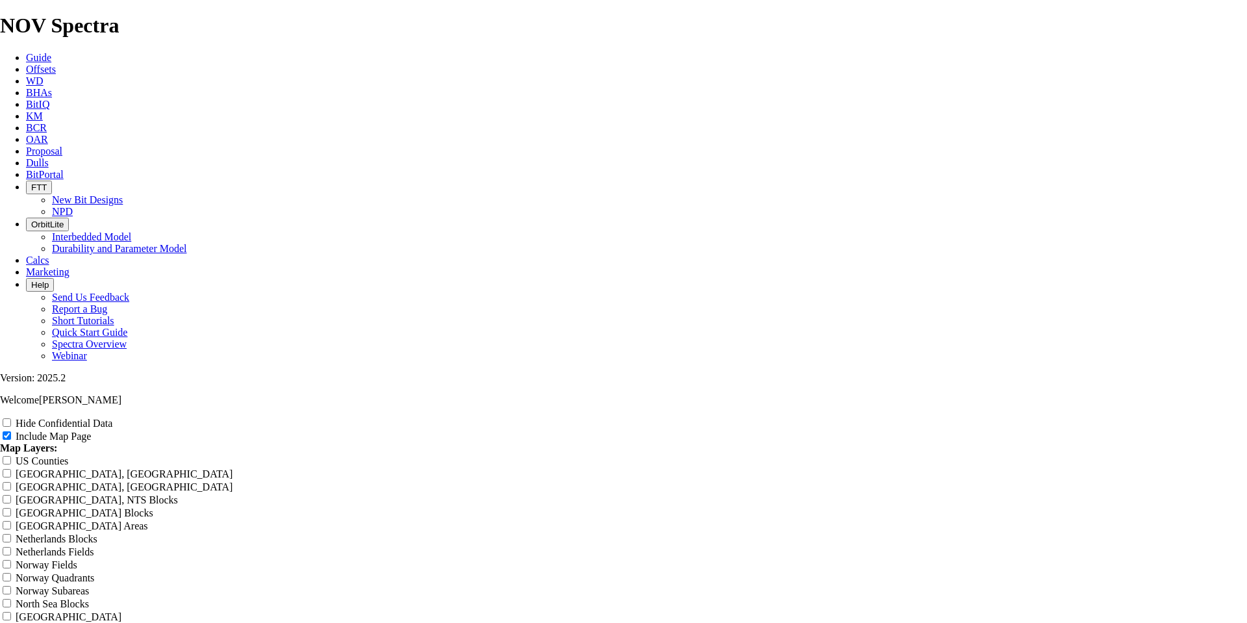
type input "Untitled Of"
type input "Untitled O"
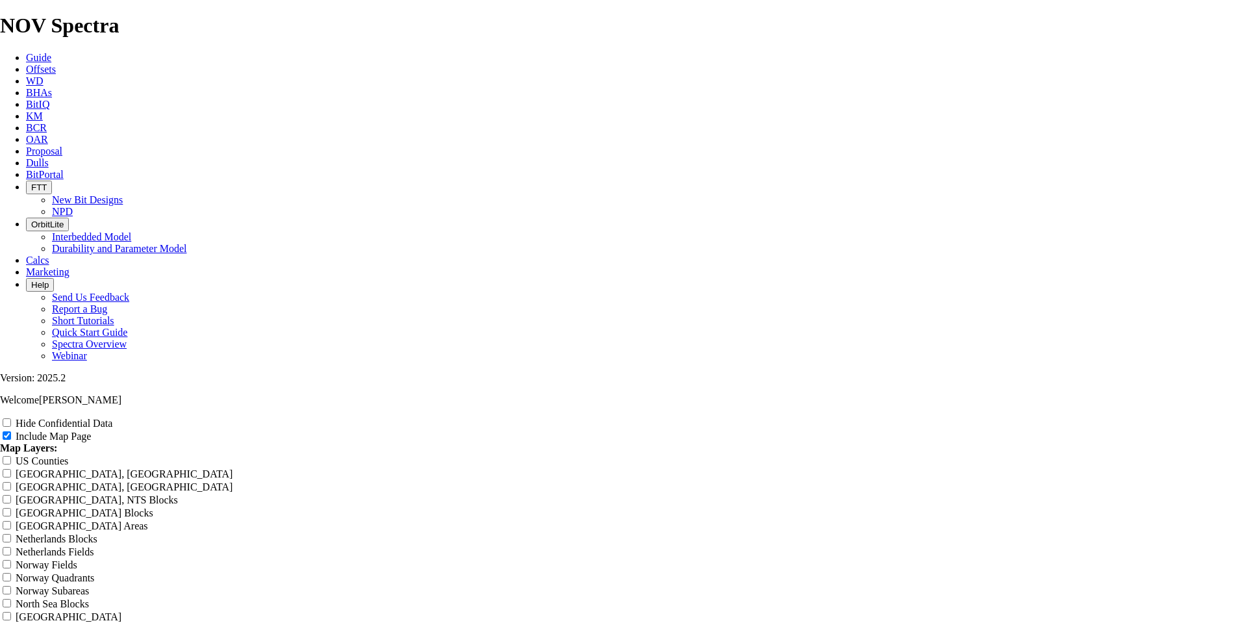
type input "Untitled O"
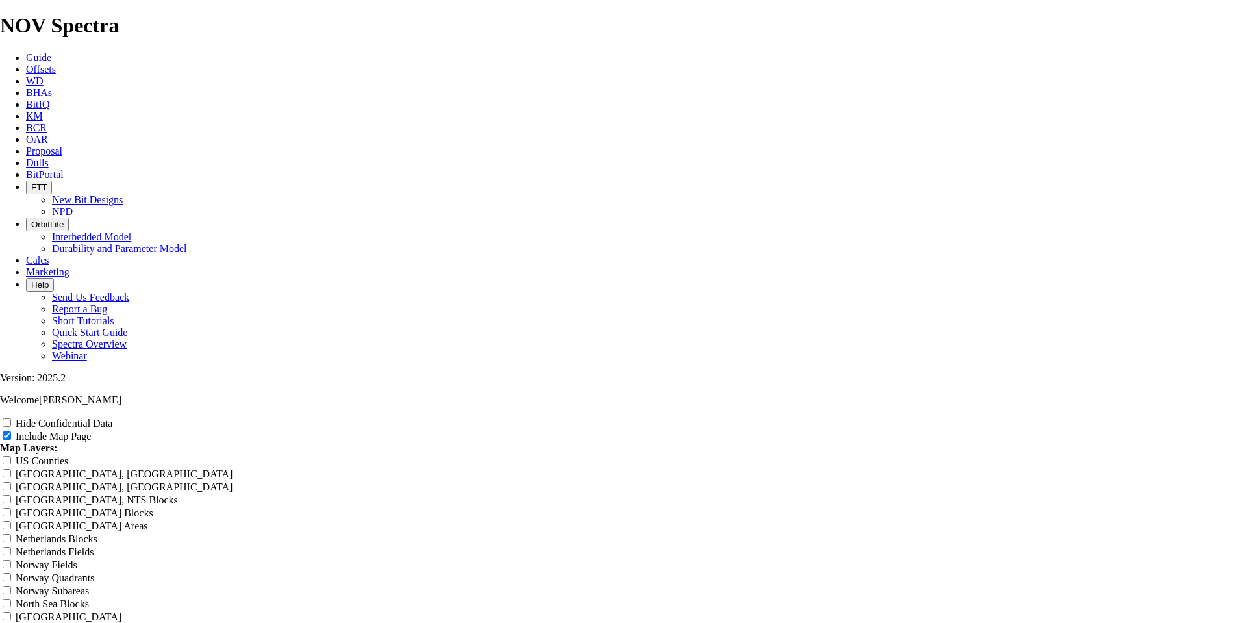
type input "Untitled"
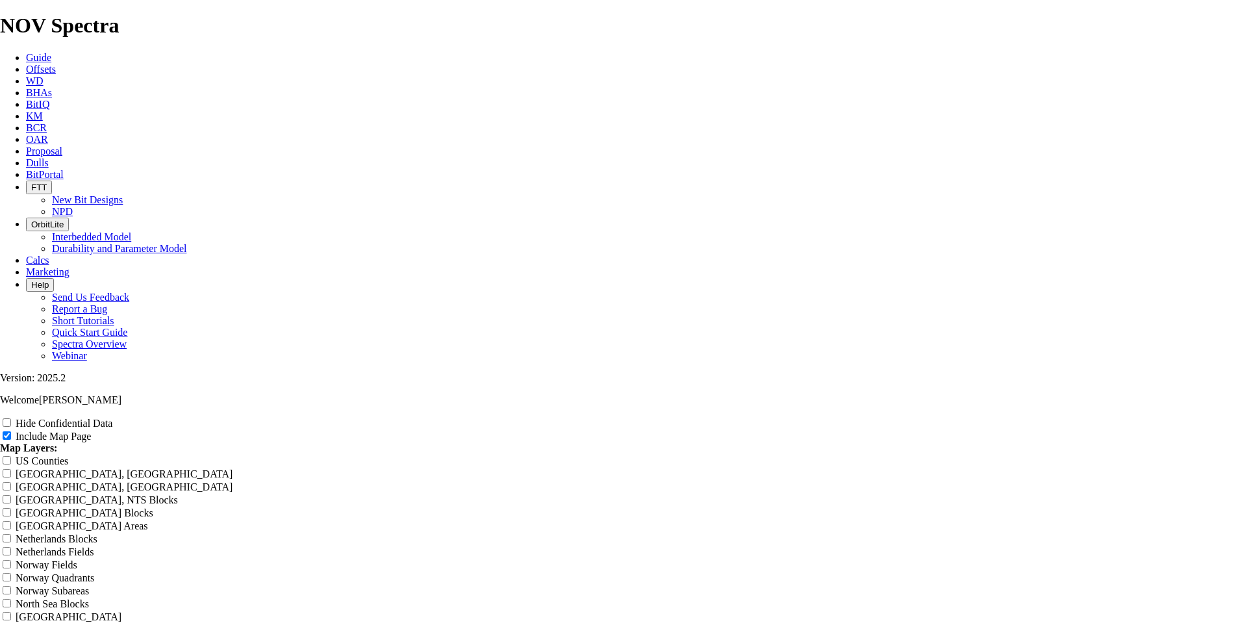
type input "Untitled"
type input "Untitle"
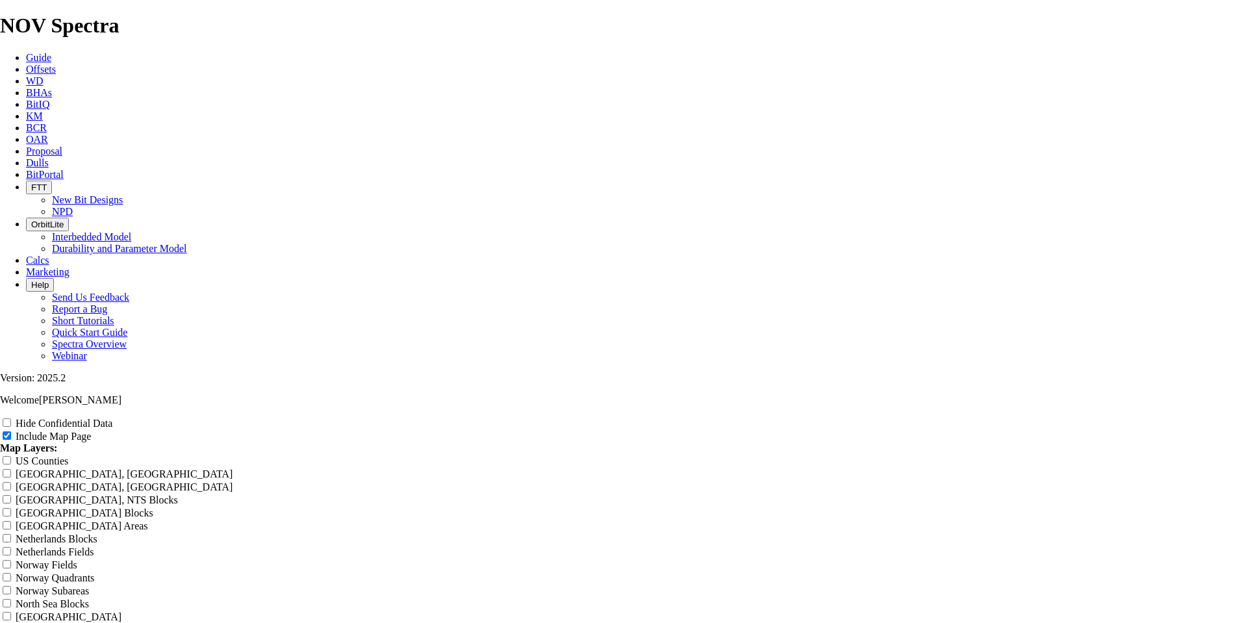
type input "Untitle"
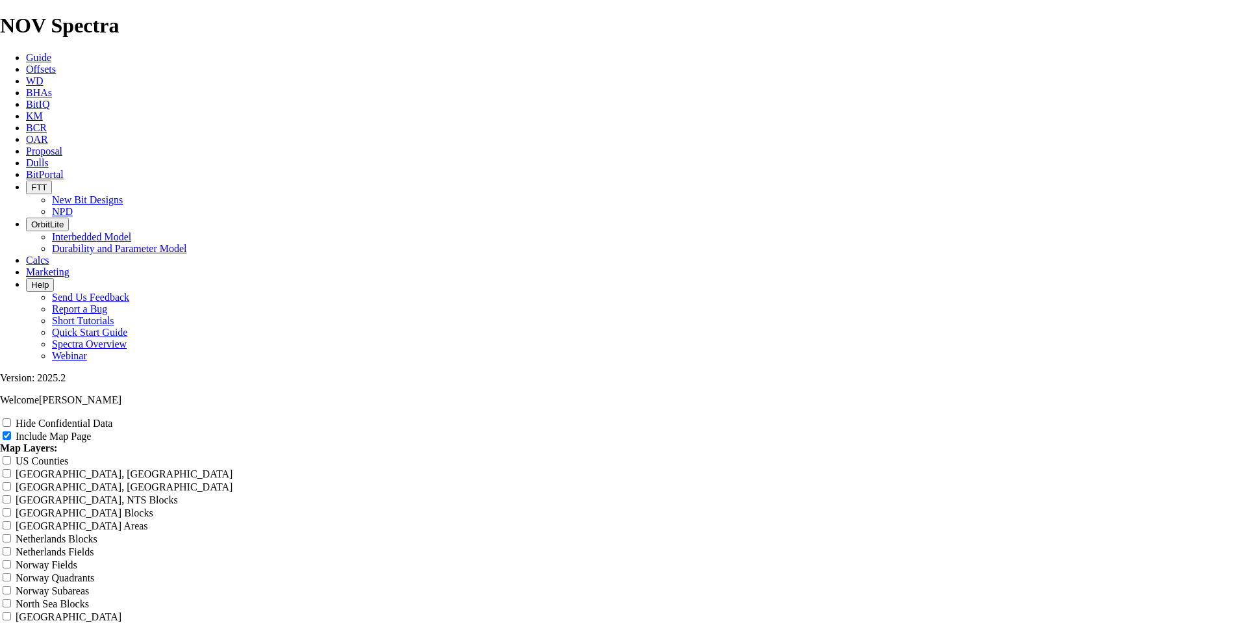
type input "Untitle"
type input "Untitl"
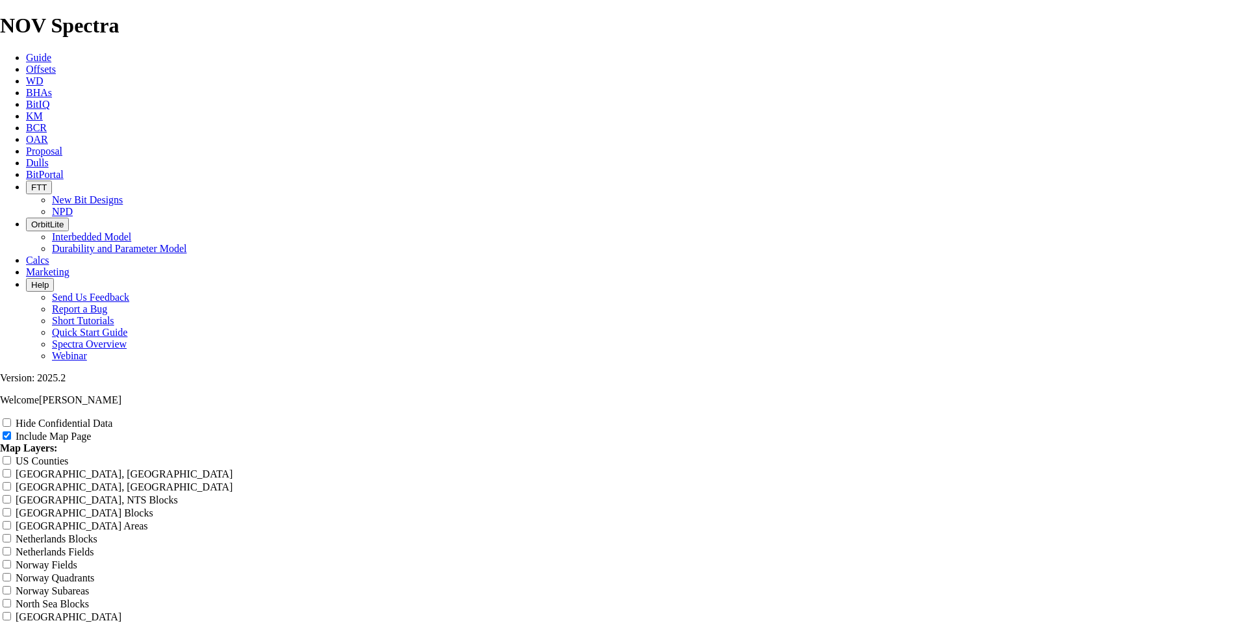
type input "Untitl"
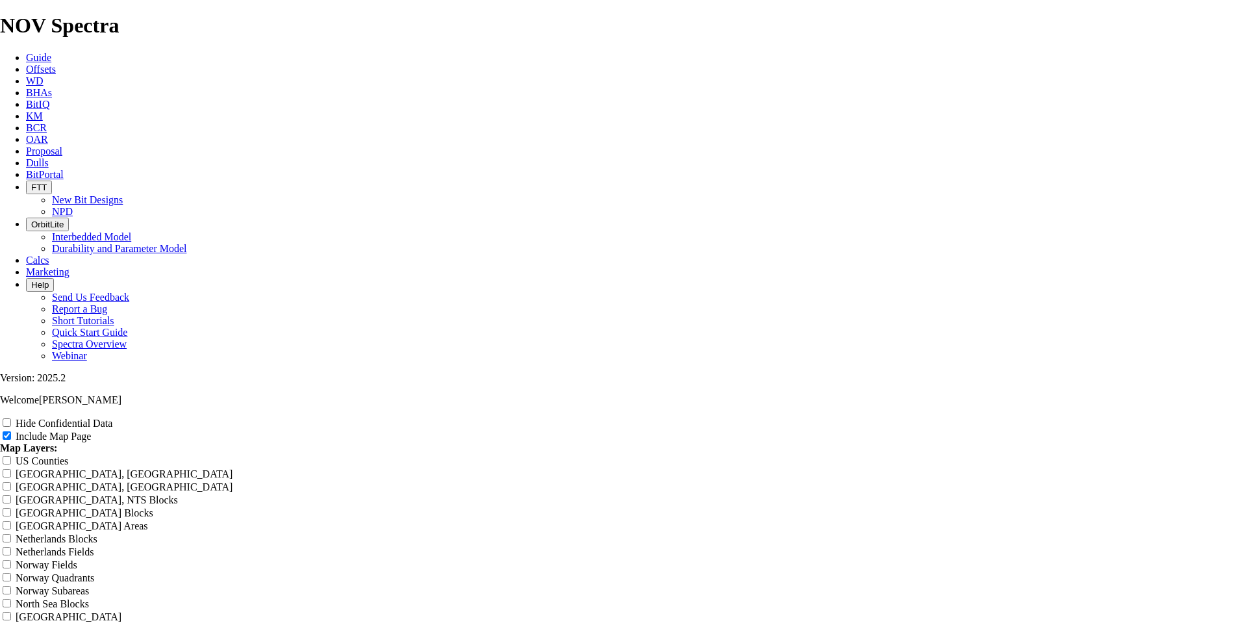
type input "Untitl"
type input "Untit"
drag, startPoint x: 1216, startPoint y: 420, endPoint x: 772, endPoint y: 420, distance: 444.4
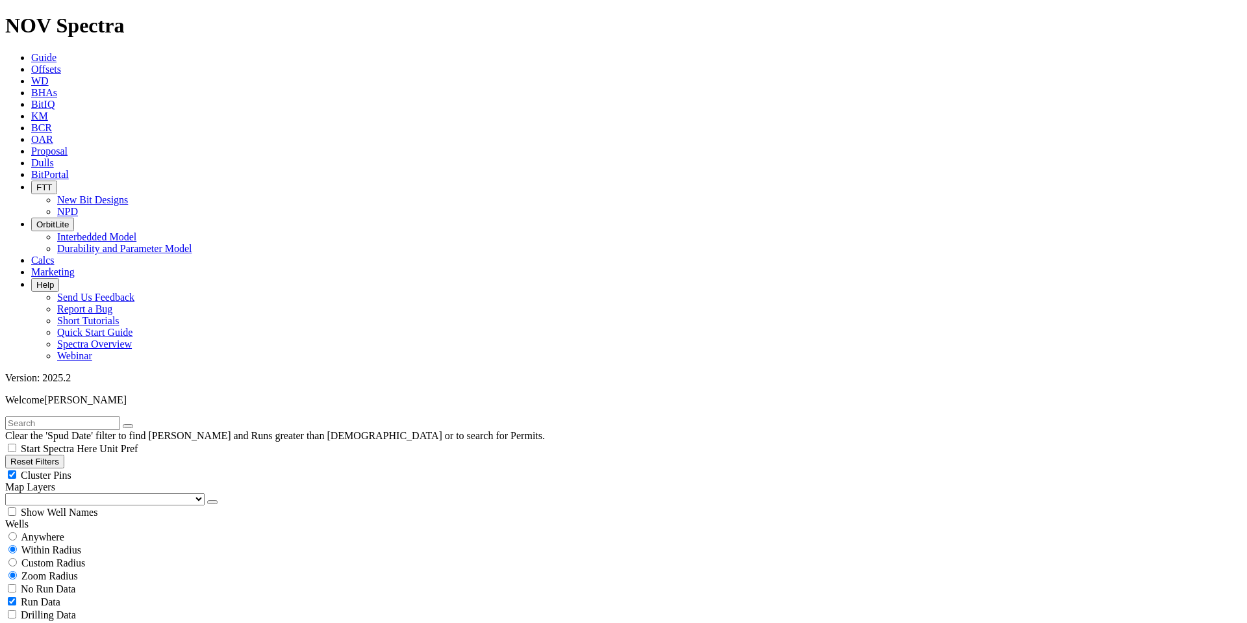
scroll to position [358, 0]
click at [50, 455] on button "Reset Filters" at bounding box center [34, 462] width 59 height 14
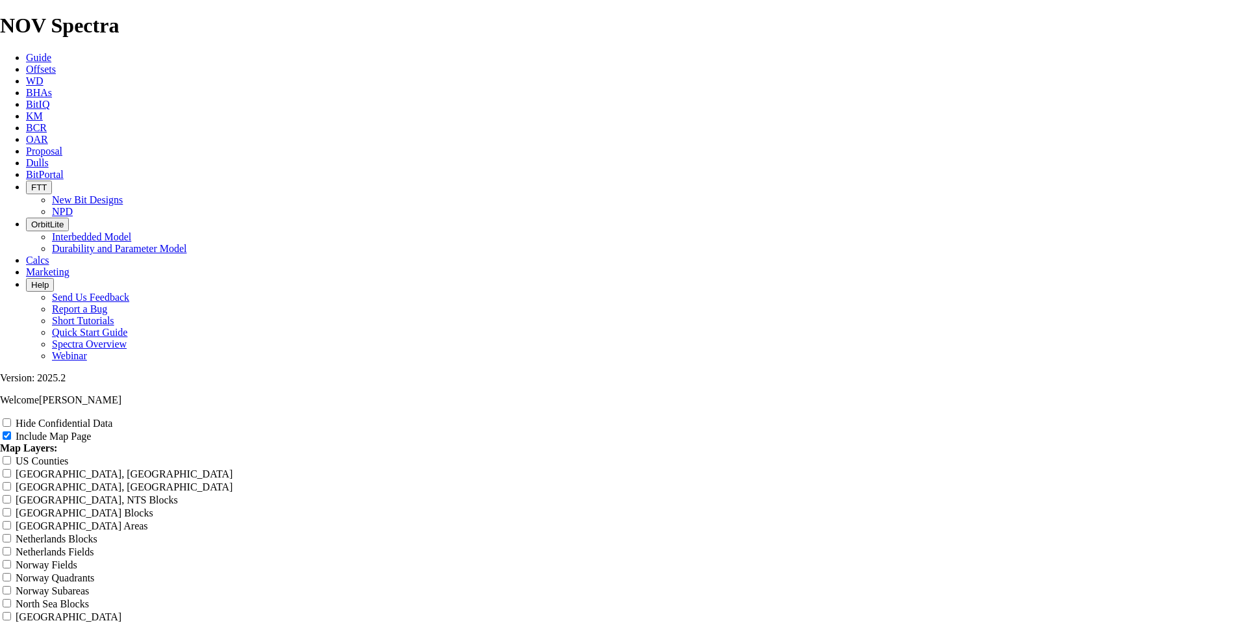
drag, startPoint x: 1226, startPoint y: 419, endPoint x: 630, endPoint y: 274, distance: 613.9
